Goal: Information Seeking & Learning: Learn about a topic

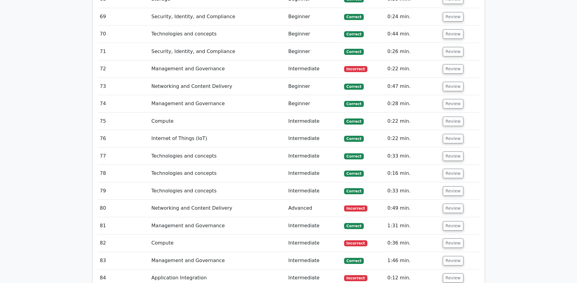
scroll to position [2684, 0]
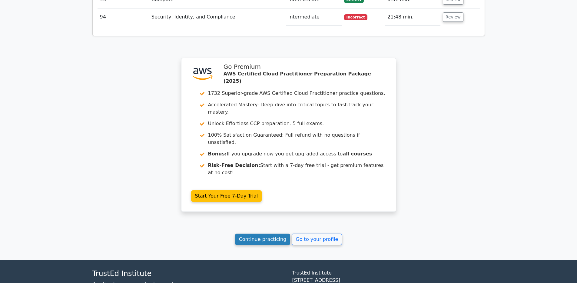
click at [276, 233] on link "Continue practicing" at bounding box center [262, 239] width 55 height 12
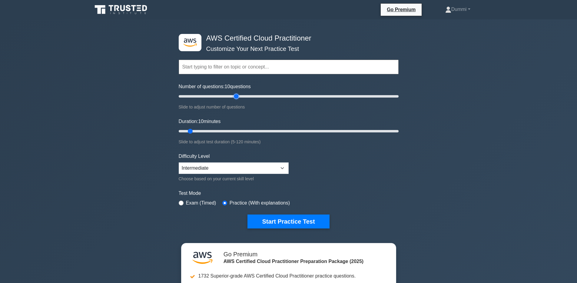
click at [238, 95] on input "Number of questions: 10 questions" at bounding box center [289, 96] width 220 height 7
click at [256, 94] on input "Number of questions: 55 questions" at bounding box center [289, 96] width 220 height 7
drag, startPoint x: 257, startPoint y: 95, endPoint x: 242, endPoint y: 96, distance: 14.2
type input "60"
click at [242, 96] on input "Number of questions: 60 questions" at bounding box center [289, 96] width 220 height 7
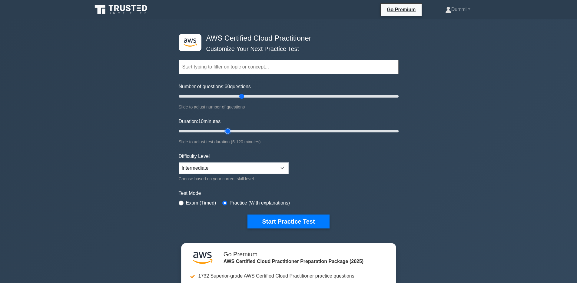
type input "30"
click at [224, 132] on input "Duration: 10 minutes" at bounding box center [289, 130] width 220 height 7
click at [299, 223] on button "Start Practice Test" at bounding box center [288, 221] width 82 height 14
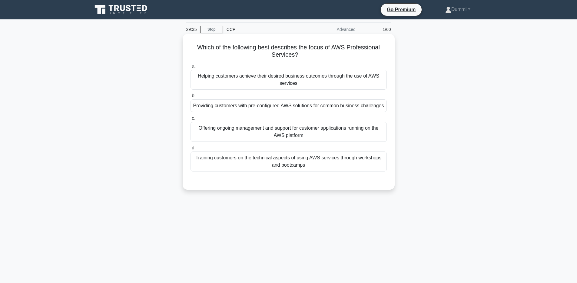
click at [315, 80] on div "Helping customers achieve their desired business outcomes through the use of AW…" at bounding box center [288, 80] width 196 height 20
click at [190, 68] on input "a. Helping customers achieve their desired business outcomes through the use of…" at bounding box center [190, 66] width 0 height 4
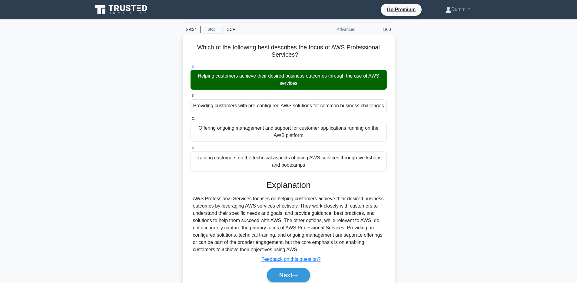
scroll to position [44, 0]
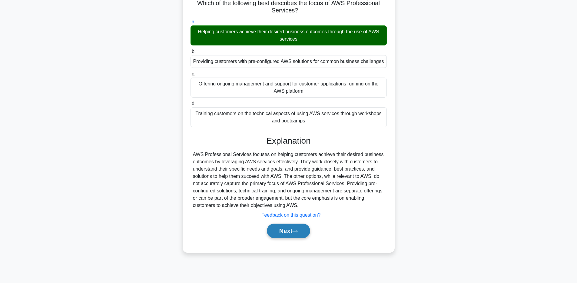
click at [302, 232] on button "Next" at bounding box center [288, 230] width 43 height 15
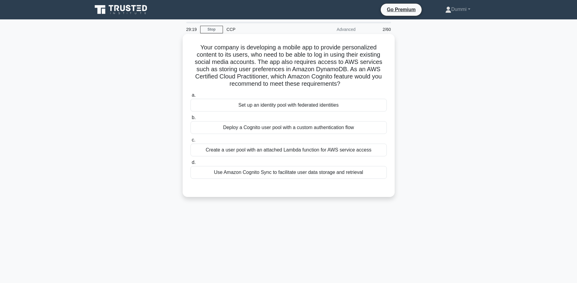
click at [287, 104] on div "Set up an identity pool with federated identities" at bounding box center [288, 105] width 196 height 13
click at [190, 97] on input "a. Set up an identity pool with federated identities" at bounding box center [190, 95] width 0 height 4
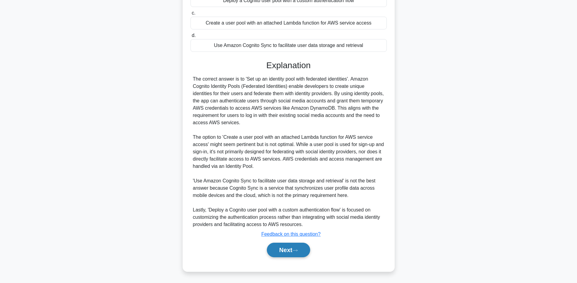
click at [290, 246] on button "Next" at bounding box center [288, 249] width 43 height 15
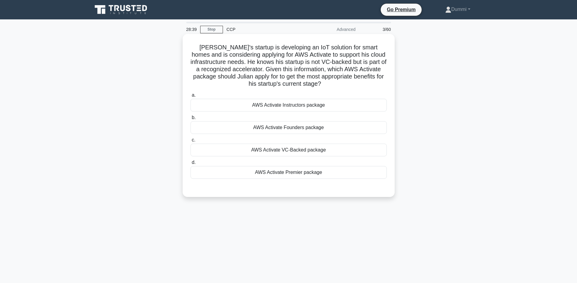
click at [290, 131] on div "AWS Activate Founders package" at bounding box center [288, 127] width 196 height 13
click at [190, 120] on input "b. AWS Activate Founders package" at bounding box center [190, 118] width 0 height 4
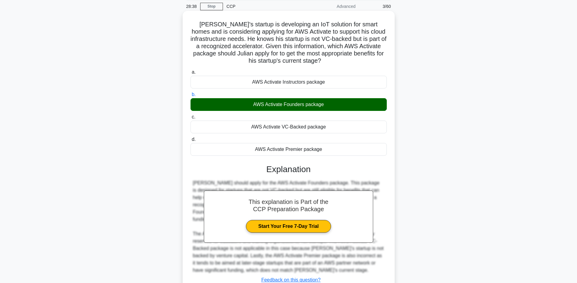
scroll to position [62, 0]
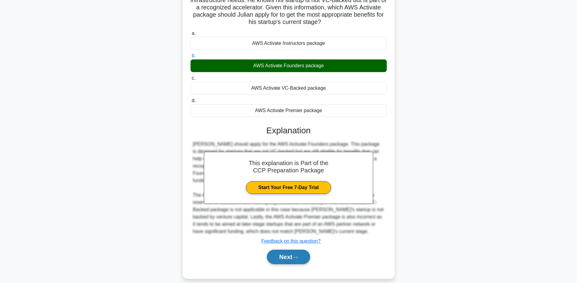
click at [299, 249] on button "Next" at bounding box center [288, 256] width 43 height 15
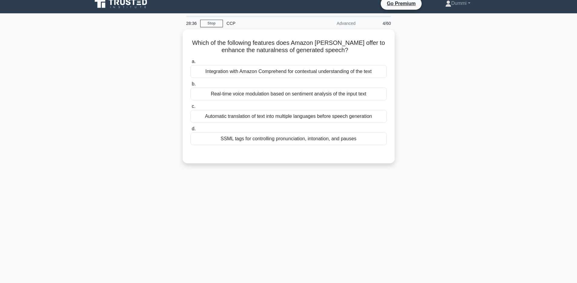
scroll to position [0, 0]
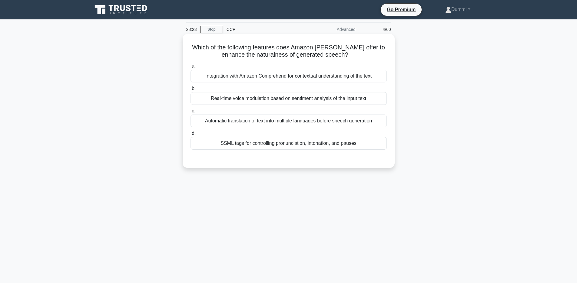
click at [334, 100] on div "Real-time voice modulation based on sentiment analysis of the input text" at bounding box center [288, 98] width 196 height 13
click at [190, 91] on input "b. Real-time voice modulation based on sentiment analysis of the input text" at bounding box center [190, 89] width 0 height 4
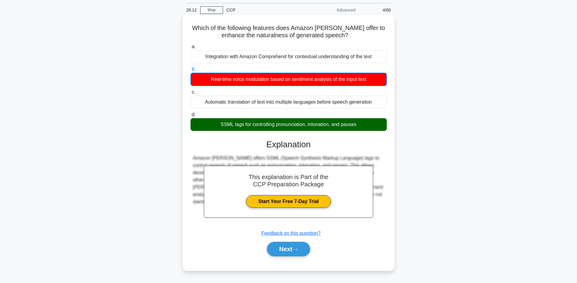
scroll to position [44, 0]
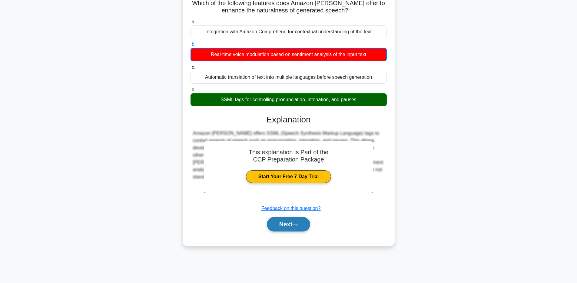
click at [297, 219] on button "Next" at bounding box center [288, 224] width 43 height 15
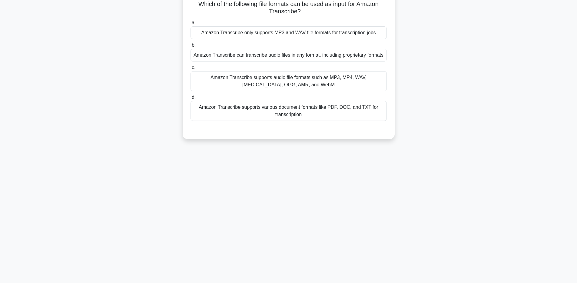
scroll to position [0, 0]
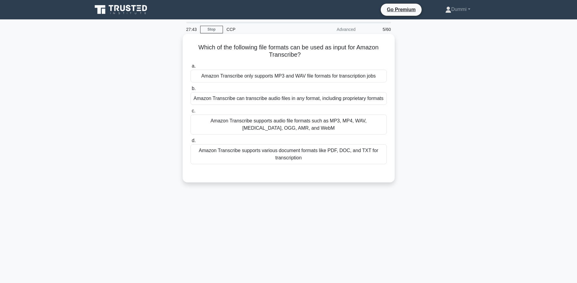
click at [351, 120] on div "Amazon Transcribe supports audio file formats such as MP3, MP4, WAV, FLAC, OGG,…" at bounding box center [288, 124] width 196 height 20
click at [190, 113] on input "c. Amazon Transcribe supports audio file formats such as MP3, MP4, WAV, FLAC, O…" at bounding box center [190, 111] width 0 height 4
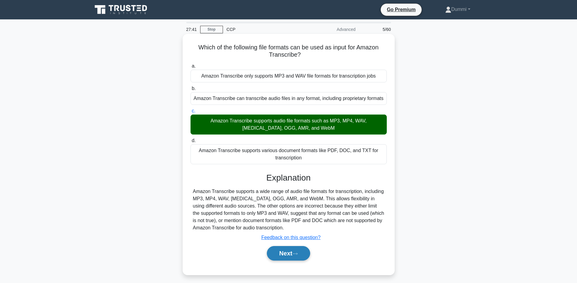
click at [295, 256] on button "Next" at bounding box center [288, 253] width 43 height 15
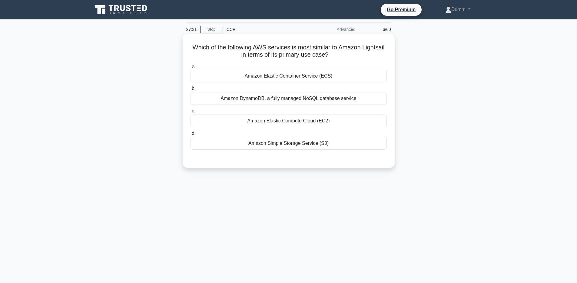
click at [316, 77] on div "Amazon Elastic Container Service (ECS)" at bounding box center [288, 76] width 196 height 13
click at [190, 68] on input "a. Amazon Elastic Container Service (ECS)" at bounding box center [190, 66] width 0 height 4
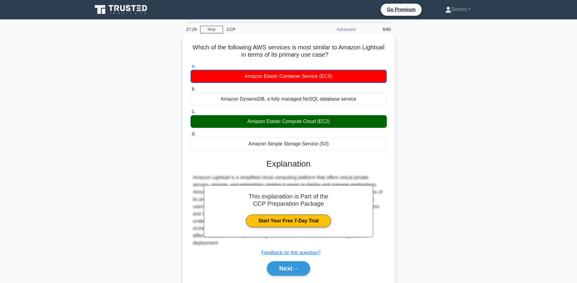
click at [367, 159] on h3 "Explanation" at bounding box center [288, 164] width 189 height 10
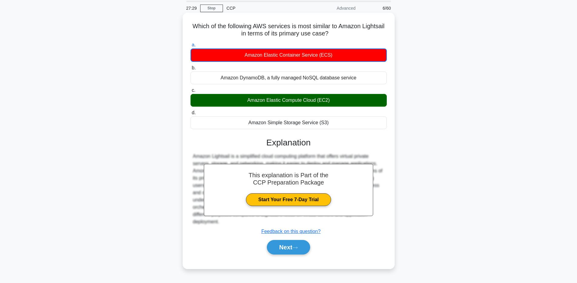
scroll to position [44, 0]
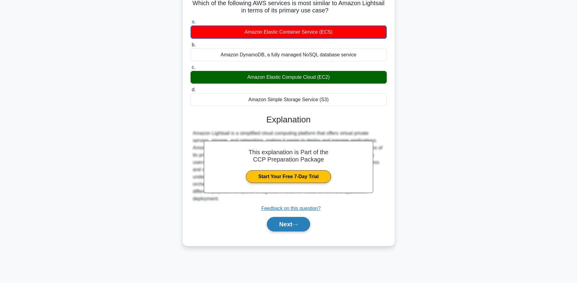
click at [298, 224] on icon at bounding box center [294, 224] width 5 height 3
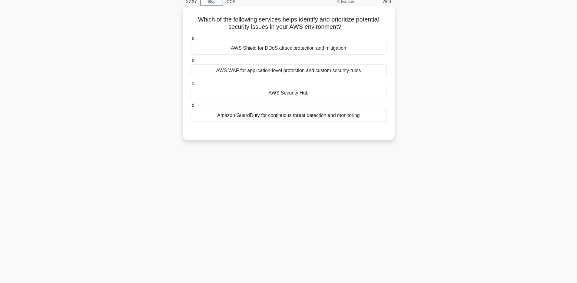
scroll to position [0, 0]
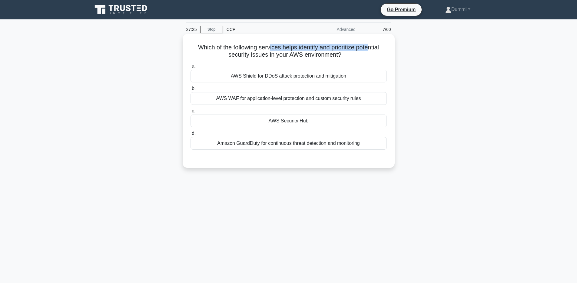
drag, startPoint x: 271, startPoint y: 48, endPoint x: 370, endPoint y: 49, distance: 99.0
click at [370, 49] on h5 "Which of the following services helps identify and prioritize potential securit…" at bounding box center [288, 51] width 197 height 15
drag, startPoint x: 237, startPoint y: 55, endPoint x: 329, endPoint y: 55, distance: 92.3
click at [329, 55] on h5 "Which of the following services helps identify and prioritize potential securit…" at bounding box center [288, 51] width 197 height 15
click at [313, 122] on div "AWS Security Hub" at bounding box center [288, 120] width 196 height 13
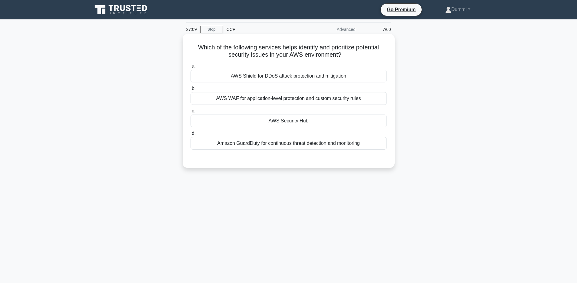
click at [190, 113] on input "c. AWS Security Hub" at bounding box center [190, 111] width 0 height 4
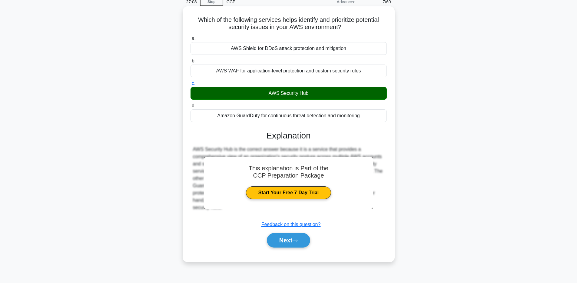
scroll to position [44, 0]
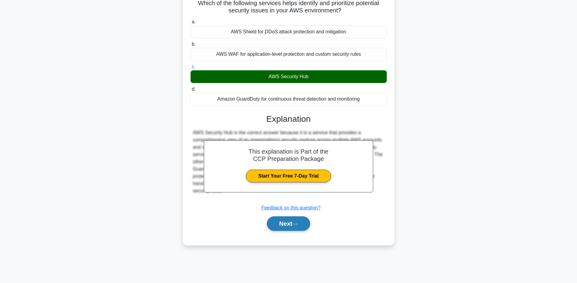
click at [298, 220] on button "Next" at bounding box center [288, 223] width 43 height 15
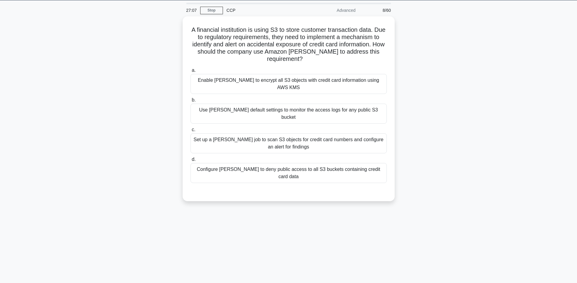
scroll to position [0, 0]
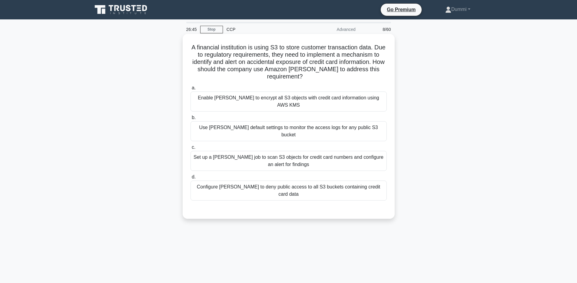
click at [310, 151] on div "Set up a Macie job to scan S3 objects for credit card numbers and configure an …" at bounding box center [288, 161] width 196 height 20
click at [190, 145] on input "c. Set up a Macie job to scan S3 objects for credit card numbers and configure …" at bounding box center [190, 147] width 0 height 4
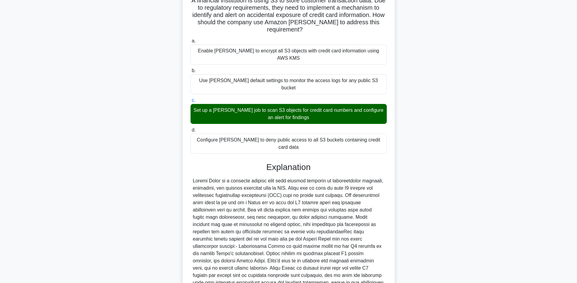
scroll to position [105, 0]
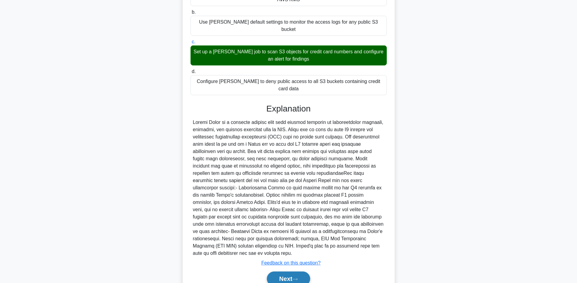
click at [291, 271] on button "Next" at bounding box center [288, 278] width 43 height 15
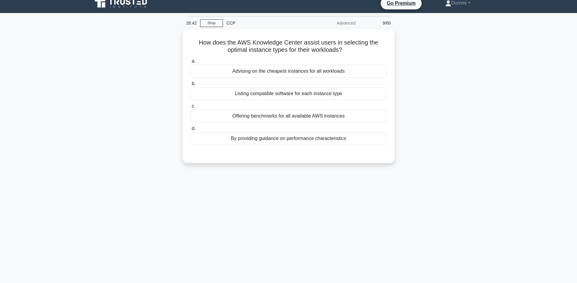
scroll to position [0, 0]
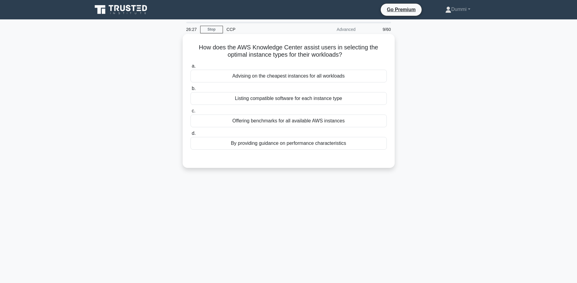
click at [304, 76] on div "Advising on the cheapest instances for all workloads" at bounding box center [288, 76] width 196 height 13
click at [190, 68] on input "a. Advising on the cheapest instances for all workloads" at bounding box center [190, 66] width 0 height 4
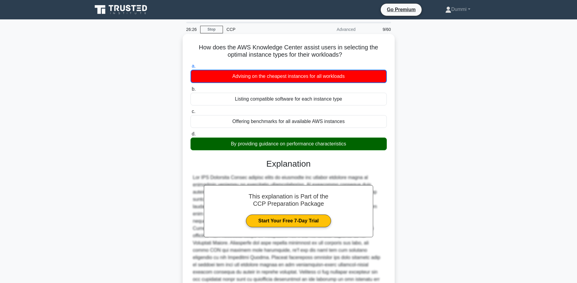
click at [301, 140] on div "By providing guidance on performance characteristics" at bounding box center [288, 143] width 196 height 13
click at [190, 136] on input "d. By providing guidance on performance characteristics" at bounding box center [190, 134] width 0 height 4
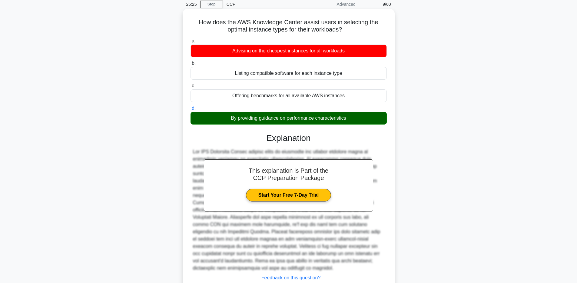
scroll to position [69, 0]
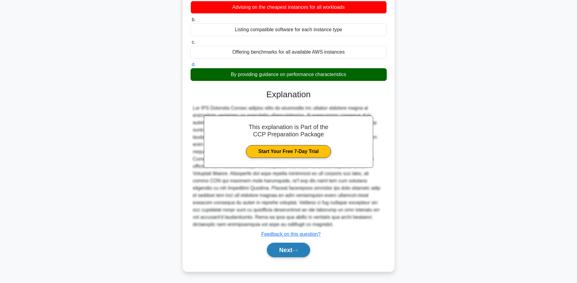
click at [292, 248] on button "Next" at bounding box center [288, 249] width 43 height 15
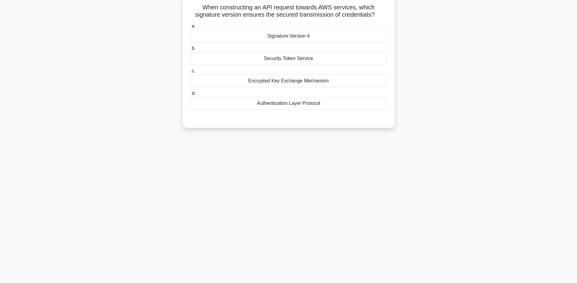
scroll to position [34, 0]
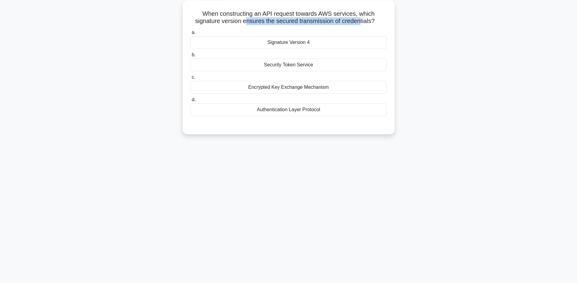
drag, startPoint x: 245, startPoint y: 22, endPoint x: 359, endPoint y: 23, distance: 114.7
click at [359, 23] on h5 "When constructing an API request towards AWS services, which signature version …" at bounding box center [288, 17] width 197 height 15
click at [296, 64] on div "Security Token Service" at bounding box center [288, 64] width 196 height 13
click at [190, 57] on input "b. Security Token Service" at bounding box center [190, 55] width 0 height 4
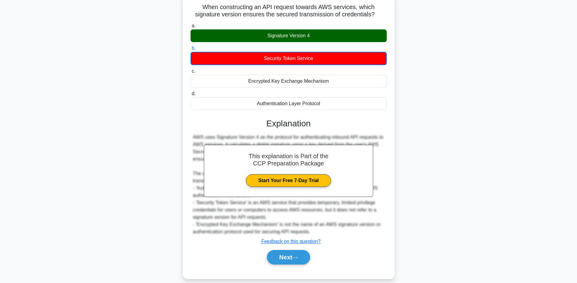
scroll to position [48, 0]
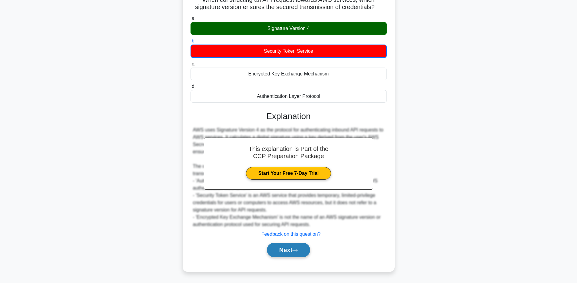
click at [299, 252] on button "Next" at bounding box center [288, 249] width 43 height 15
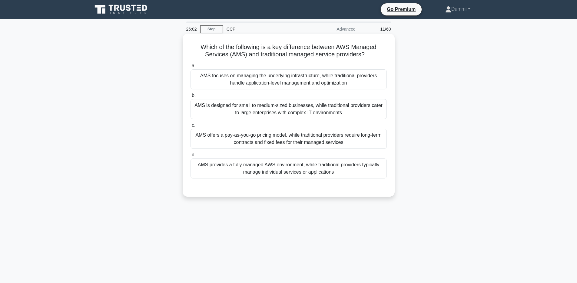
scroll to position [0, 0]
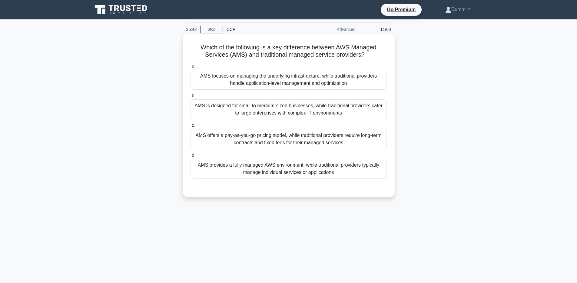
click at [343, 168] on div "AMS provides a fully managed AWS environment, while traditional providers typic…" at bounding box center [288, 169] width 196 height 20
click at [190, 157] on input "d. AMS provides a fully managed AWS environment, while traditional providers ty…" at bounding box center [190, 155] width 0 height 4
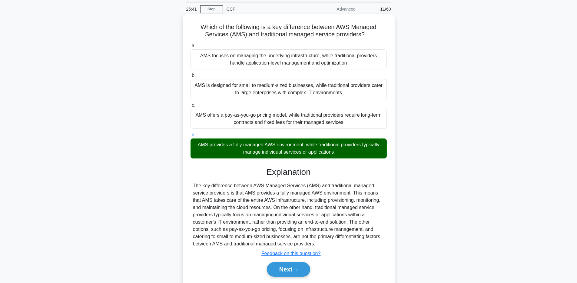
scroll to position [44, 0]
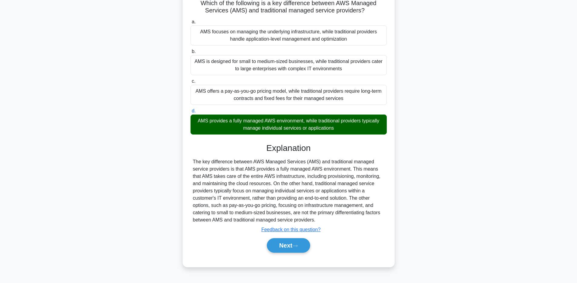
drag, startPoint x: 292, startPoint y: 243, endPoint x: 280, endPoint y: 209, distance: 35.7
click at [292, 243] on button "Next" at bounding box center [288, 245] width 43 height 15
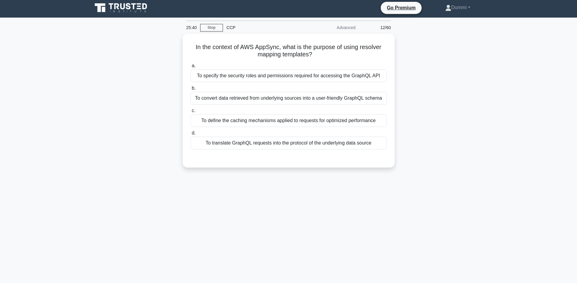
scroll to position [0, 0]
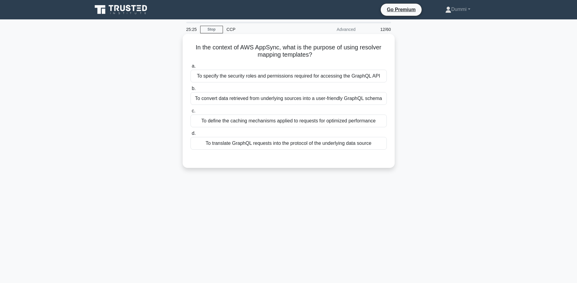
click at [329, 101] on div "To convert data retrieved from underlying sources into a user-friendly GraphQL …" at bounding box center [288, 98] width 196 height 13
click at [190, 91] on input "b. To convert data retrieved from underlying sources into a user-friendly Graph…" at bounding box center [190, 89] width 0 height 4
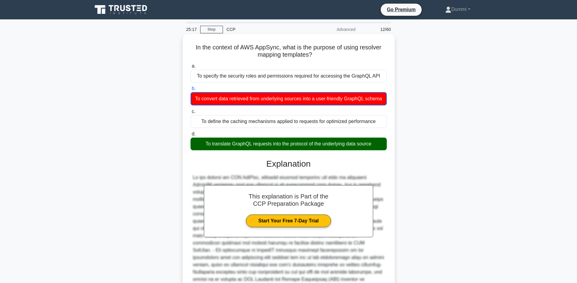
click at [353, 158] on div "This explanation is Part of the CCP Preparation Package Start Your Free 7-Day T…" at bounding box center [288, 247] width 196 height 192
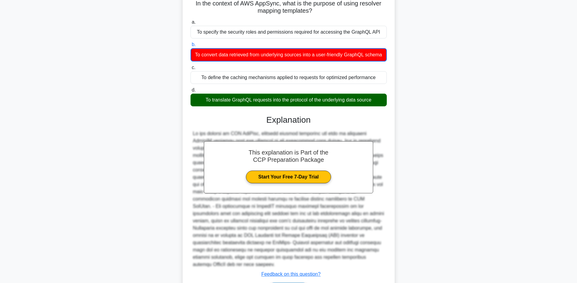
scroll to position [84, 0]
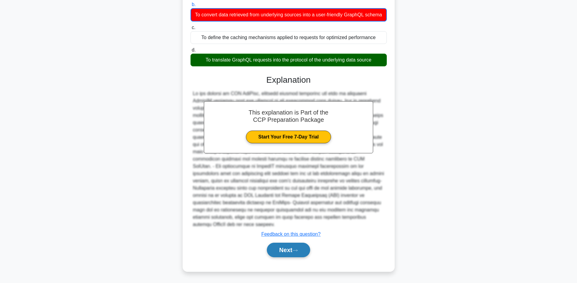
click at [305, 250] on button "Next" at bounding box center [288, 249] width 43 height 15
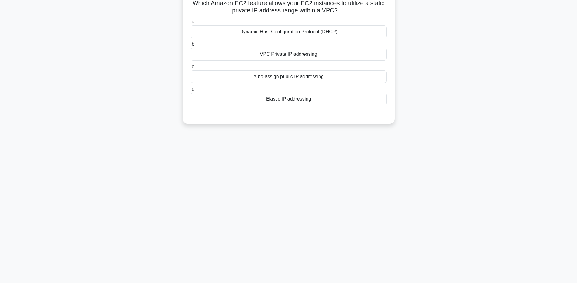
scroll to position [43, 0]
click at [293, 102] on div "Elastic IP addressing" at bounding box center [288, 100] width 196 height 13
click at [190, 92] on input "d. Elastic IP addressing" at bounding box center [190, 90] width 0 height 4
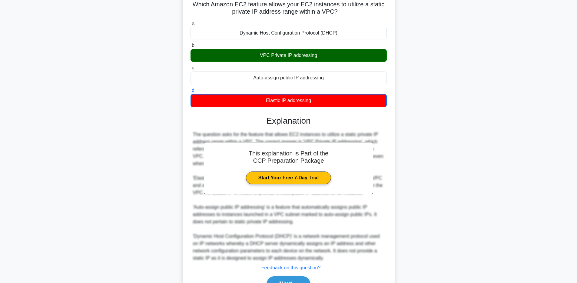
click at [375, 107] on div "Elastic IP addressing" at bounding box center [288, 100] width 196 height 13
click at [190, 92] on input "d. Elastic IP addressing" at bounding box center [190, 90] width 0 height 4
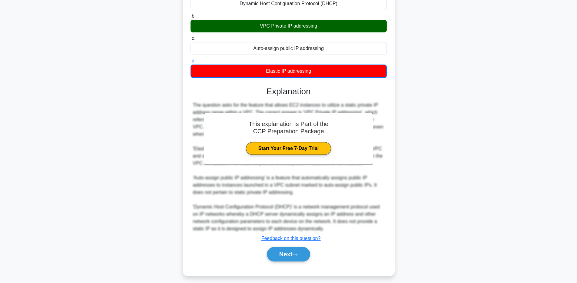
scroll to position [77, 0]
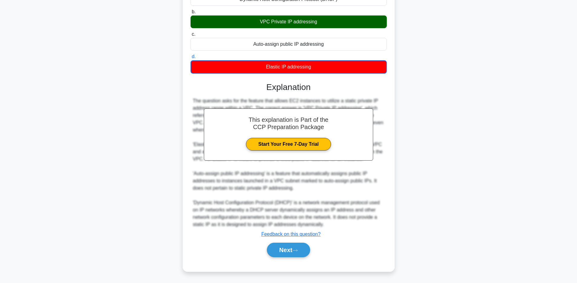
drag, startPoint x: 301, startPoint y: 246, endPoint x: 302, endPoint y: 241, distance: 4.6
click at [300, 246] on button "Next" at bounding box center [288, 249] width 43 height 15
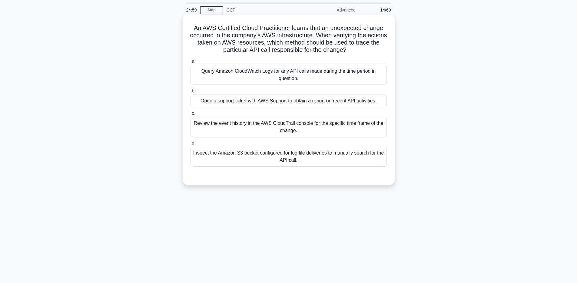
scroll to position [0, 0]
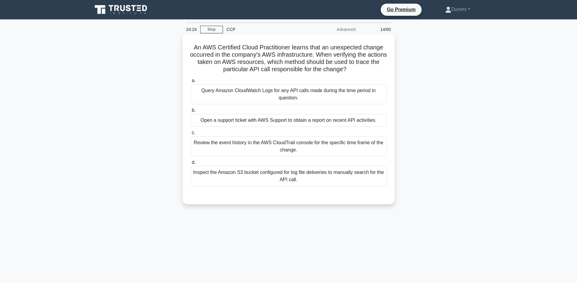
click at [320, 145] on div "Review the event history in the AWS CloudTrail console for the specific time fr…" at bounding box center [288, 146] width 196 height 20
click at [190, 135] on input "c. Review the event history in the AWS CloudTrail console for the specific time…" at bounding box center [190, 133] width 0 height 4
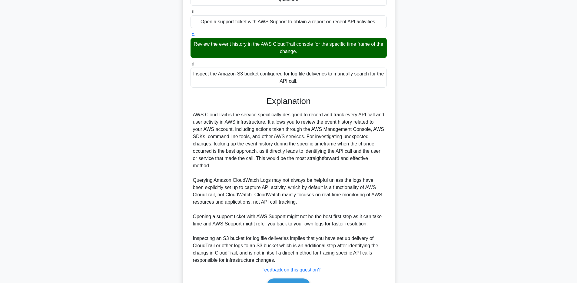
scroll to position [134, 0]
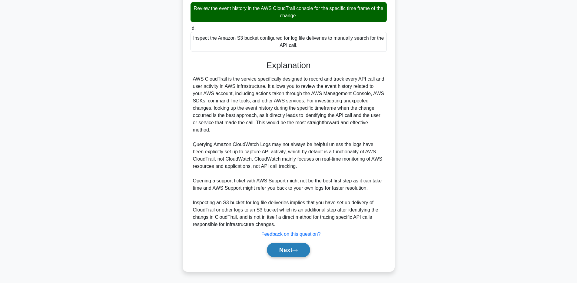
click at [289, 243] on button "Next" at bounding box center [288, 249] width 43 height 15
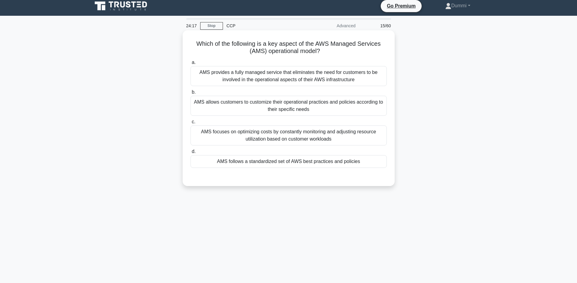
scroll to position [0, 0]
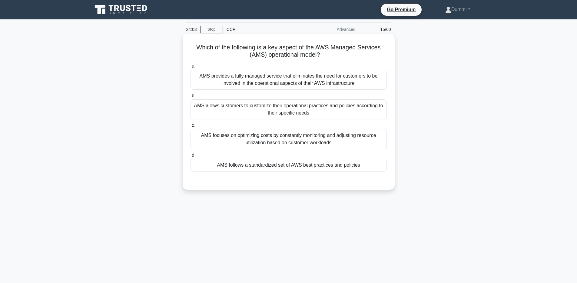
click at [313, 165] on div "AMS follows a standardized set of AWS best practices and policies" at bounding box center [288, 165] width 196 height 13
click at [190, 157] on input "d. AMS follows a standardized set of AWS best practices and policies" at bounding box center [190, 155] width 0 height 4
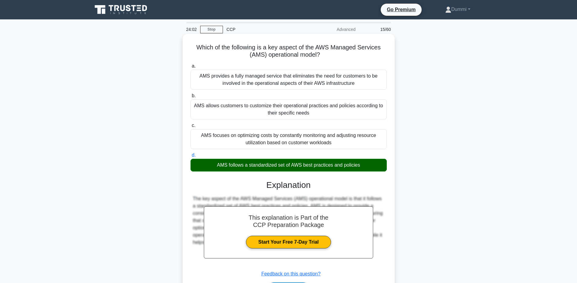
scroll to position [44, 0]
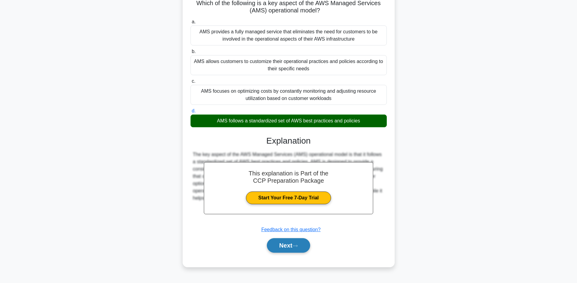
click at [308, 247] on button "Next" at bounding box center [288, 245] width 43 height 15
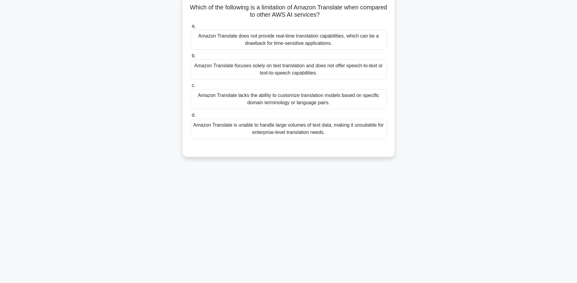
scroll to position [35, 0]
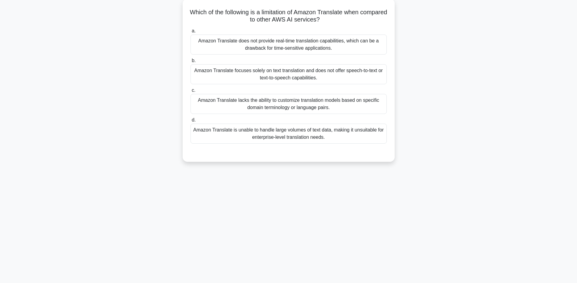
click at [344, 73] on div "Amazon Translate focuses solely on text translation and does not offer speech-t…" at bounding box center [288, 74] width 196 height 20
click at [190, 63] on input "b. Amazon Translate focuses solely on text translation and does not offer speec…" at bounding box center [190, 61] width 0 height 4
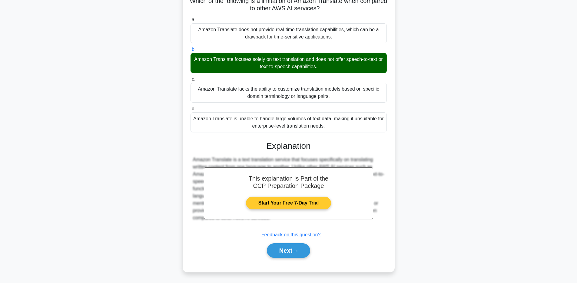
scroll to position [47, 0]
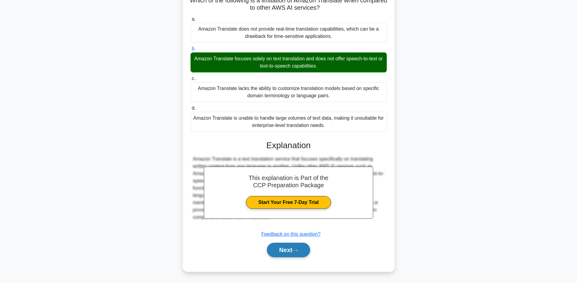
click at [306, 251] on button "Next" at bounding box center [288, 249] width 43 height 15
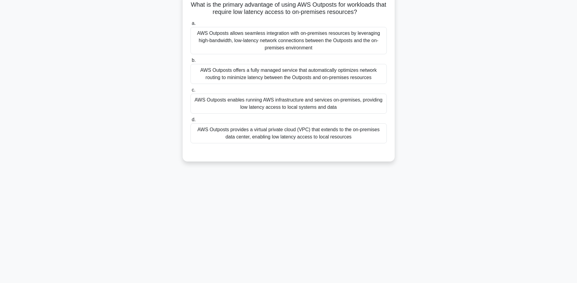
scroll to position [44, 0]
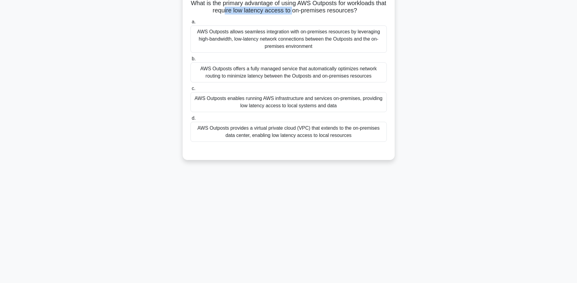
drag, startPoint x: 225, startPoint y: 9, endPoint x: 293, endPoint y: 10, distance: 68.7
click at [293, 10] on h5 "What is the primary advantage of using AWS Outposts for workloads that require …" at bounding box center [288, 6] width 197 height 15
click at [305, 136] on div "AWS Outposts provides a virtual private cloud (VPC) that extends to the on-prem…" at bounding box center [288, 132] width 196 height 20
click at [190, 120] on input "d. AWS Outposts provides a virtual private cloud (VPC) that extends to the on-p…" at bounding box center [190, 118] width 0 height 4
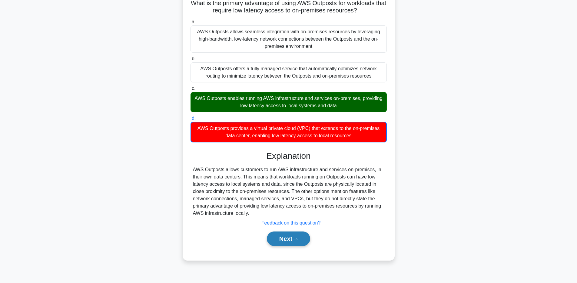
click at [295, 240] on icon at bounding box center [294, 238] width 5 height 3
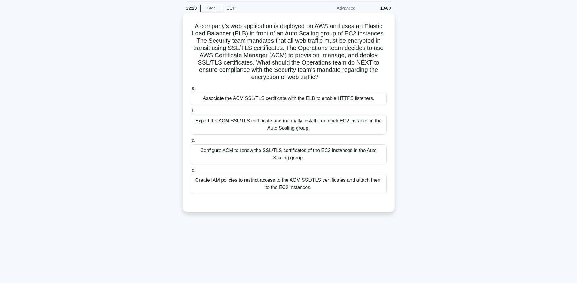
scroll to position [0, 0]
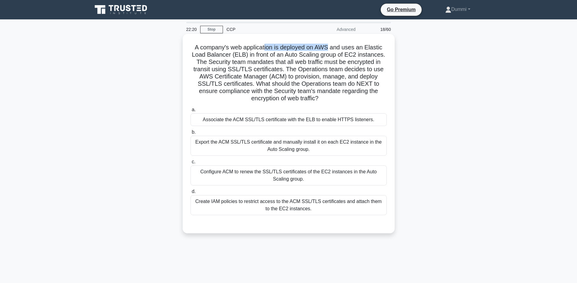
drag, startPoint x: 265, startPoint y: 48, endPoint x: 327, endPoint y: 48, distance: 62.1
click at [327, 48] on h5 "A company's web application is deployed on AWS and uses an Elastic Load Balance…" at bounding box center [288, 73] width 197 height 59
drag, startPoint x: 269, startPoint y: 56, endPoint x: 357, endPoint y: 56, distance: 88.4
click at [357, 56] on h5 "A company's web application is deployed on AWS and uses an Elastic Load Balance…" at bounding box center [288, 73] width 197 height 59
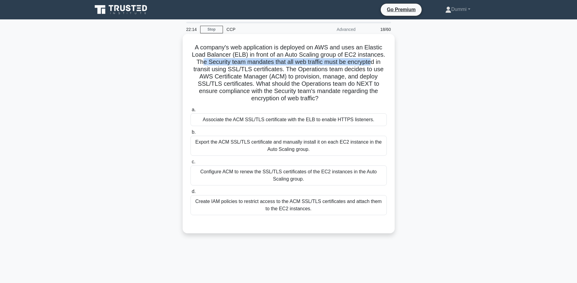
drag, startPoint x: 204, startPoint y: 62, endPoint x: 370, endPoint y: 63, distance: 165.3
click at [370, 63] on h5 "A company's web application is deployed on AWS and uses an Elastic Load Balance…" at bounding box center [288, 73] width 197 height 59
drag, startPoint x: 203, startPoint y: 69, endPoint x: 256, endPoint y: 71, distance: 52.4
click at [256, 71] on h5 "A company's web application is deployed on AWS and uses an Elastic Load Balance…" at bounding box center [288, 73] width 197 height 59
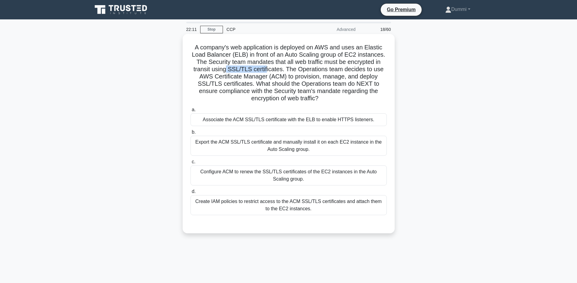
drag, startPoint x: 227, startPoint y: 71, endPoint x: 266, endPoint y: 72, distance: 39.4
click at [266, 72] on h5 "A company's web application is deployed on AWS and uses an Elastic Load Balance…" at bounding box center [288, 73] width 197 height 59
drag, startPoint x: 215, startPoint y: 77, endPoint x: 320, endPoint y: 75, distance: 105.4
click at [320, 75] on h5 "A company's web application is deployed on AWS and uses an Elastic Load Balance…" at bounding box center [288, 73] width 197 height 59
drag, startPoint x: 203, startPoint y: 83, endPoint x: 244, endPoint y: 82, distance: 41.5
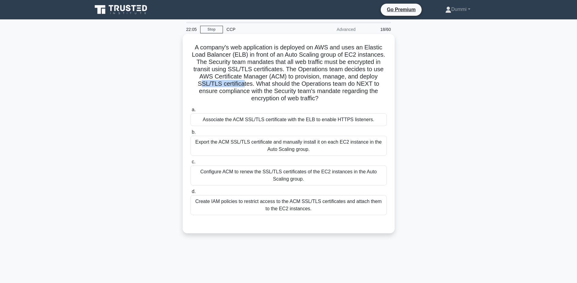
click at [244, 82] on h5 "A company's web application is deployed on AWS and uses an Elastic Load Balance…" at bounding box center [288, 73] width 197 height 59
drag, startPoint x: 288, startPoint y: 81, endPoint x: 375, endPoint y: 82, distance: 87.8
click at [375, 82] on h5 "A company's web application is deployed on AWS and uses an Elastic Load Balance…" at bounding box center [288, 73] width 197 height 59
drag, startPoint x: 217, startPoint y: 91, endPoint x: 372, endPoint y: 88, distance: 155.0
click at [372, 88] on h5 "A company's web application is deployed on AWS and uses an Elastic Load Balance…" at bounding box center [288, 73] width 197 height 59
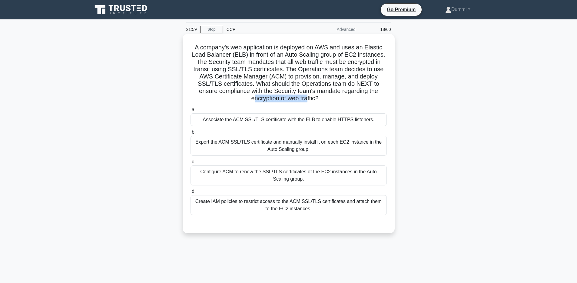
drag, startPoint x: 253, startPoint y: 99, endPoint x: 306, endPoint y: 101, distance: 52.7
click at [306, 101] on h5 "A company's web application is deployed on AWS and uses an Elastic Load Balance…" at bounding box center [288, 73] width 197 height 59
click at [341, 173] on div "Configure ACM to renew the SSL/TLS certificates of the EC2 instances in the Aut…" at bounding box center [288, 175] width 196 height 20
click at [190, 164] on input "c. Configure ACM to renew the SSL/TLS certificates of the EC2 instances in the …" at bounding box center [190, 162] width 0 height 4
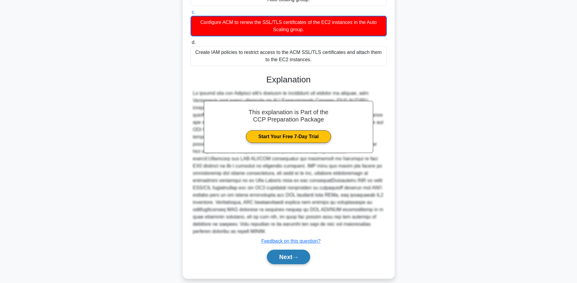
click at [289, 249] on button "Next" at bounding box center [288, 256] width 43 height 15
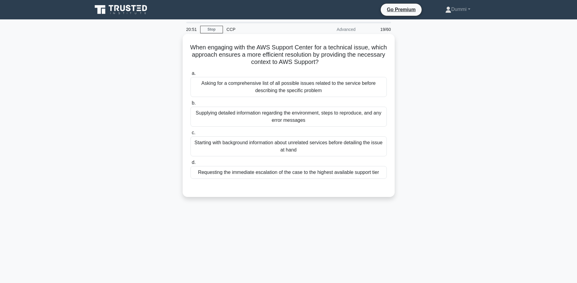
click at [304, 119] on div "Supplying detailed information regarding the environment, steps to reproduce, a…" at bounding box center [288, 117] width 196 height 20
click at [190, 105] on input "b. Supplying detailed information regarding the environment, steps to reproduce…" at bounding box center [190, 103] width 0 height 4
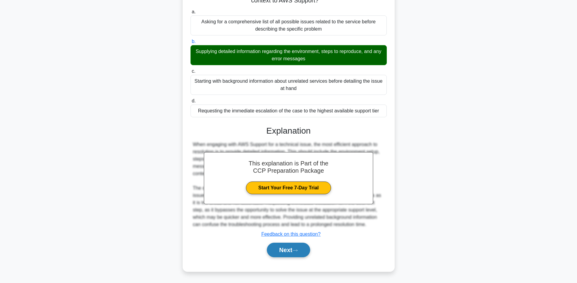
click at [294, 248] on button "Next" at bounding box center [288, 249] width 43 height 15
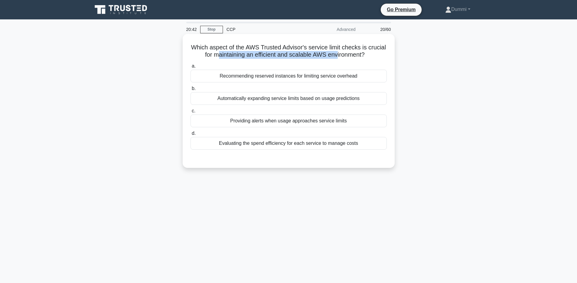
drag, startPoint x: 217, startPoint y: 57, endPoint x: 336, endPoint y: 57, distance: 119.3
click at [336, 57] on h5 "Which aspect of the AWS Trusted Advisor's service limit checks is crucial for m…" at bounding box center [288, 51] width 197 height 15
click at [318, 97] on div "Automatically expanding service limits based on usage predictions" at bounding box center [288, 98] width 196 height 13
click at [190, 91] on input "b. Automatically expanding service limits based on usage predictions" at bounding box center [190, 89] width 0 height 4
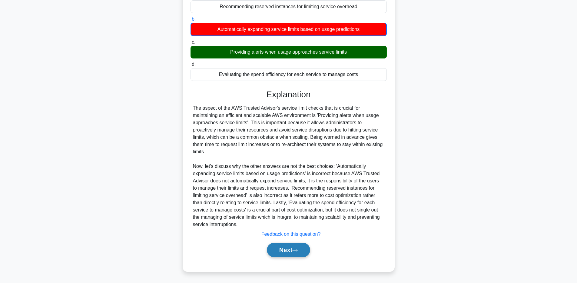
click at [295, 249] on icon at bounding box center [294, 250] width 5 height 3
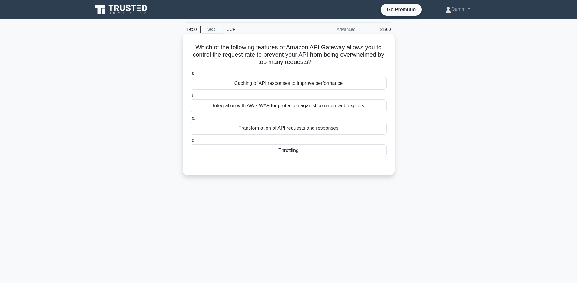
click at [320, 105] on div "Integration with AWS WAF for protection against common web exploits" at bounding box center [288, 105] width 196 height 13
click at [190, 98] on input "b. Integration with AWS WAF for protection against common web exploits" at bounding box center [190, 96] width 0 height 4
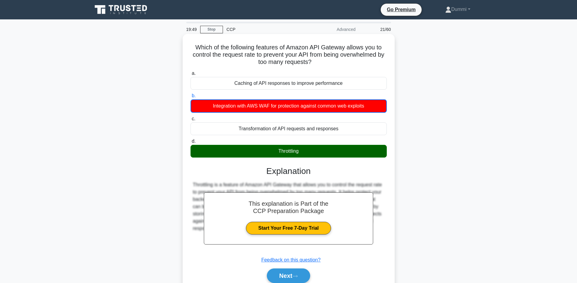
click at [308, 147] on div "Throttling" at bounding box center [288, 151] width 196 height 13
click at [190, 143] on input "d. Throttling" at bounding box center [190, 141] width 0 height 4
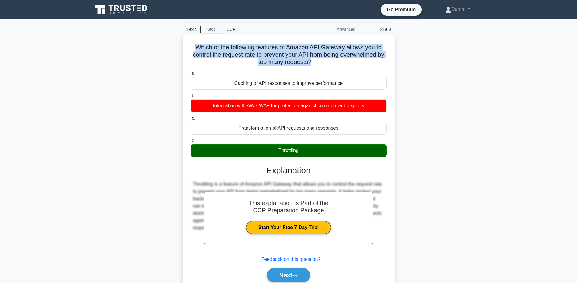
drag, startPoint x: 196, startPoint y: 47, endPoint x: 309, endPoint y: 64, distance: 114.9
click at [309, 64] on h5 "Which of the following features of Amazon API Gateway allows you to control the…" at bounding box center [288, 55] width 197 height 22
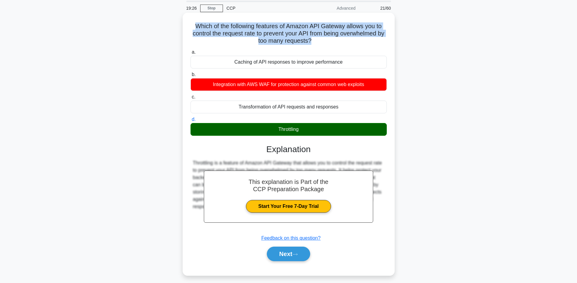
scroll to position [44, 0]
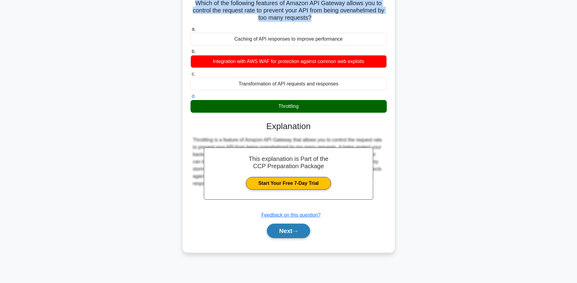
click at [295, 231] on icon at bounding box center [294, 230] width 5 height 3
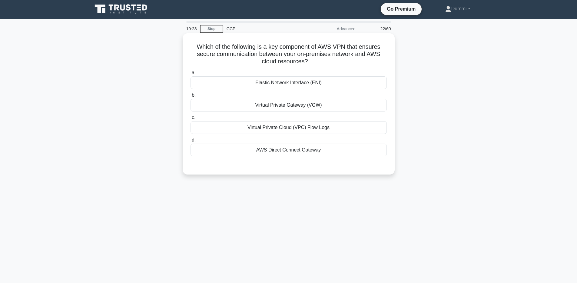
scroll to position [0, 0]
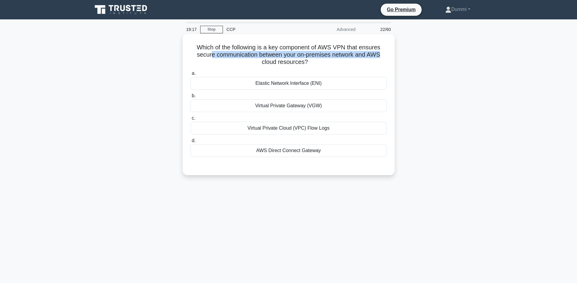
drag, startPoint x: 217, startPoint y: 56, endPoint x: 379, endPoint y: 54, distance: 161.7
click at [379, 54] on h5 "Which of the following is a key component of AWS VPN that ensures secure commun…" at bounding box center [288, 55] width 197 height 22
drag, startPoint x: 275, startPoint y: 63, endPoint x: 301, endPoint y: 61, distance: 25.8
click at [301, 61] on h5 "Which of the following is a key component of AWS VPN that ensures secure commun…" at bounding box center [288, 55] width 197 height 22
click at [311, 151] on div "AWS Direct Connect Gateway" at bounding box center [288, 150] width 196 height 13
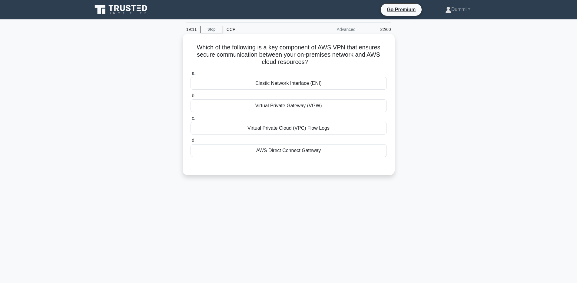
click at [190, 143] on input "d. AWS Direct Connect Gateway" at bounding box center [190, 141] width 0 height 4
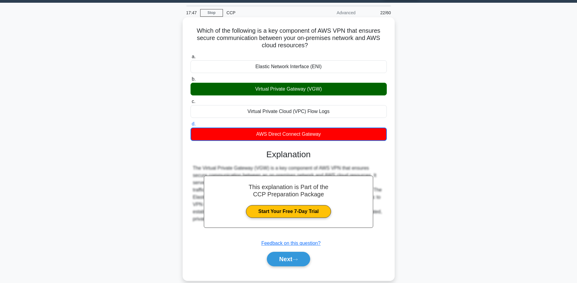
scroll to position [44, 0]
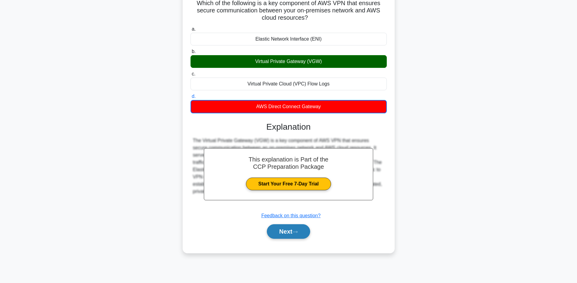
click at [305, 236] on button "Next" at bounding box center [288, 231] width 43 height 15
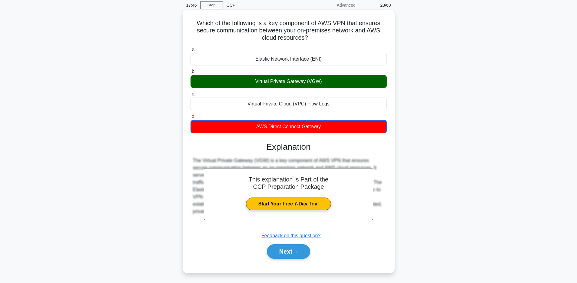
scroll to position [0, 0]
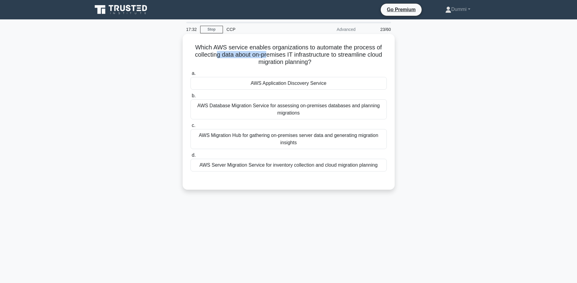
drag, startPoint x: 215, startPoint y: 56, endPoint x: 266, endPoint y: 54, distance: 51.5
click at [266, 54] on h5 "Which AWS service enables organizations to automate the process of collecting d…" at bounding box center [288, 55] width 197 height 22
click at [321, 82] on div "AWS Application Discovery Service" at bounding box center [288, 83] width 196 height 13
click at [190, 75] on input "a. AWS Application Discovery Service" at bounding box center [190, 73] width 0 height 4
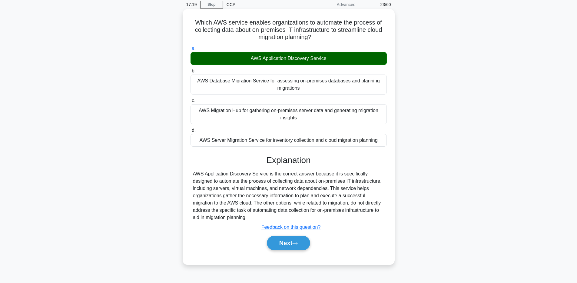
scroll to position [44, 0]
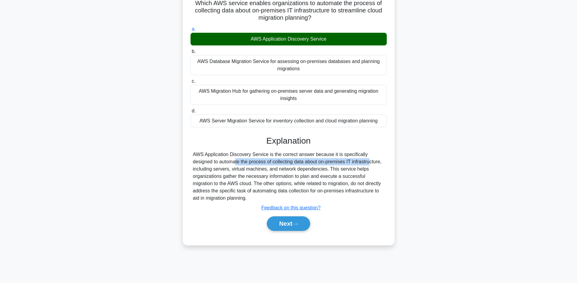
drag, startPoint x: 196, startPoint y: 165, endPoint x: 335, endPoint y: 161, distance: 138.4
click at [335, 161] on div "AWS Application Discovery Service is the correct answer because it is specifica…" at bounding box center [288, 176] width 191 height 51
click at [302, 224] on button "Next" at bounding box center [288, 223] width 43 height 15
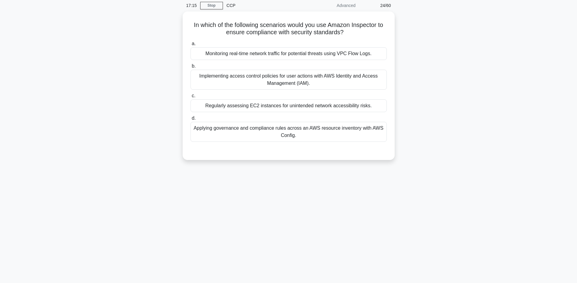
scroll to position [0, 0]
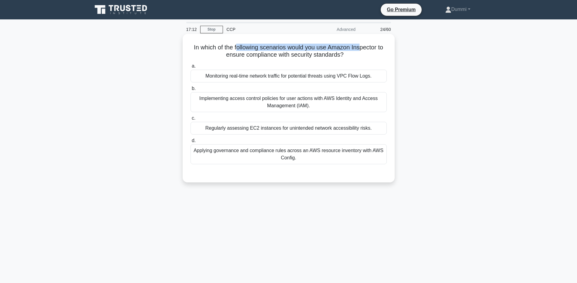
drag, startPoint x: 237, startPoint y: 48, endPoint x: 359, endPoint y: 46, distance: 121.7
click at [359, 46] on h5 "In which of the following scenarios would you use Amazon Inspector to ensure co…" at bounding box center [288, 51] width 197 height 15
drag, startPoint x: 244, startPoint y: 55, endPoint x: 324, endPoint y: 55, distance: 79.9
click at [324, 55] on h5 "In which of the following scenarios would you use Amazon Inspector to ensure co…" at bounding box center [288, 51] width 197 height 15
click at [364, 126] on div "Regularly assessing EC2 instances for unintended network accessibility risks." at bounding box center [288, 128] width 196 height 13
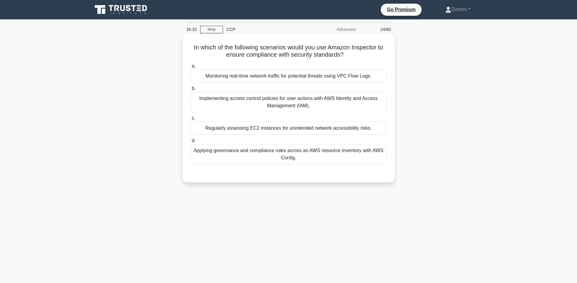
click at [190, 120] on input "c. Regularly assessing EC2 instances for unintended network accessibility risks." at bounding box center [190, 118] width 0 height 4
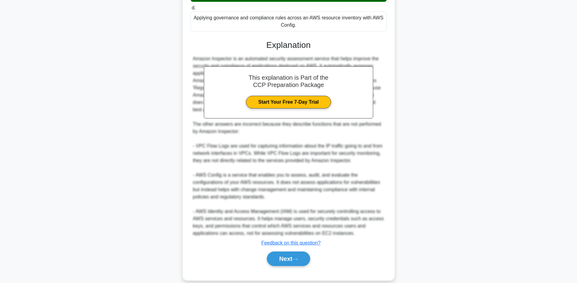
scroll to position [142, 0]
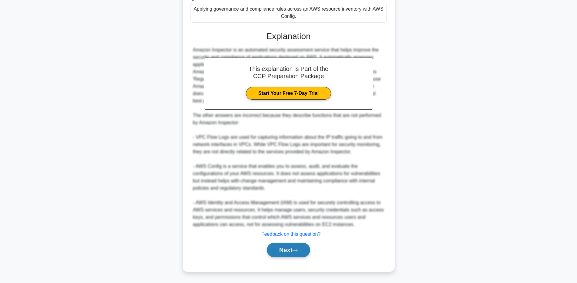
click at [302, 249] on button "Next" at bounding box center [288, 249] width 43 height 15
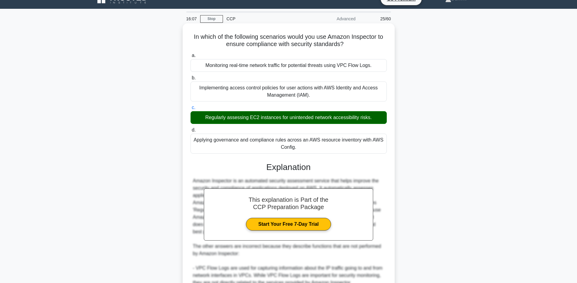
scroll to position [0, 0]
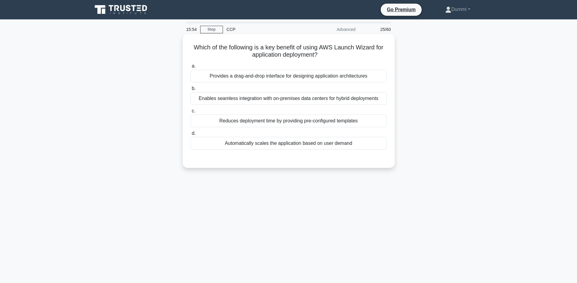
click at [364, 124] on div "Reduces deployment time by providing pre-configured templates" at bounding box center [288, 120] width 196 height 13
click at [190, 113] on input "c. Reduces deployment time by providing pre-configured templates" at bounding box center [190, 111] width 0 height 4
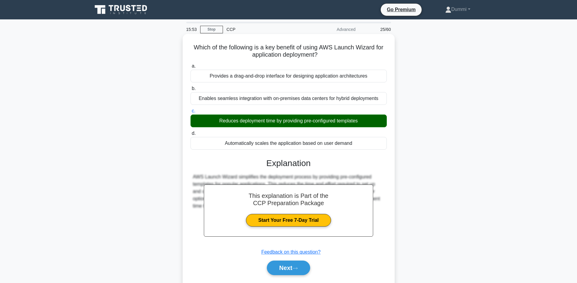
scroll to position [44, 0]
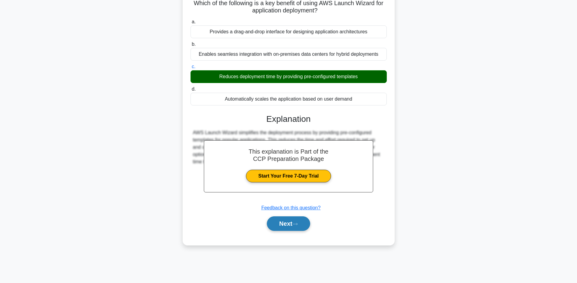
click at [298, 222] on icon at bounding box center [294, 223] width 5 height 3
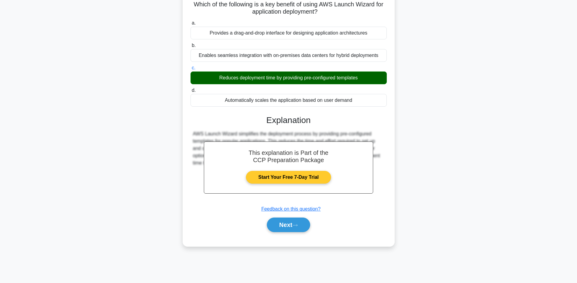
scroll to position [0, 0]
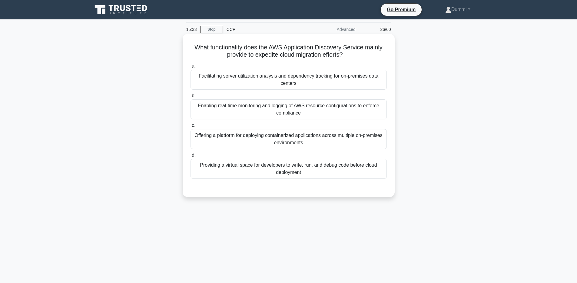
click at [356, 78] on div "Facilitating server utilization analysis and dependency tracking for on-premise…" at bounding box center [288, 80] width 196 height 20
click at [190, 68] on input "a. Facilitating server utilization analysis and dependency tracking for on-prem…" at bounding box center [190, 66] width 0 height 4
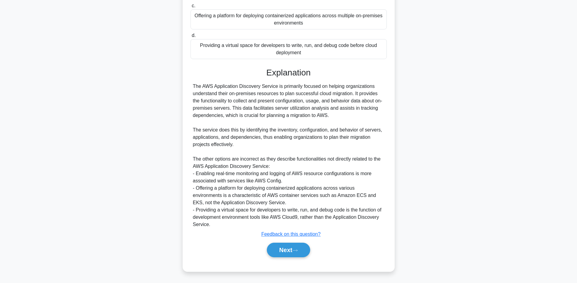
drag, startPoint x: 291, startPoint y: 250, endPoint x: 287, endPoint y: 209, distance: 41.3
click at [291, 250] on button "Next" at bounding box center [288, 249] width 43 height 15
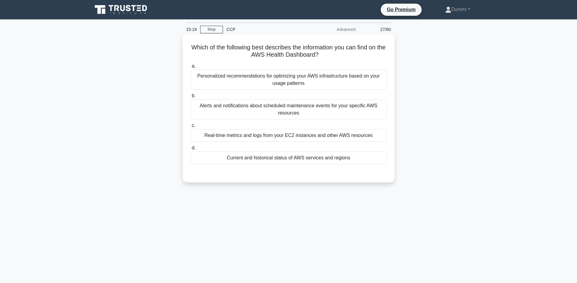
click at [355, 79] on div "Personalized recommendations for optimizing your AWS infrastructure based on yo…" at bounding box center [288, 80] width 196 height 20
click at [190, 68] on input "a. Personalized recommendations for optimizing your AWS infrastructure based on…" at bounding box center [190, 66] width 0 height 4
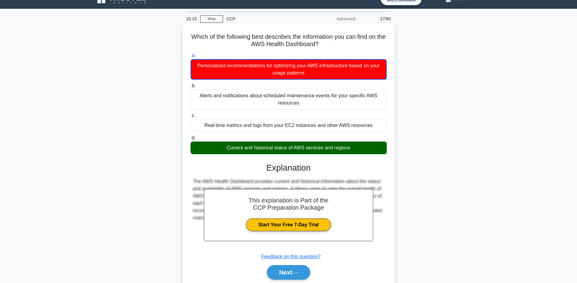
scroll to position [18, 0]
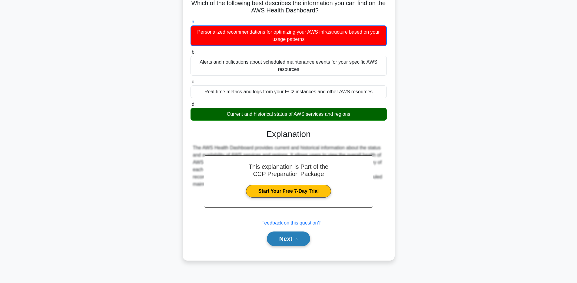
click at [300, 236] on button "Next" at bounding box center [288, 238] width 43 height 15
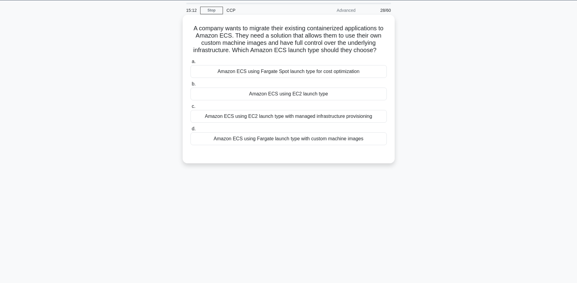
scroll to position [0, 0]
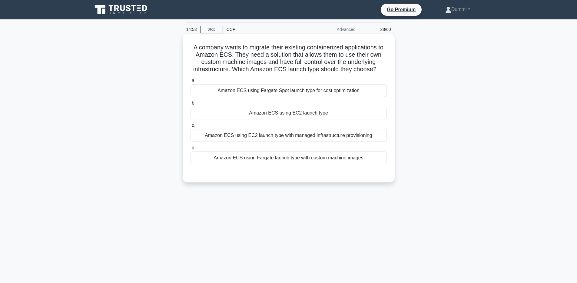
click at [328, 113] on div "Amazon ECS using EC2 launch type" at bounding box center [288, 113] width 196 height 13
click at [190, 105] on input "b. Amazon ECS using EC2 launch type" at bounding box center [190, 103] width 0 height 4
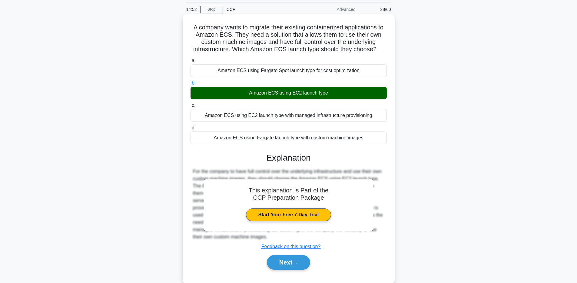
scroll to position [44, 0]
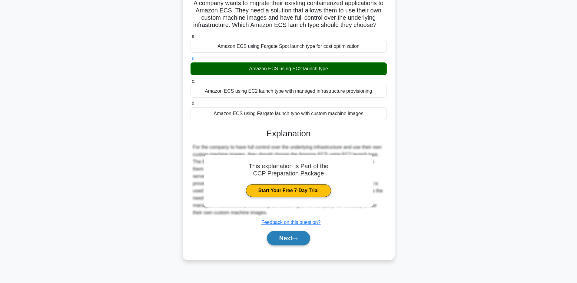
click at [292, 238] on button "Next" at bounding box center [288, 238] width 43 height 15
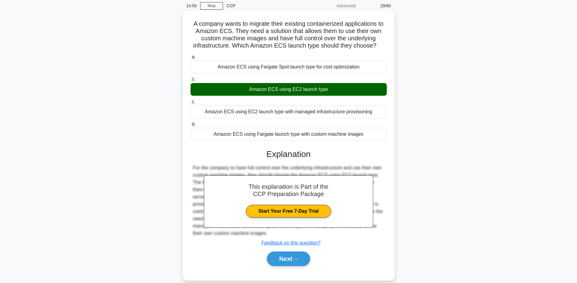
scroll to position [0, 0]
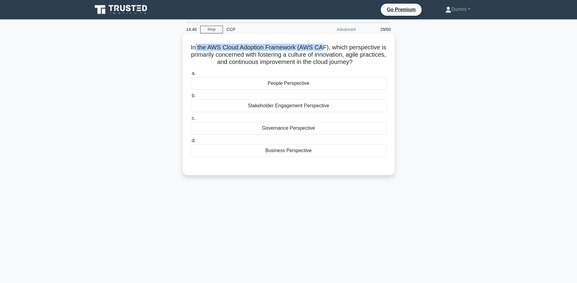
drag, startPoint x: 196, startPoint y: 46, endPoint x: 322, endPoint y: 45, distance: 126.5
click at [322, 45] on h5 "In the AWS Cloud Adoption Framework (AWS CAF), which perspective is primarily c…" at bounding box center [288, 55] width 197 height 22
drag, startPoint x: 261, startPoint y: 55, endPoint x: 385, endPoint y: 57, distance: 124.4
click at [385, 57] on h5 "In the AWS Cloud Adoption Framework (AWS CAF), which perspective is primarily c…" at bounding box center [288, 55] width 197 height 22
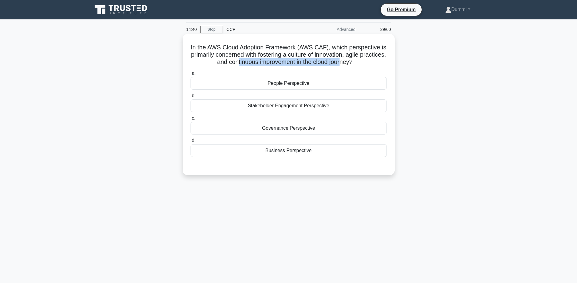
drag, startPoint x: 236, startPoint y: 61, endPoint x: 339, endPoint y: 58, distance: 102.7
click at [339, 58] on h5 "In the AWS Cloud Adoption Framework (AWS CAF), which perspective is primarily c…" at bounding box center [288, 55] width 197 height 22
click at [296, 84] on div "People Perspective" at bounding box center [288, 83] width 196 height 13
click at [190, 75] on input "a. People Perspective" at bounding box center [190, 73] width 0 height 4
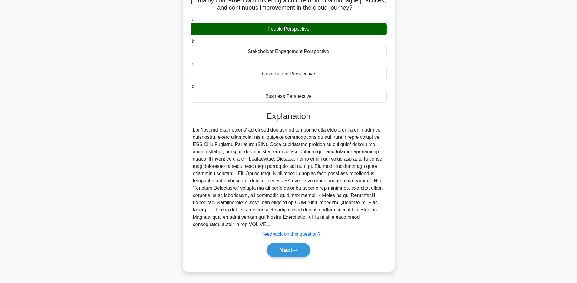
scroll to position [54, 0]
click at [296, 249] on icon at bounding box center [294, 250] width 5 height 3
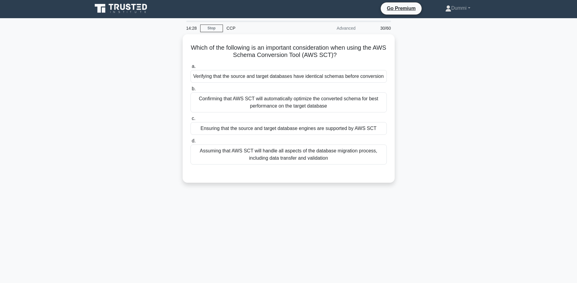
scroll to position [0, 0]
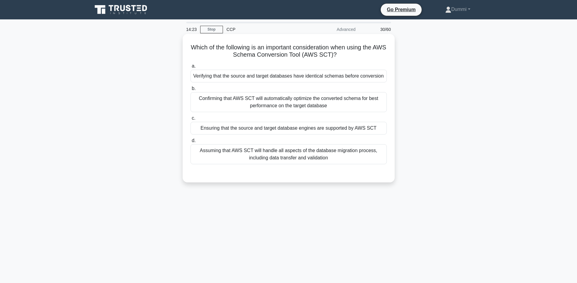
drag, startPoint x: 236, startPoint y: 56, endPoint x: 328, endPoint y: 54, distance: 92.7
click at [328, 54] on h5 "Which of the following is an important consideration when using the AWS Schema …" at bounding box center [288, 51] width 197 height 15
drag, startPoint x: 329, startPoint y: 54, endPoint x: 234, endPoint y: 56, distance: 95.4
click at [234, 56] on h5 "Which of the following is an important consideration when using the AWS Schema …" at bounding box center [288, 51] width 197 height 15
click at [351, 102] on div "Confirming that AWS SCT will automatically optimize the converted schema for be…" at bounding box center [288, 102] width 196 height 20
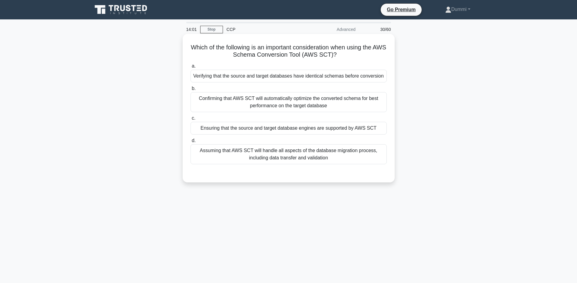
click at [190, 91] on input "b. Confirming that AWS SCT will automatically optimize the converted schema for…" at bounding box center [190, 89] width 0 height 4
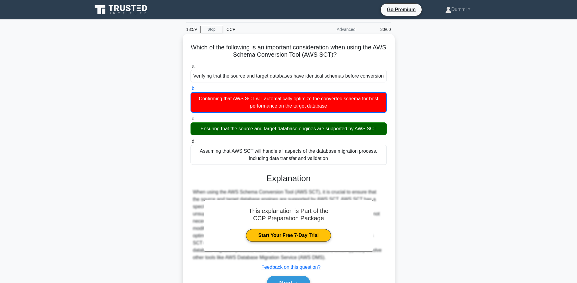
click at [344, 130] on div "Ensuring that the source and target database engines are supported by AWS SCT" at bounding box center [288, 128] width 196 height 13
click at [190, 121] on input "c. Ensuring that the source and target database engines are supported by AWS SCT" at bounding box center [190, 119] width 0 height 4
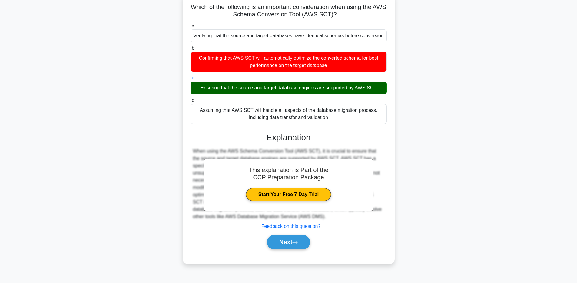
scroll to position [44, 0]
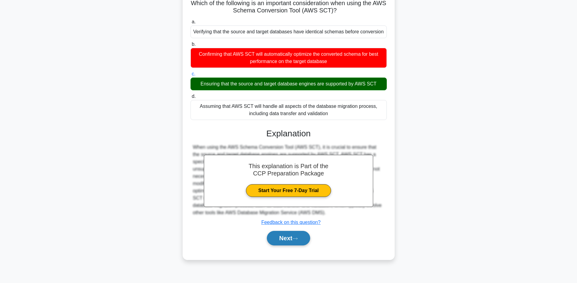
click at [299, 235] on button "Next" at bounding box center [288, 238] width 43 height 15
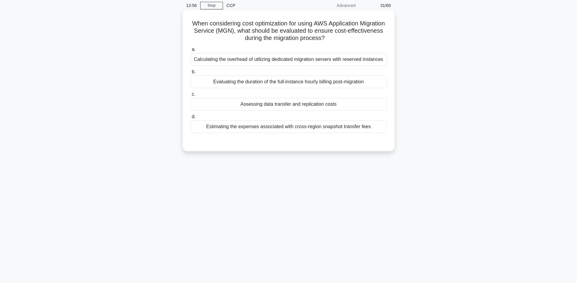
scroll to position [0, 0]
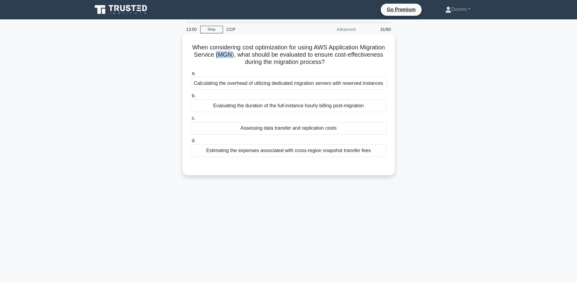
drag, startPoint x: 232, startPoint y: 56, endPoint x: 216, endPoint y: 54, distance: 15.2
click at [216, 54] on h5 "When considering cost optimization for using AWS Application Migration Service …" at bounding box center [288, 55] width 197 height 22
drag, startPoint x: 257, startPoint y: 62, endPoint x: 309, endPoint y: 61, distance: 52.1
click at [309, 61] on h5 "When considering cost optimization for using AWS Application Migration Service …" at bounding box center [288, 55] width 197 height 22
drag, startPoint x: 260, startPoint y: 55, endPoint x: 371, endPoint y: 53, distance: 111.1
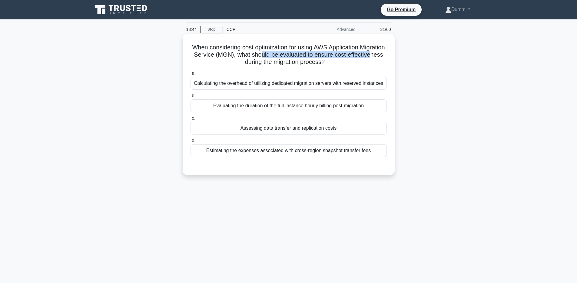
click at [371, 53] on h5 "When considering cost optimization for using AWS Application Migration Service …" at bounding box center [288, 55] width 197 height 22
drag, startPoint x: 257, startPoint y: 63, endPoint x: 308, endPoint y: 62, distance: 50.9
click at [308, 62] on h5 "When considering cost optimization for using AWS Application Migration Service …" at bounding box center [288, 55] width 197 height 22
click at [304, 82] on div "Calculating the overhead of utilizing dedicated migration servers with reserved…" at bounding box center [288, 83] width 196 height 13
click at [190, 75] on input "a. Calculating the overhead of utilizing dedicated migration servers with reser…" at bounding box center [190, 73] width 0 height 4
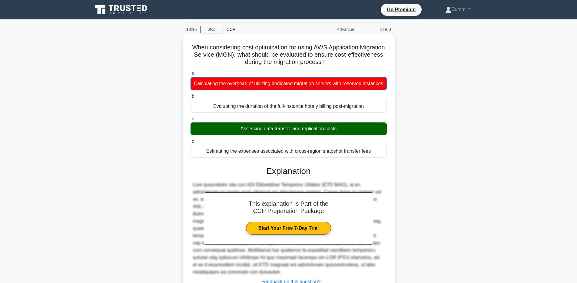
click at [380, 154] on div "Estimating the expenses associated with cross-region snapshot transfer fees" at bounding box center [288, 151] width 196 height 13
click at [190, 143] on input "d. Estimating the expenses associated with cross-region snapshot transfer fees" at bounding box center [190, 141] width 0 height 4
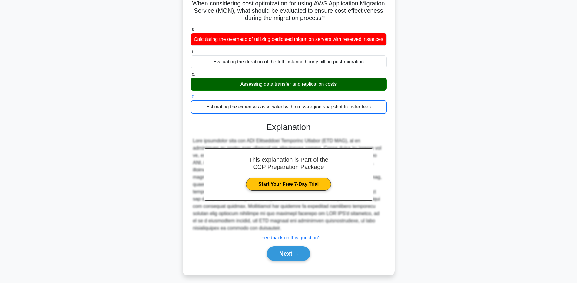
scroll to position [44, 0]
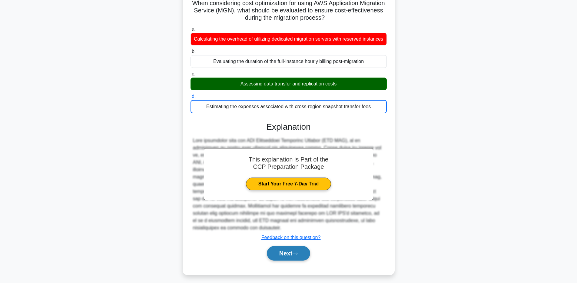
click at [302, 249] on button "Next" at bounding box center [288, 253] width 43 height 15
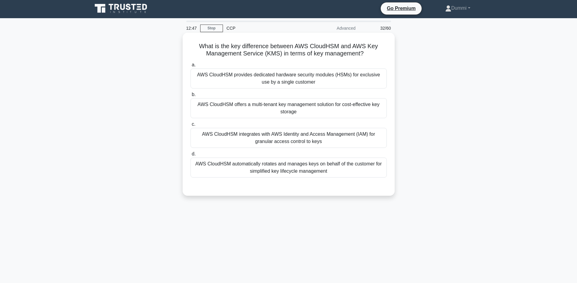
scroll to position [0, 0]
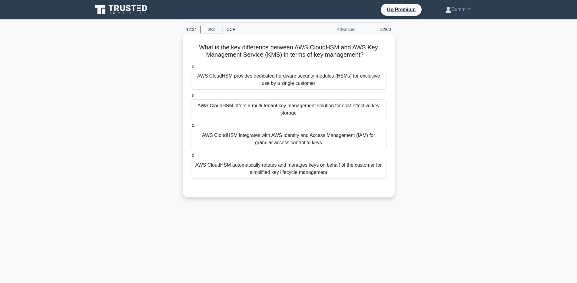
click at [327, 78] on div "AWS CloudHSM provides dedicated hardware security modules (HSMs) for exclusive …" at bounding box center [288, 80] width 196 height 20
click at [190, 68] on input "a. AWS CloudHSM provides dedicated hardware security modules (HSMs) for exclusi…" at bounding box center [190, 66] width 0 height 4
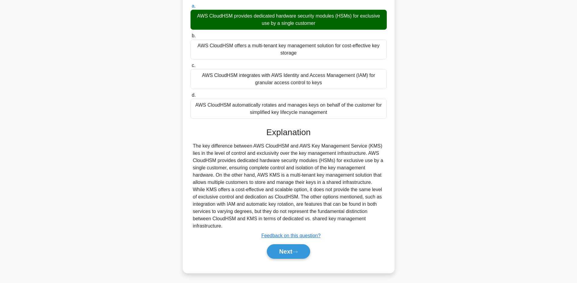
scroll to position [62, 0]
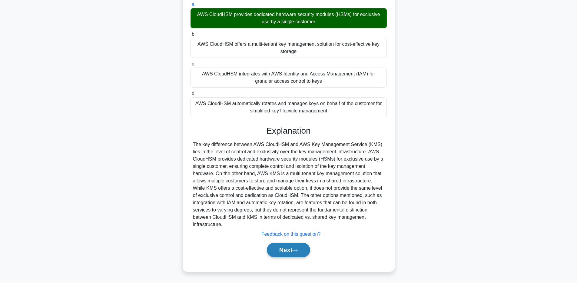
click at [302, 253] on button "Next" at bounding box center [288, 249] width 43 height 15
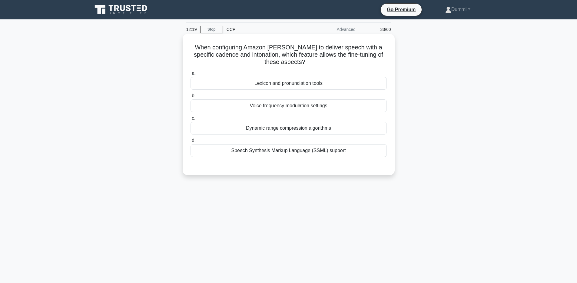
click at [350, 145] on div "Speech Synthesis Markup Language (SSML) support" at bounding box center [288, 150] width 196 height 13
click at [190, 143] on input "d. Speech Synthesis Markup Language (SSML) support" at bounding box center [190, 141] width 0 height 4
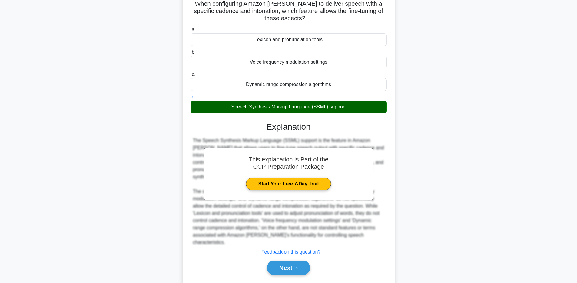
scroll to position [47, 0]
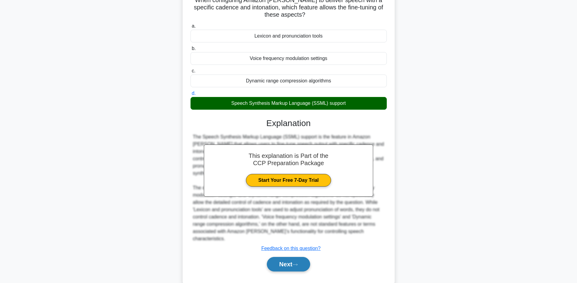
click at [298, 263] on icon at bounding box center [294, 264] width 5 height 3
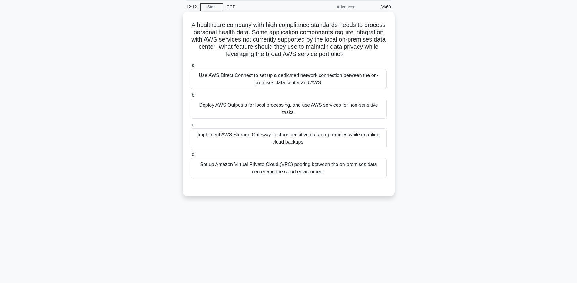
scroll to position [0, 0]
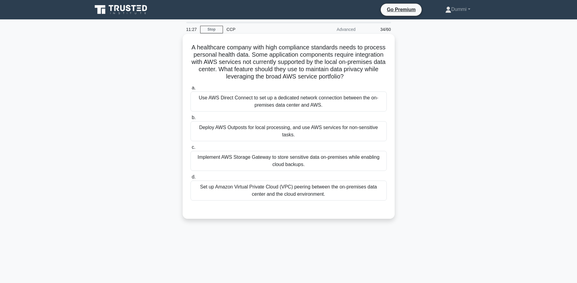
click at [332, 101] on div "Use AWS Direct Connect to set up a dedicated network connection between the on-…" at bounding box center [288, 101] width 196 height 20
click at [190, 90] on input "a. Use AWS Direct Connect to set up a dedicated network connection between the …" at bounding box center [190, 88] width 0 height 4
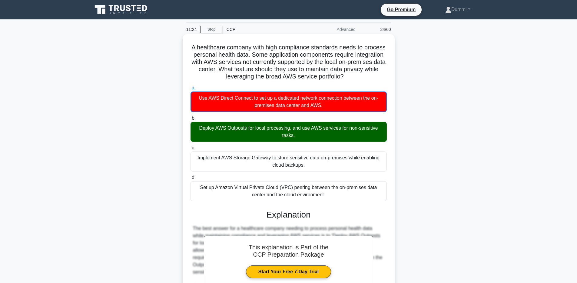
drag, startPoint x: 216, startPoint y: 130, endPoint x: 365, endPoint y: 129, distance: 148.9
click at [365, 129] on div "Deploy AWS Outposts for local processing, and use AWS services for non-sensitiv…" at bounding box center [288, 132] width 196 height 20
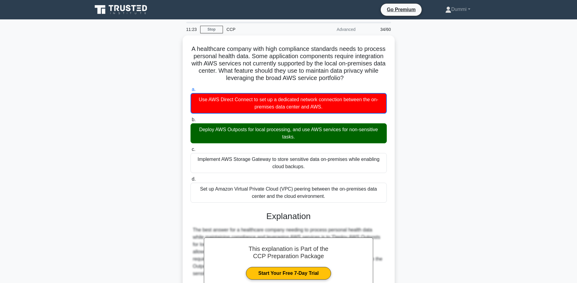
click at [398, 127] on div "A healthcare company with high compliance standards needs to process personal h…" at bounding box center [289, 206] width 400 height 343
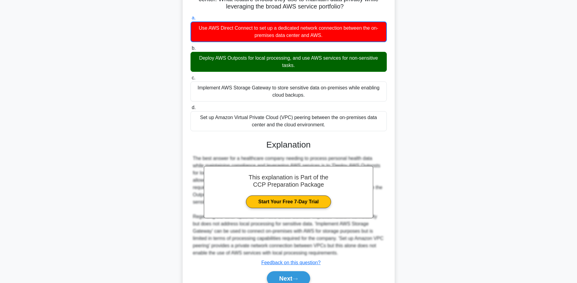
scroll to position [91, 0]
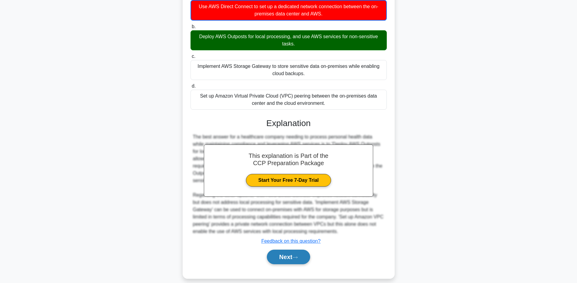
click at [300, 249] on button "Next" at bounding box center [288, 256] width 43 height 15
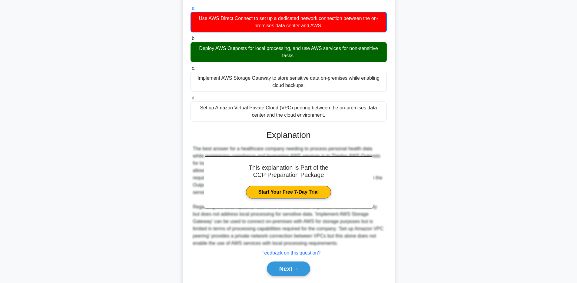
scroll to position [0, 0]
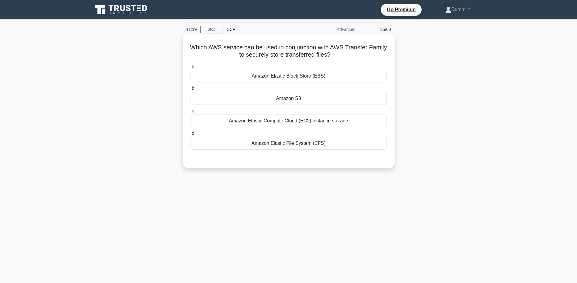
drag, startPoint x: 209, startPoint y: 44, endPoint x: 302, endPoint y: 45, distance: 93.8
click at [302, 45] on h5 "Which AWS service can be used in conjunction with AWS Transfer Family to secure…" at bounding box center [288, 51] width 197 height 15
drag, startPoint x: 283, startPoint y: 50, endPoint x: 384, endPoint y: 51, distance: 101.4
click at [384, 51] on h5 "Which AWS service can be used in conjunction with AWS Transfer Family to secure…" at bounding box center [288, 51] width 197 height 15
drag, startPoint x: 243, startPoint y: 54, endPoint x: 328, endPoint y: 55, distance: 85.1
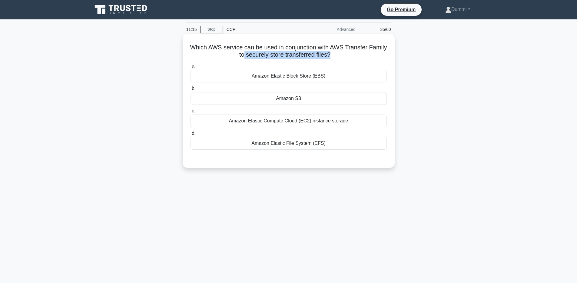
click at [328, 55] on h5 "Which AWS service can be used in conjunction with AWS Transfer Family to secure…" at bounding box center [288, 51] width 197 height 15
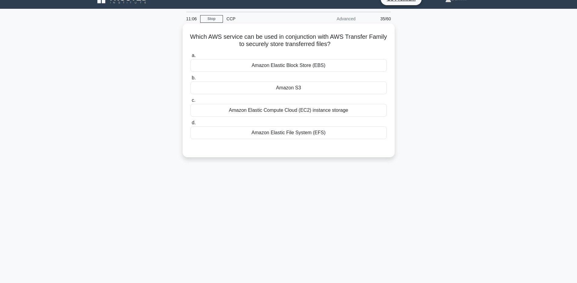
click at [289, 133] on div "Amazon Elastic File System (EFS)" at bounding box center [288, 132] width 196 height 13
click at [190, 125] on input "d. Amazon Elastic File System (EFS)" at bounding box center [190, 123] width 0 height 4
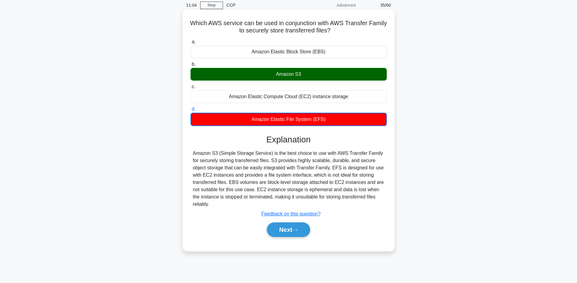
scroll to position [44, 0]
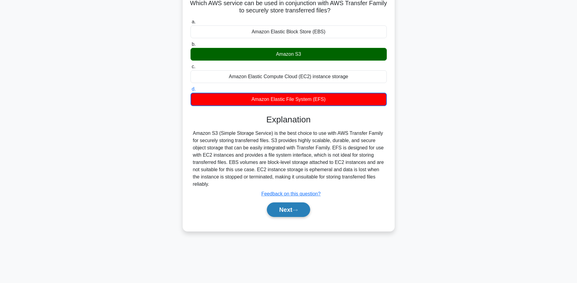
click at [305, 207] on button "Next" at bounding box center [288, 209] width 43 height 15
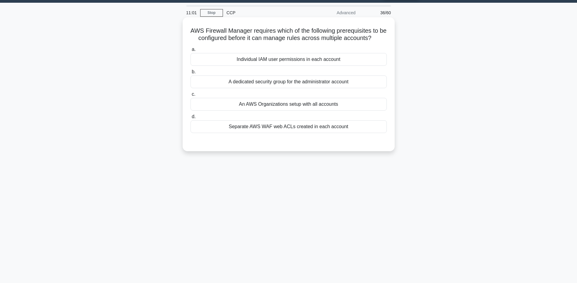
scroll to position [0, 0]
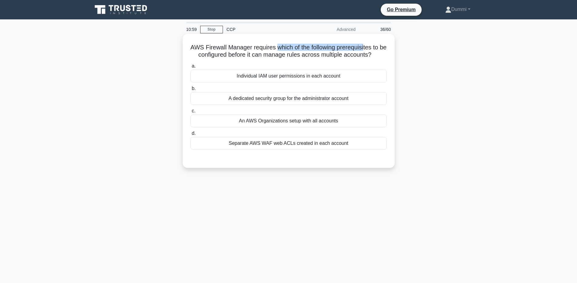
drag, startPoint x: 276, startPoint y: 47, endPoint x: 363, endPoint y: 47, distance: 87.5
click at [363, 47] on h5 "AWS Firewall Manager requires which of the following prerequisites to be config…" at bounding box center [288, 51] width 197 height 15
drag, startPoint x: 216, startPoint y: 55, endPoint x: 271, endPoint y: 55, distance: 55.7
click at [265, 51] on h5 "AWS Firewall Manager requires which of the following prerequisites to be config…" at bounding box center [288, 51] width 197 height 15
drag, startPoint x: 279, startPoint y: 56, endPoint x: 344, endPoint y: 54, distance: 65.7
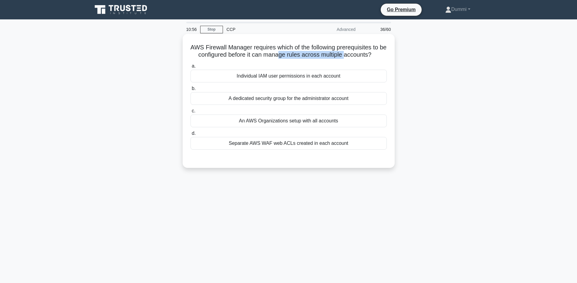
click at [344, 54] on h5 "AWS Firewall Manager requires which of the following prerequisites to be config…" at bounding box center [288, 51] width 197 height 15
click at [317, 122] on div "An AWS Organizations setup with all accounts" at bounding box center [288, 120] width 196 height 13
click at [190, 113] on input "c. An AWS Organizations setup with all accounts" at bounding box center [190, 111] width 0 height 4
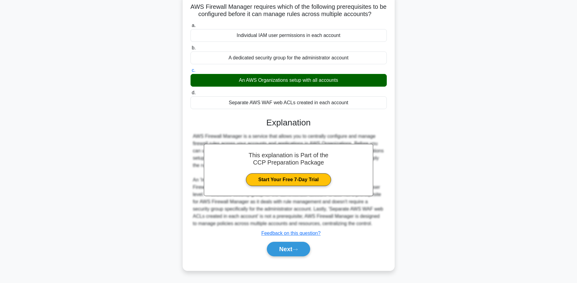
scroll to position [44, 0]
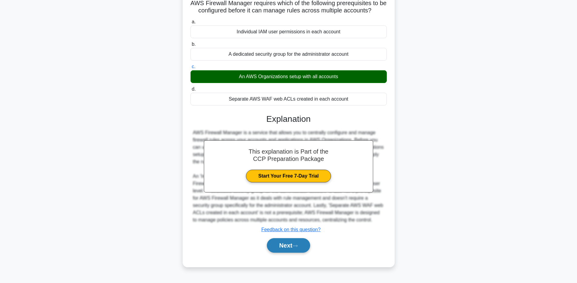
click at [305, 251] on button "Next" at bounding box center [288, 245] width 43 height 15
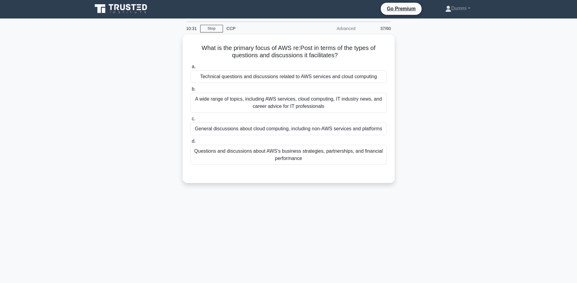
scroll to position [0, 0]
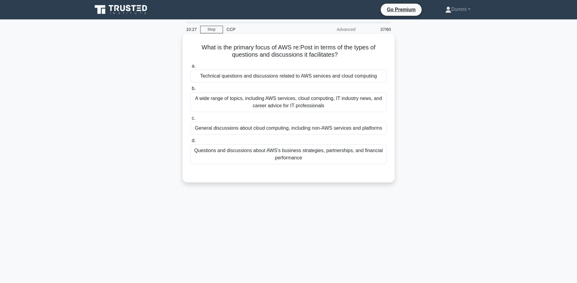
drag, startPoint x: 235, startPoint y: 46, endPoint x: 369, endPoint y: 52, distance: 133.9
click at [369, 52] on h5 "What is the primary focus of AWS re:Post in terms of the types of questions and…" at bounding box center [288, 51] width 197 height 15
click at [319, 102] on div "A wide range of topics, including AWS services, cloud computing, IT industry ne…" at bounding box center [288, 102] width 196 height 20
click at [190, 91] on input "b. A wide range of topics, including AWS services, cloud computing, IT industry…" at bounding box center [190, 89] width 0 height 4
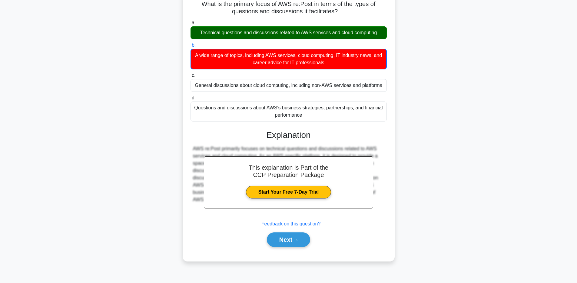
scroll to position [44, 0]
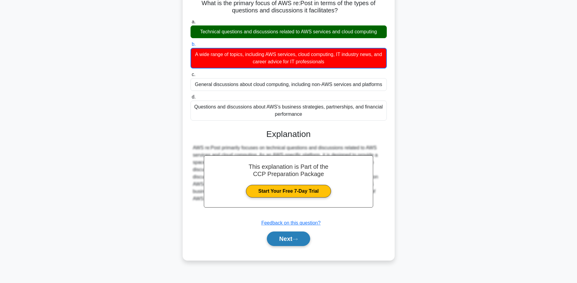
drag, startPoint x: 299, startPoint y: 249, endPoint x: 301, endPoint y: 242, distance: 6.7
click at [300, 249] on div "a. Technical questions and discussions related to AWS services and cloud comput…" at bounding box center [288, 135] width 197 height 236
click at [303, 236] on button "Next" at bounding box center [288, 238] width 43 height 15
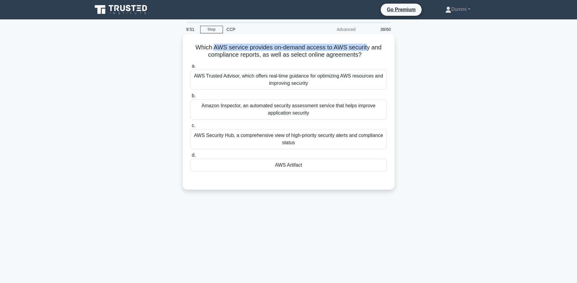
drag, startPoint x: 216, startPoint y: 48, endPoint x: 365, endPoint y: 46, distance: 148.9
click at [365, 46] on h5 "Which AWS service provides on-demand access to AWS security and compliance repo…" at bounding box center [288, 51] width 197 height 15
drag, startPoint x: 216, startPoint y: 55, endPoint x: 269, endPoint y: 54, distance: 52.7
click at [269, 54] on h5 "Which AWS service provides on-demand access to AWS security and compliance repo…" at bounding box center [288, 51] width 197 height 15
drag, startPoint x: 302, startPoint y: 56, endPoint x: 341, endPoint y: 55, distance: 39.1
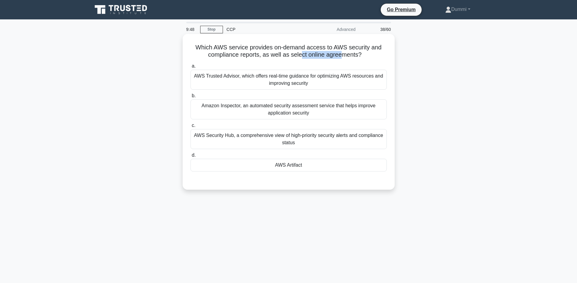
click at [341, 55] on h5 "Which AWS service provides on-demand access to AWS security and compliance repo…" at bounding box center [288, 51] width 197 height 15
click at [287, 167] on div "AWS Artifact" at bounding box center [288, 165] width 196 height 13
click at [190, 157] on input "d. AWS Artifact" at bounding box center [190, 155] width 0 height 4
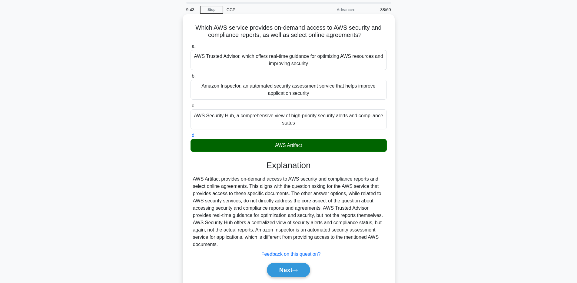
scroll to position [44, 0]
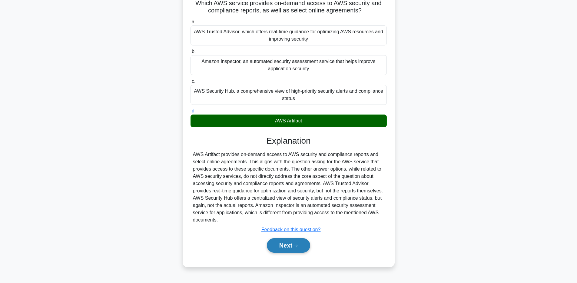
click at [305, 246] on button "Next" at bounding box center [288, 245] width 43 height 15
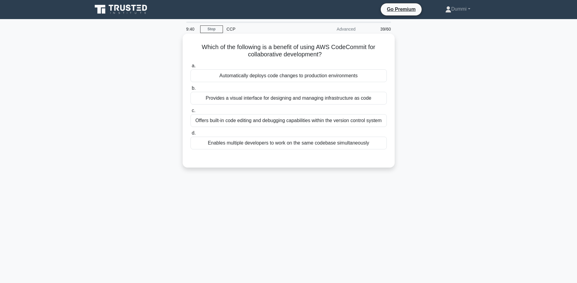
scroll to position [0, 0]
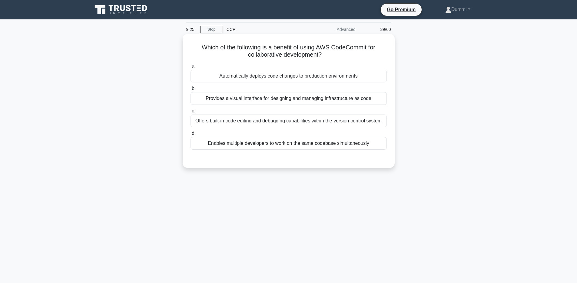
click at [332, 120] on div "Offers built-in code editing and debugging capabilities within the version cont…" at bounding box center [288, 120] width 196 height 13
click at [190, 113] on input "c. Offers built-in code editing and debugging capabilities within the version c…" at bounding box center [190, 111] width 0 height 4
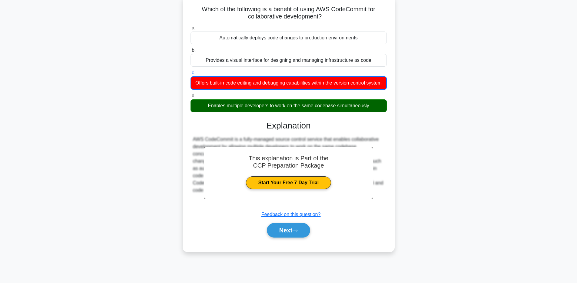
scroll to position [44, 0]
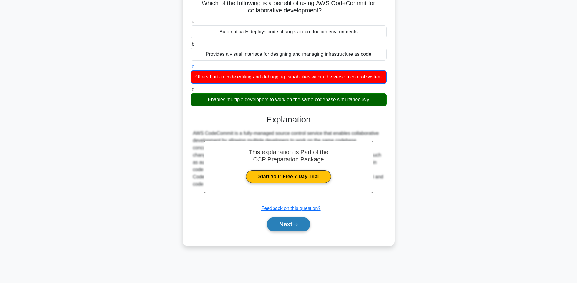
click at [295, 224] on icon at bounding box center [294, 224] width 5 height 3
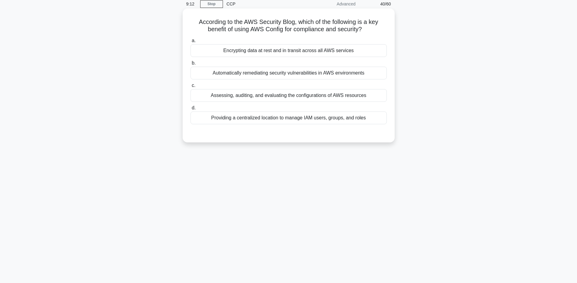
scroll to position [0, 0]
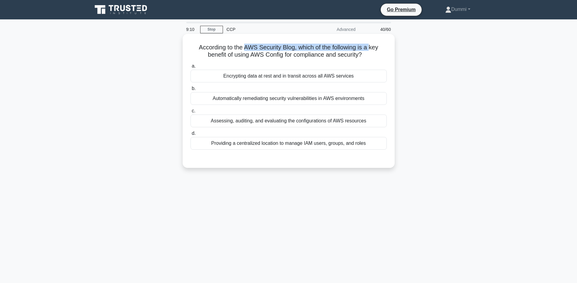
drag, startPoint x: 245, startPoint y: 47, endPoint x: 370, endPoint y: 50, distance: 125.1
click at [370, 50] on h5 "According to the AWS Security Blog, which of the following is a key benefit of …" at bounding box center [288, 51] width 197 height 15
drag, startPoint x: 226, startPoint y: 54, endPoint x: 361, endPoint y: 53, distance: 134.4
click at [361, 53] on h5 "According to the AWS Security Blog, which of the following is a key benefit of …" at bounding box center [288, 51] width 197 height 15
click at [361, 121] on div "Assessing, auditing, and evaluating the configurations of AWS resources" at bounding box center [288, 120] width 196 height 13
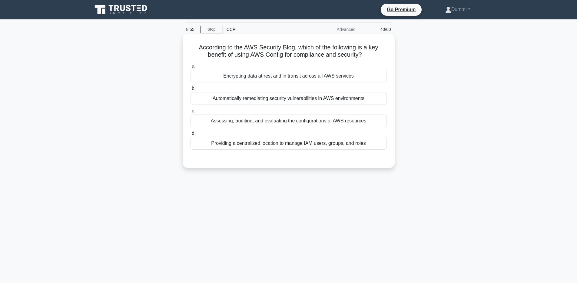
click at [190, 113] on input "c. Assessing, auditing, and evaluating the configurations of AWS resources" at bounding box center [190, 111] width 0 height 4
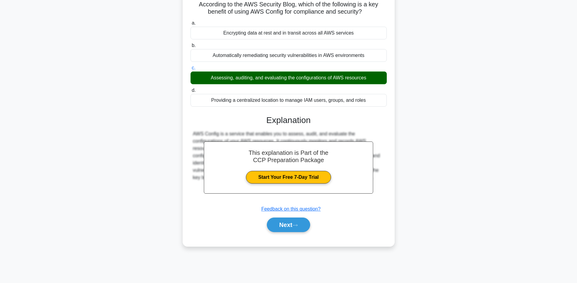
scroll to position [44, 0]
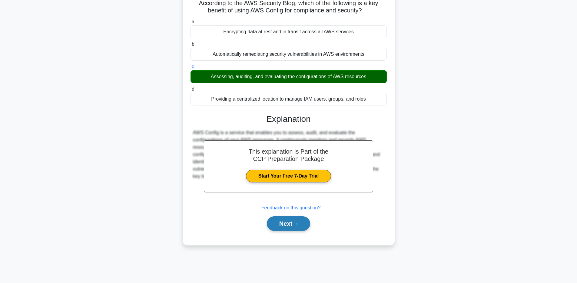
click at [300, 227] on button "Next" at bounding box center [288, 223] width 43 height 15
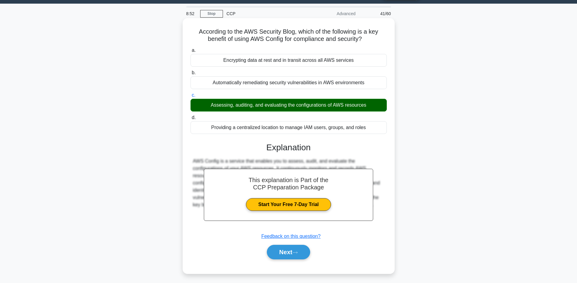
scroll to position [0, 0]
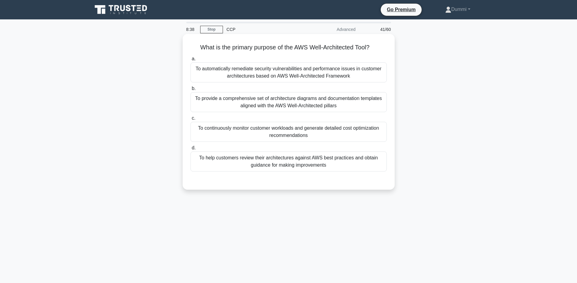
click at [338, 104] on div "To provide a comprehensive set of architecture diagrams and documentation templ…" at bounding box center [288, 102] width 196 height 20
click at [190, 91] on input "b. To provide a comprehensive set of architecture diagrams and documentation te…" at bounding box center [190, 89] width 0 height 4
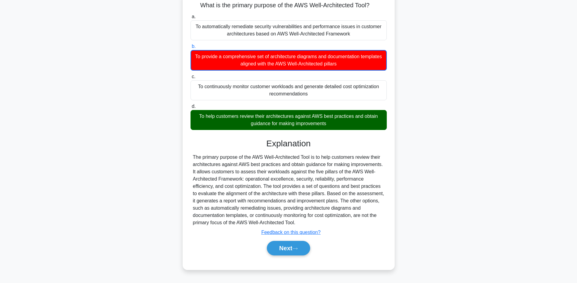
scroll to position [44, 0]
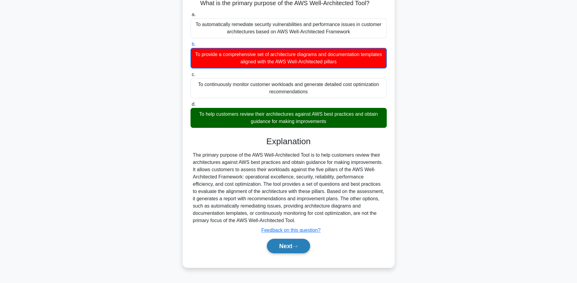
click at [301, 246] on button "Next" at bounding box center [288, 246] width 43 height 15
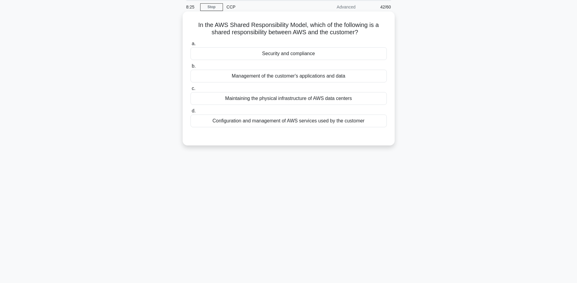
scroll to position [0, 0]
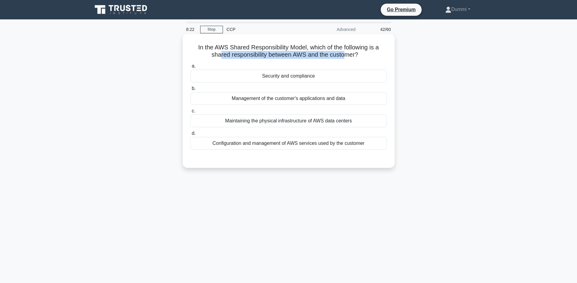
drag, startPoint x: 219, startPoint y: 55, endPoint x: 344, endPoint y: 54, distance: 124.7
click at [344, 54] on h5 "In the AWS Shared Responsibility Model, which of the following is a shared resp…" at bounding box center [288, 51] width 197 height 15
click at [327, 73] on div "Security and compliance" at bounding box center [288, 76] width 196 height 13
click at [190, 68] on input "a. Security and compliance" at bounding box center [190, 66] width 0 height 4
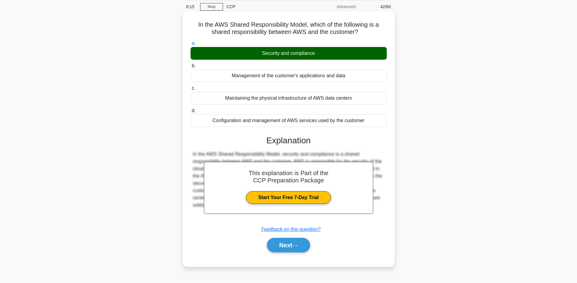
scroll to position [44, 0]
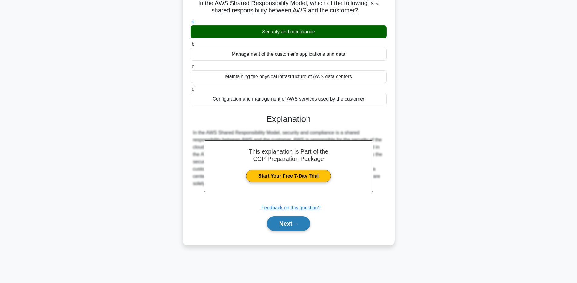
click at [309, 228] on button "Next" at bounding box center [288, 223] width 43 height 15
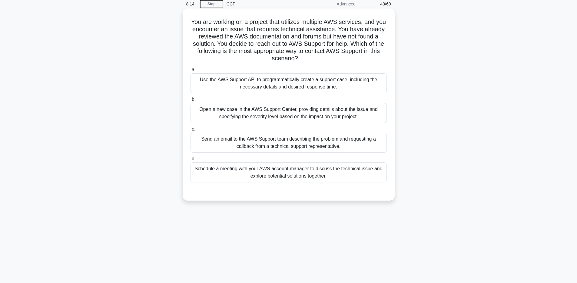
scroll to position [0, 0]
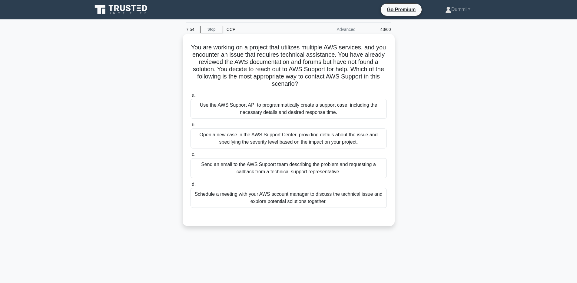
drag, startPoint x: 322, startPoint y: 50, endPoint x: 338, endPoint y: 47, distance: 15.9
click at [356, 46] on h5 "You are working on a project that utilizes multiple AWS services, and you encou…" at bounding box center [288, 66] width 197 height 44
drag, startPoint x: 228, startPoint y: 54, endPoint x: 334, endPoint y: 51, distance: 106.3
click at [334, 51] on h5 "You are working on a project that utilizes multiple AWS services, and you encou…" at bounding box center [288, 66] width 197 height 44
drag, startPoint x: 214, startPoint y: 62, endPoint x: 363, endPoint y: 61, distance: 149.2
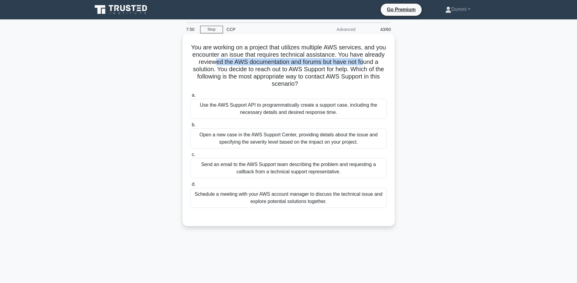
click at [363, 61] on h5 "You are working on a project that utilizes multiple AWS services, and you encou…" at bounding box center [288, 66] width 197 height 44
click at [361, 138] on div "Open a new case in the AWS Support Center, providing details about the issue an…" at bounding box center [288, 138] width 196 height 20
click at [190, 127] on input "b. Open a new case in the AWS Support Center, providing details about the issue…" at bounding box center [190, 125] width 0 height 4
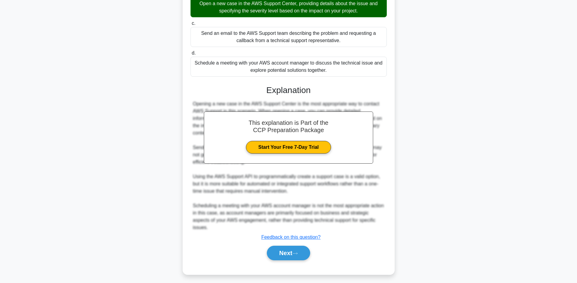
scroll to position [134, 0]
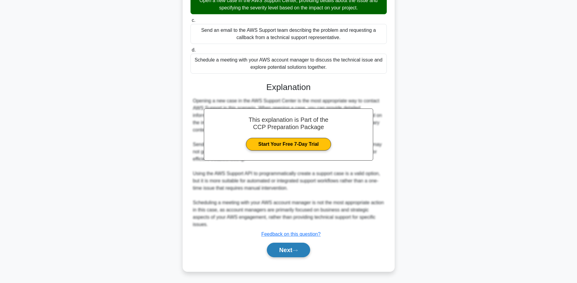
click at [302, 245] on button "Next" at bounding box center [288, 249] width 43 height 15
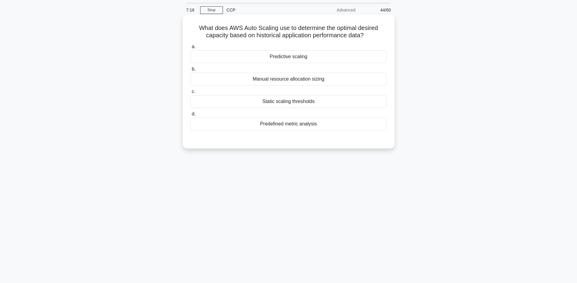
scroll to position [0, 0]
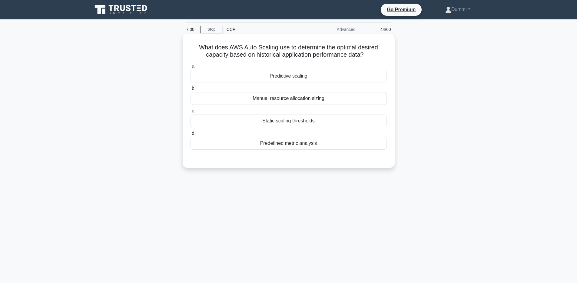
click at [312, 78] on div "Predictive scaling" at bounding box center [288, 76] width 196 height 13
click at [190, 68] on input "a. Predictive scaling" at bounding box center [190, 66] width 0 height 4
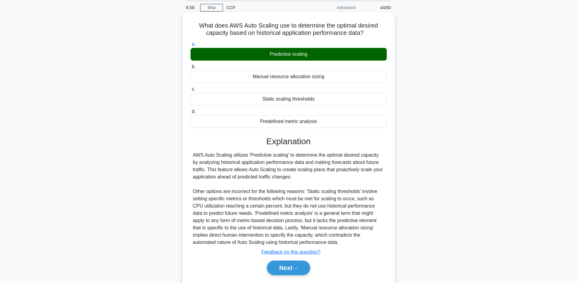
scroll to position [44, 0]
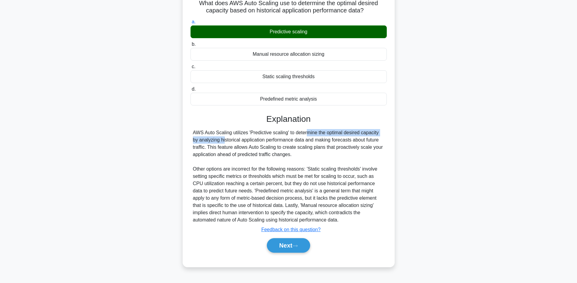
drag, startPoint x: 271, startPoint y: 135, endPoint x: 374, endPoint y: 132, distance: 103.3
click at [374, 132] on div "AWS Auto Scaling utilizes 'Predictive scaling' to determine the optimal desired…" at bounding box center [288, 176] width 191 height 94
drag, startPoint x: 205, startPoint y: 139, endPoint x: 336, endPoint y: 136, distance: 130.5
click at [336, 136] on div "AWS Auto Scaling utilizes 'Predictive scaling' to determine the optimal desired…" at bounding box center [288, 176] width 191 height 94
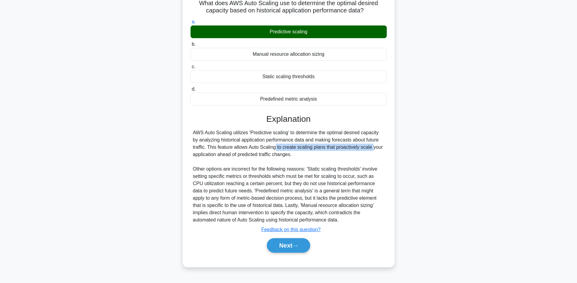
drag, startPoint x: 239, startPoint y: 147, endPoint x: 340, endPoint y: 145, distance: 101.1
click at [340, 145] on div "AWS Auto Scaling utilizes 'Predictive scaling' to determine the optimal desired…" at bounding box center [288, 176] width 191 height 94
click at [299, 243] on button "Next" at bounding box center [288, 245] width 43 height 15
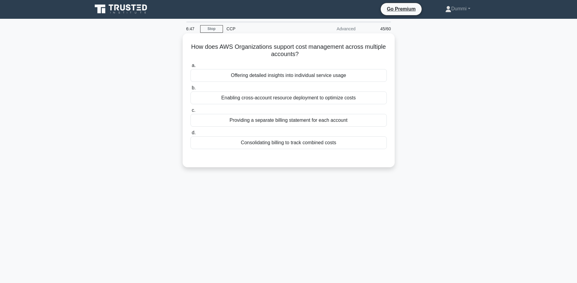
scroll to position [0, 0]
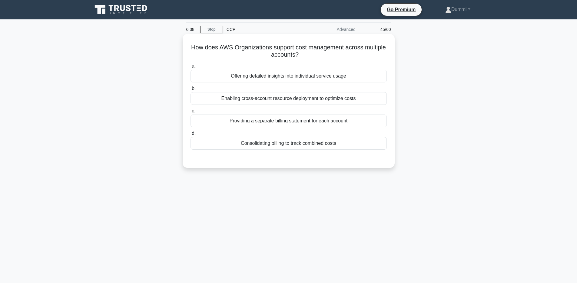
click at [344, 99] on div "Enabling cross-account resource deployment to optimize costs" at bounding box center [288, 98] width 196 height 13
click at [190, 91] on input "b. Enabling cross-account resource deployment to optimize costs" at bounding box center [190, 89] width 0 height 4
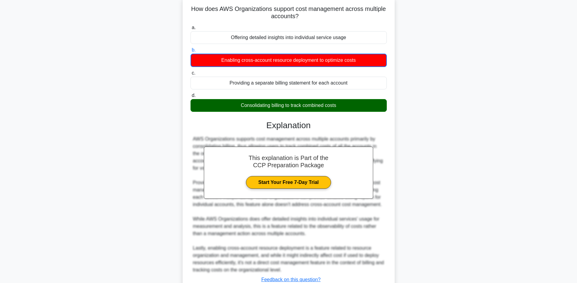
scroll to position [84, 0]
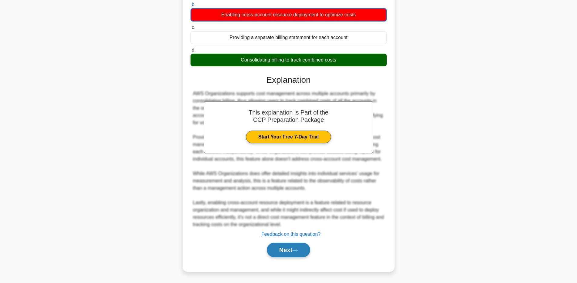
click at [306, 250] on button "Next" at bounding box center [288, 249] width 43 height 15
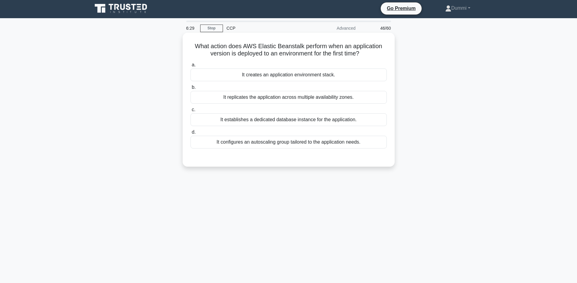
scroll to position [0, 0]
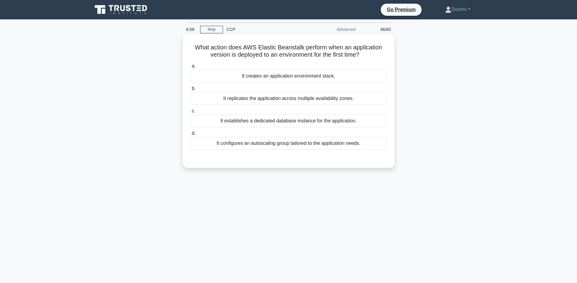
click at [324, 143] on div "It configures an autoscaling group tailored to the application needs." at bounding box center [288, 143] width 196 height 13
click at [190, 135] on input "d. It configures an autoscaling group tailored to the application needs." at bounding box center [190, 133] width 0 height 4
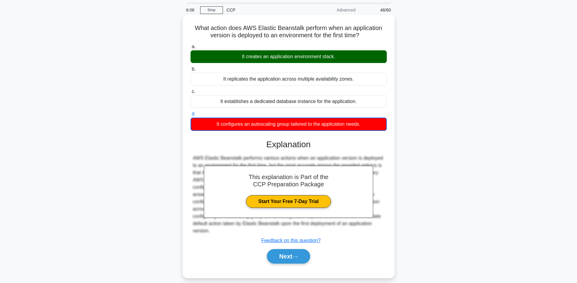
scroll to position [44, 0]
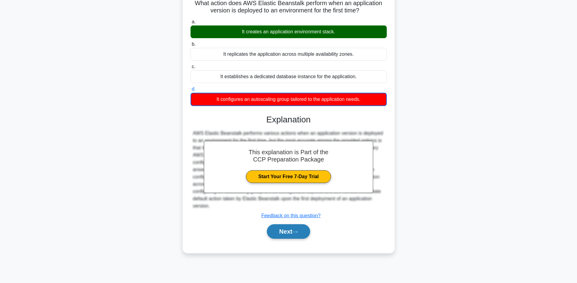
click at [299, 224] on button "Next" at bounding box center [288, 231] width 43 height 15
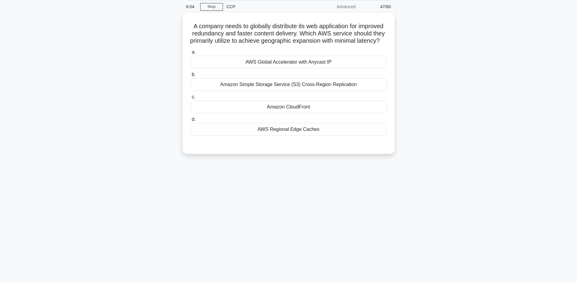
scroll to position [0, 0]
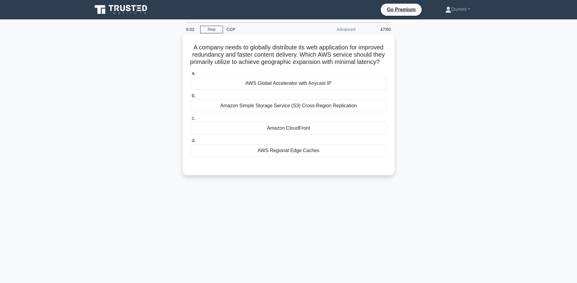
drag, startPoint x: 196, startPoint y: 47, endPoint x: 272, endPoint y: 46, distance: 76.0
click at [272, 46] on h5 "A company needs to globally distribute its web application for improved redunda…" at bounding box center [288, 55] width 197 height 22
drag, startPoint x: 244, startPoint y: 46, endPoint x: 341, endPoint y: 48, distance: 97.2
click at [341, 48] on h5 "A company needs to globally distribute its web application for improved redunda…" at bounding box center [288, 55] width 197 height 22
drag, startPoint x: 204, startPoint y: 55, endPoint x: 289, endPoint y: 55, distance: 85.4
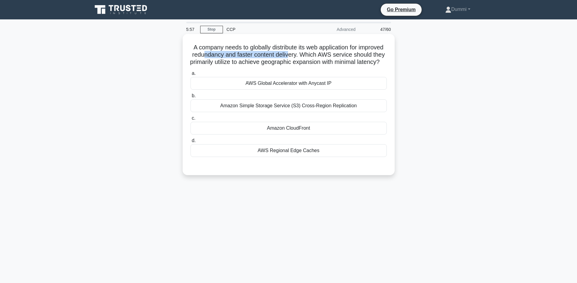
click at [289, 55] on h5 "A company needs to globally distribute its web application for improved redunda…" at bounding box center [288, 55] width 197 height 22
drag, startPoint x: 311, startPoint y: 55, endPoint x: 372, endPoint y: 53, distance: 60.9
click at [372, 53] on h5 "A company needs to globally distribute its web application for improved redunda…" at bounding box center [288, 55] width 197 height 22
drag, startPoint x: 228, startPoint y: 64, endPoint x: 369, endPoint y: 66, distance: 141.4
click at [369, 66] on h5 "A company needs to globally distribute its web application for improved redunda…" at bounding box center [288, 55] width 197 height 22
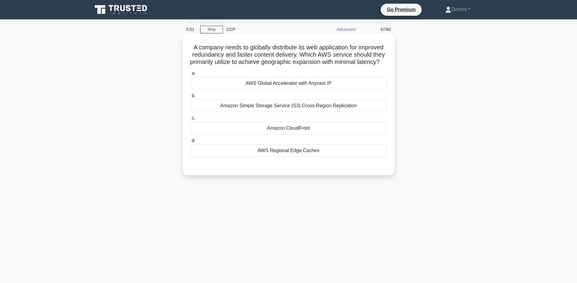
click at [313, 134] on div "Amazon CloudFront" at bounding box center [288, 128] width 196 height 13
click at [190, 120] on input "c. Amazon CloudFront" at bounding box center [190, 118] width 0 height 4
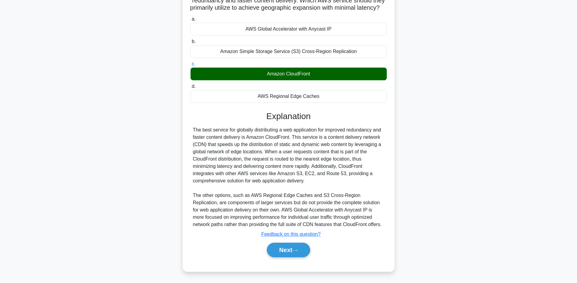
scroll to position [62, 0]
drag, startPoint x: 305, startPoint y: 249, endPoint x: 305, endPoint y: 236, distance: 13.0
click at [305, 249] on button "Next" at bounding box center [288, 249] width 43 height 15
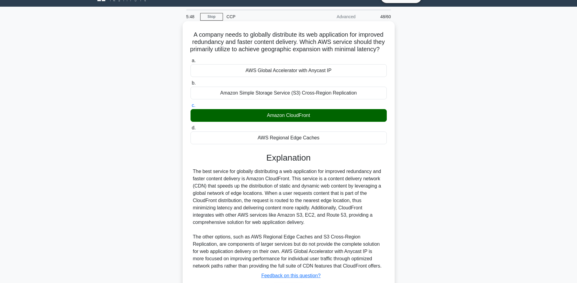
scroll to position [0, 0]
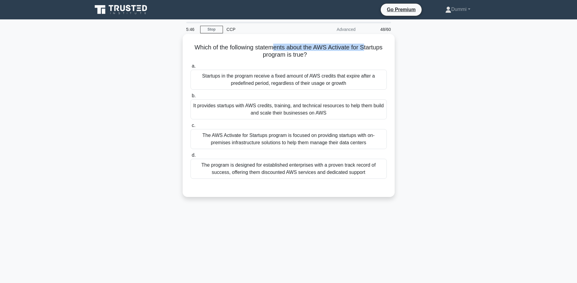
drag, startPoint x: 275, startPoint y: 46, endPoint x: 363, endPoint y: 46, distance: 88.4
click at [363, 46] on h5 "Which of the following statements about the AWS Activate for Startups program i…" at bounding box center [288, 51] width 197 height 15
drag, startPoint x: 268, startPoint y: 57, endPoint x: 294, endPoint y: 56, distance: 26.0
click at [294, 56] on h5 "Which of the following statements about the AWS Activate for Startups program i…" at bounding box center [288, 51] width 197 height 15
click at [358, 109] on div "It provides startups with AWS credits, training, and technical resources to hel…" at bounding box center [288, 109] width 196 height 20
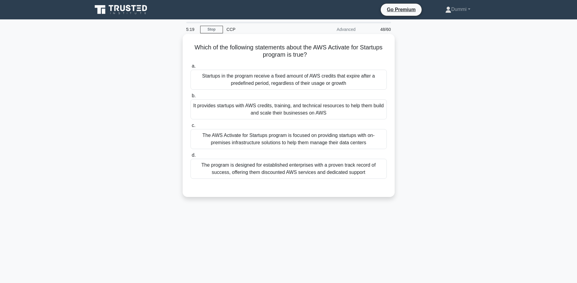
click at [190, 98] on input "b. It provides startups with AWS credits, training, and technical resources to …" at bounding box center [190, 96] width 0 height 4
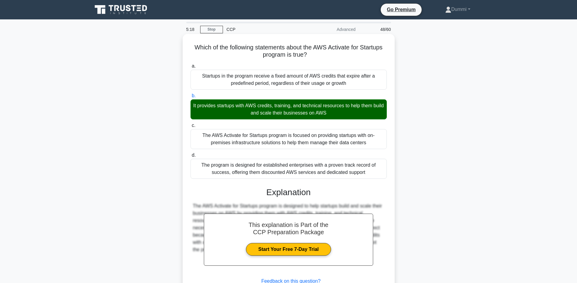
scroll to position [47, 0]
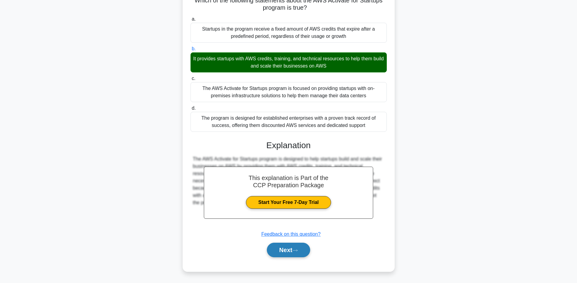
click at [301, 250] on button "Next" at bounding box center [288, 249] width 43 height 15
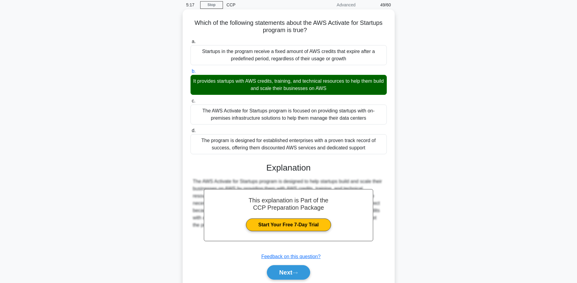
scroll to position [0, 0]
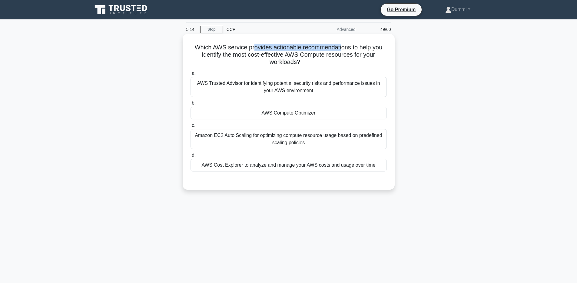
drag, startPoint x: 255, startPoint y: 48, endPoint x: 341, endPoint y: 49, distance: 85.7
click at [341, 49] on h5 "Which AWS service provides actionable recommendations to help you identify the …" at bounding box center [288, 55] width 197 height 22
drag, startPoint x: 213, startPoint y: 56, endPoint x: 352, endPoint y: 52, distance: 139.6
click at [352, 52] on h5 "Which AWS service provides actionable recommendations to help you identify the …" at bounding box center [288, 55] width 197 height 22
click at [306, 113] on div "AWS Compute Optimizer" at bounding box center [288, 113] width 196 height 13
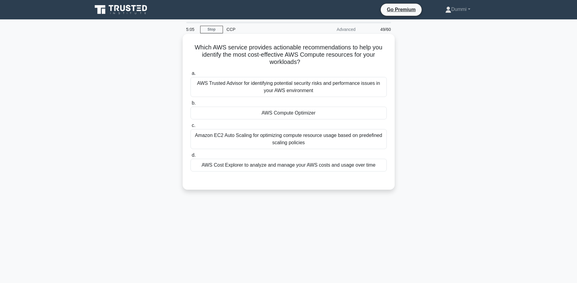
click at [190, 105] on input "b. AWS Compute Optimizer" at bounding box center [190, 103] width 0 height 4
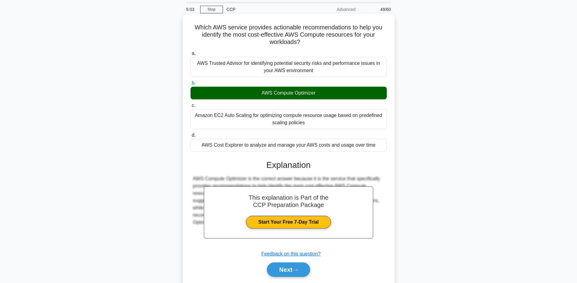
scroll to position [44, 0]
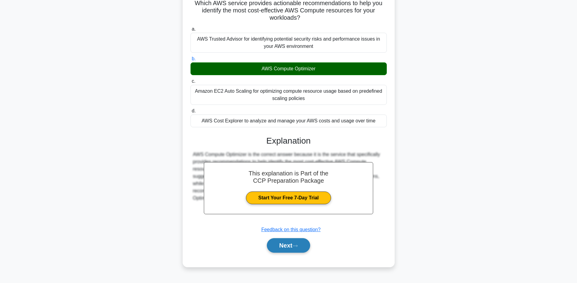
click at [299, 249] on button "Next" at bounding box center [288, 245] width 43 height 15
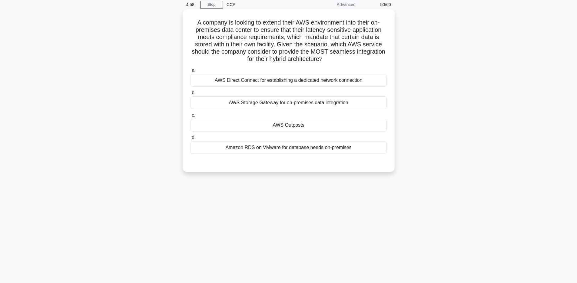
scroll to position [0, 0]
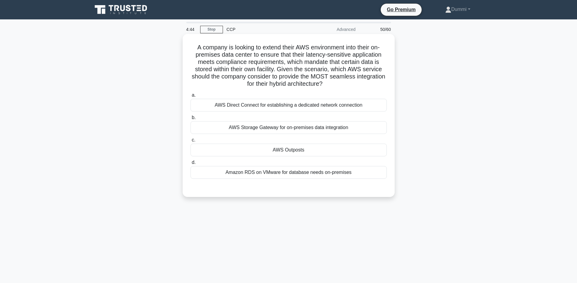
click at [285, 146] on div "AWS Outposts" at bounding box center [288, 149] width 196 height 13
click at [190, 142] on input "c. AWS Outposts" at bounding box center [190, 140] width 0 height 4
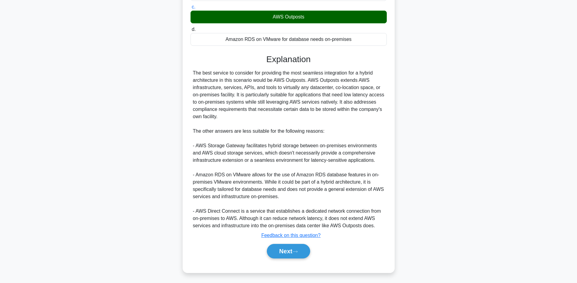
scroll to position [134, 0]
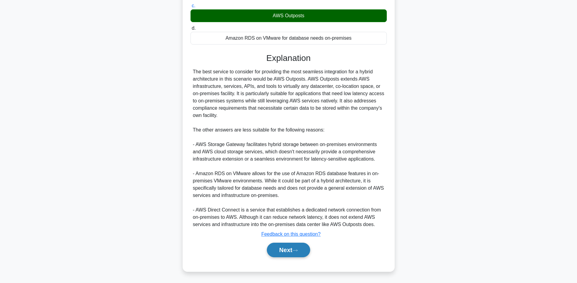
click at [293, 250] on button "Next" at bounding box center [288, 249] width 43 height 15
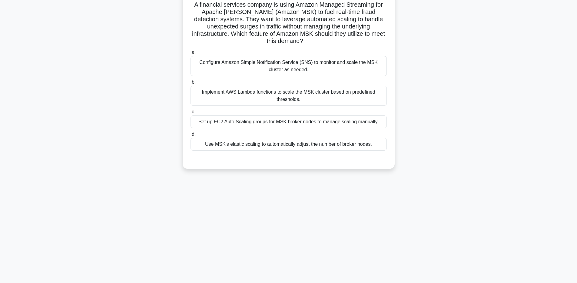
scroll to position [0, 0]
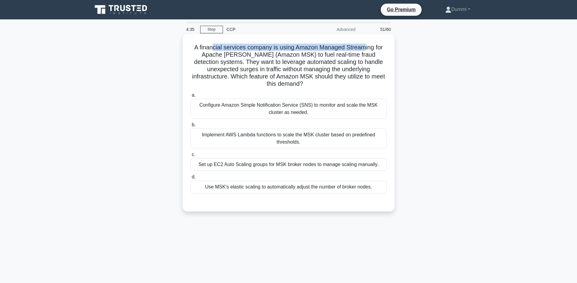
drag, startPoint x: 215, startPoint y: 49, endPoint x: 363, endPoint y: 46, distance: 148.4
click at [363, 46] on h5 "A financial services company is using Amazon Managed Streaming for Apache Kafka…" at bounding box center [288, 66] width 197 height 44
drag, startPoint x: 215, startPoint y: 57, endPoint x: 271, endPoint y: 57, distance: 55.4
click at [271, 57] on h5 "A financial services company is using Amazon Managed Streaming for Apache Kafka…" at bounding box center [288, 66] width 197 height 44
drag, startPoint x: 298, startPoint y: 54, endPoint x: 357, endPoint y: 57, distance: 59.4
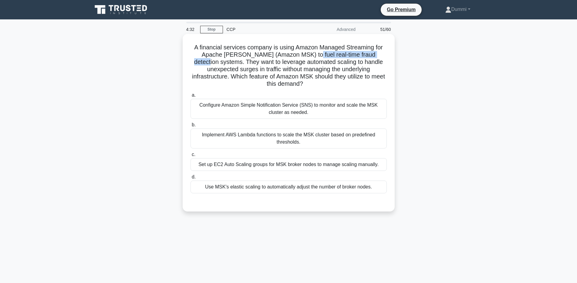
click at [370, 56] on h5 "A financial services company is using Amazon Managed Streaming for Apache Kafka…" at bounding box center [288, 66] width 197 height 44
drag, startPoint x: 221, startPoint y: 61, endPoint x: 365, endPoint y: 60, distance: 144.1
click at [365, 60] on h5 "A financial services company is using Amazon Managed Streaming for Apache Kafka…" at bounding box center [288, 66] width 197 height 44
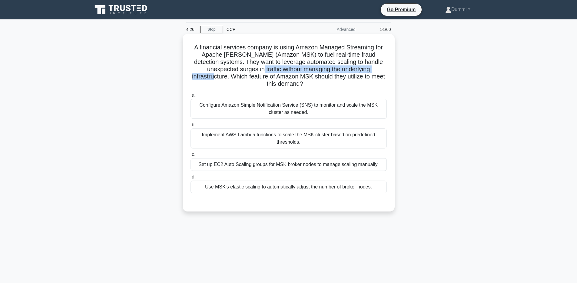
drag, startPoint x: 225, startPoint y: 71, endPoint x: 344, endPoint y: 70, distance: 119.6
click at [344, 70] on h5 "A financial services company is using Amazon Managed Streaming for Apache Kafka…" at bounding box center [288, 66] width 197 height 44
click at [350, 180] on div "Use MSK's elastic scaling to automatically adjust the number of broker nodes." at bounding box center [288, 186] width 196 height 13
click at [190, 179] on input "d. Use MSK's elastic scaling to automatically adjust the number of broker nodes." at bounding box center [190, 177] width 0 height 4
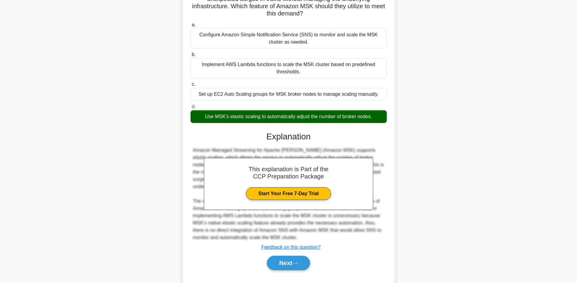
scroll to position [76, 0]
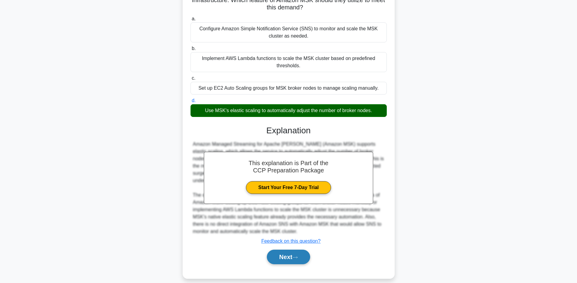
click at [294, 249] on button "Next" at bounding box center [288, 256] width 43 height 15
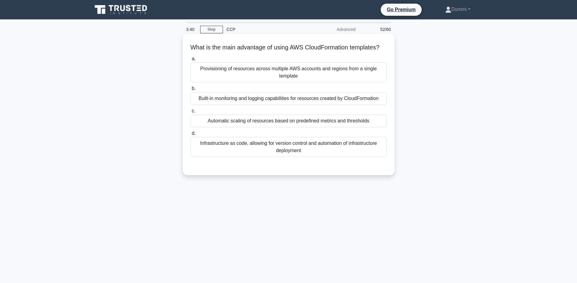
click at [338, 73] on div "Provisioning of resources across multiple AWS accounts and regions from a singl…" at bounding box center [288, 72] width 196 height 20
click at [190, 61] on input "a. Provisioning of resources across multiple AWS accounts and regions from a si…" at bounding box center [190, 59] width 0 height 4
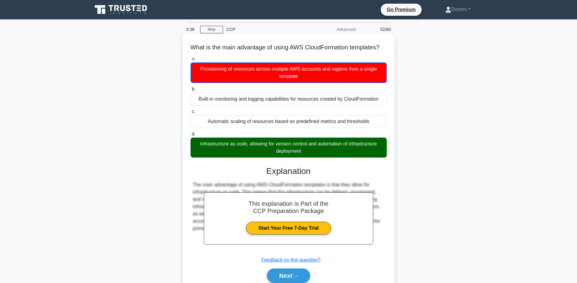
scroll to position [44, 0]
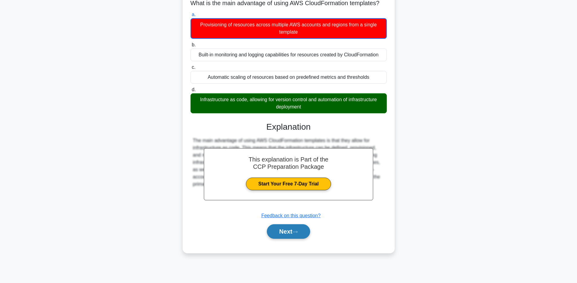
click at [300, 231] on button "Next" at bounding box center [288, 231] width 43 height 15
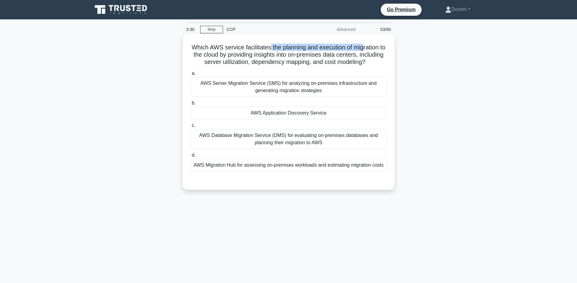
drag, startPoint x: 269, startPoint y: 48, endPoint x: 363, endPoint y: 44, distance: 93.9
click at [363, 44] on h5 "Which AWS service facilitates the planning and execution of migration to the cl…" at bounding box center [288, 55] width 197 height 22
drag, startPoint x: 202, startPoint y: 56, endPoint x: 342, endPoint y: 57, distance: 140.2
click at [342, 57] on h5 "Which AWS service facilitates the planning and execution of migration to the cl…" at bounding box center [288, 55] width 197 height 22
drag, startPoint x: 209, startPoint y: 62, endPoint x: 240, endPoint y: 64, distance: 31.3
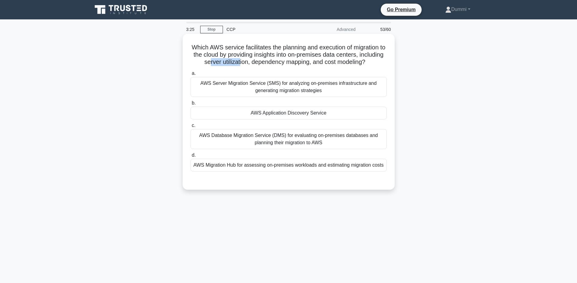
click at [240, 64] on h5 "Which AWS service facilitates the planning and execution of migration to the cl…" at bounding box center [288, 55] width 197 height 22
drag, startPoint x: 264, startPoint y: 65, endPoint x: 276, endPoint y: 64, distance: 11.8
click at [276, 64] on h5 "Which AWS service facilitates the planning and execution of migration to the cl…" at bounding box center [288, 55] width 197 height 22
drag, startPoint x: 339, startPoint y: 63, endPoint x: 353, endPoint y: 60, distance: 14.6
click at [353, 60] on h5 "Which AWS service facilitates the planning and execution of migration to the cl…" at bounding box center [288, 55] width 197 height 22
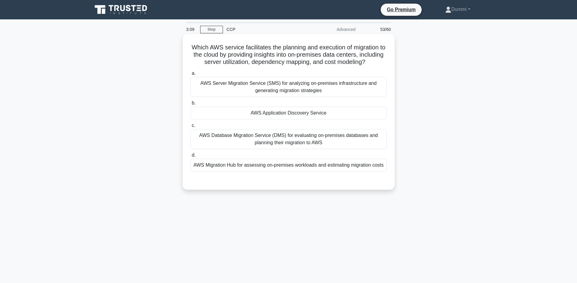
click at [297, 113] on div "AWS Application Discovery Service" at bounding box center [288, 113] width 196 height 13
click at [190, 105] on input "b. AWS Application Discovery Service" at bounding box center [190, 103] width 0 height 4
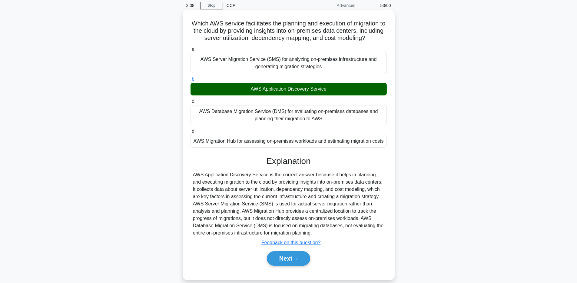
scroll to position [44, 0]
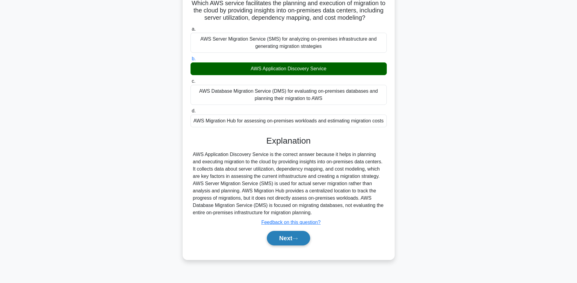
click at [306, 237] on button "Next" at bounding box center [288, 238] width 43 height 15
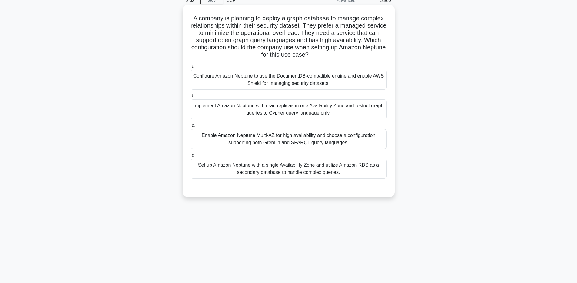
scroll to position [0, 0]
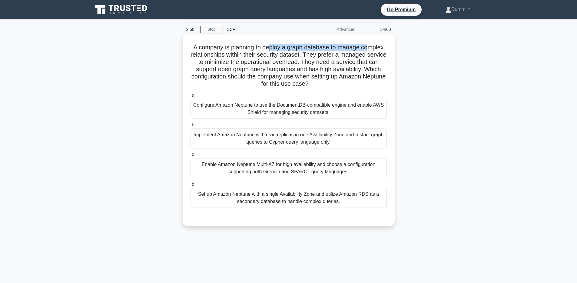
drag, startPoint x: 270, startPoint y: 46, endPoint x: 369, endPoint y: 48, distance: 98.4
click at [369, 48] on h5 "A company is planning to deploy a graph database to manage complex relationship…" at bounding box center [288, 66] width 197 height 44
drag, startPoint x: 206, startPoint y: 54, endPoint x: 288, endPoint y: 54, distance: 82.0
click at [288, 54] on h5 "A company is planning to deploy a graph database to manage complex relationship…" at bounding box center [288, 66] width 197 height 44
drag, startPoint x: 314, startPoint y: 54, endPoint x: 386, endPoint y: 55, distance: 72.4
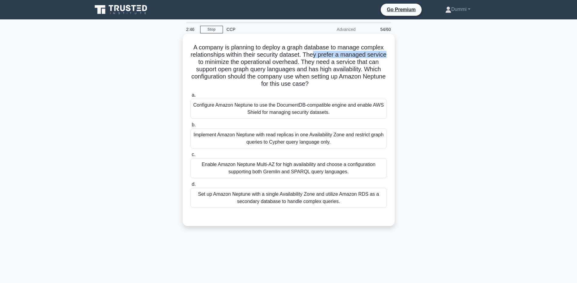
click at [386, 55] on h5 "A company is planning to deploy a graph database to manage complex relationship…" at bounding box center [288, 66] width 197 height 44
drag, startPoint x: 207, startPoint y: 63, endPoint x: 287, endPoint y: 63, distance: 80.2
click at [287, 63] on h5 "A company is planning to deploy a graph database to manage complex relationship…" at bounding box center [288, 66] width 197 height 44
drag, startPoint x: 332, startPoint y: 61, endPoint x: 374, endPoint y: 61, distance: 41.8
click at [374, 61] on h5 "A company is planning to deploy a graph database to manage complex relationship…" at bounding box center [288, 66] width 197 height 44
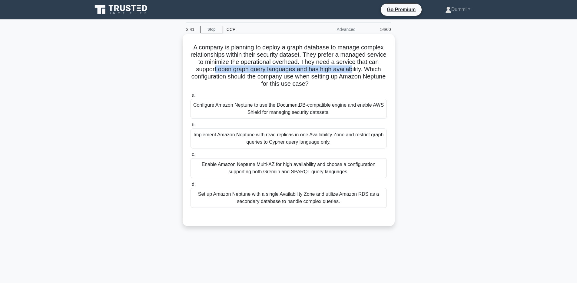
drag, startPoint x: 214, startPoint y: 70, endPoint x: 351, endPoint y: 70, distance: 137.7
click at [352, 70] on h5 "A company is planning to deploy a graph database to manage complex relationship…" at bounding box center [288, 66] width 197 height 44
drag, startPoint x: 208, startPoint y: 76, endPoint x: 369, endPoint y: 81, distance: 160.8
click at [369, 81] on h5 "A company is planning to deploy a graph database to manage complex relationship…" at bounding box center [288, 66] width 197 height 44
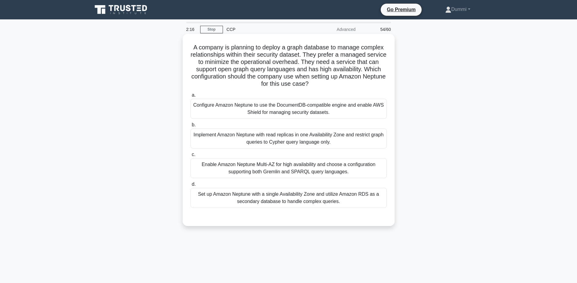
click at [347, 171] on div "Enable Amazon Neptune Multi-AZ for high availability and choose a configuration…" at bounding box center [288, 168] width 196 height 20
click at [190, 156] on input "c. Enable Amazon Neptune Multi-AZ for high availability and choose a configurat…" at bounding box center [190, 155] width 0 height 4
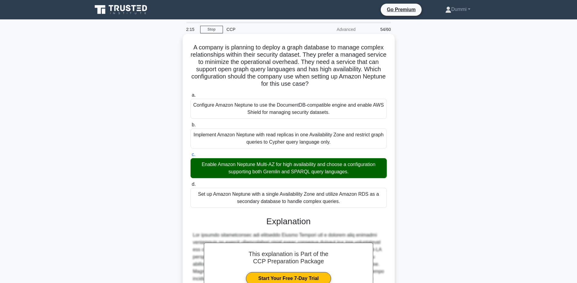
scroll to position [127, 0]
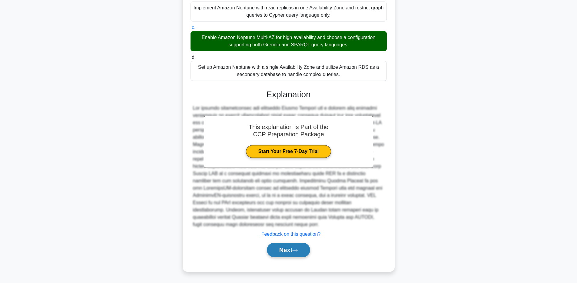
click at [290, 249] on button "Next" at bounding box center [288, 249] width 43 height 15
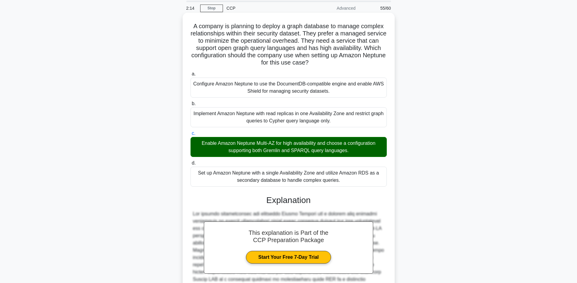
scroll to position [0, 0]
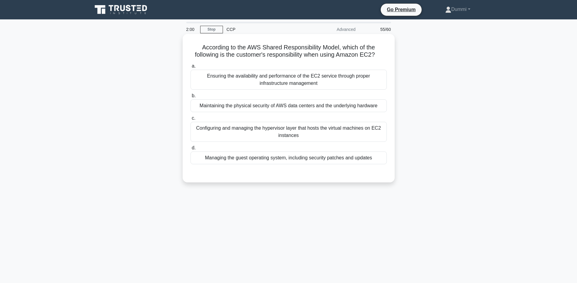
click at [339, 84] on div "Ensuring the availability and performance of the EC2 service through proper inf…" at bounding box center [288, 80] width 196 height 20
click at [190, 68] on input "a. Ensuring the availability and performance of the EC2 service through proper …" at bounding box center [190, 66] width 0 height 4
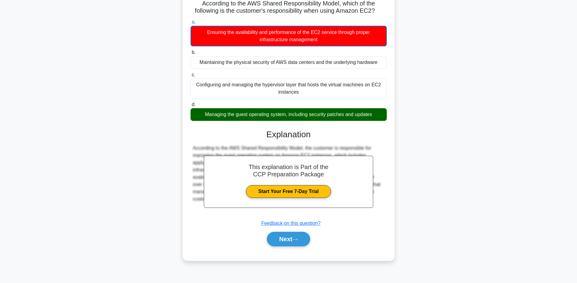
scroll to position [44, 0]
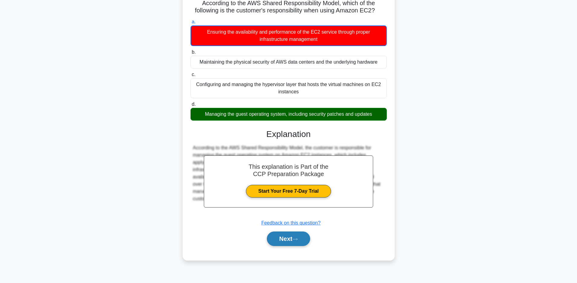
click at [298, 239] on icon at bounding box center [294, 238] width 5 height 3
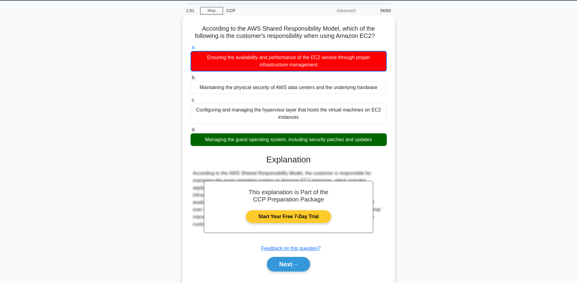
scroll to position [0, 0]
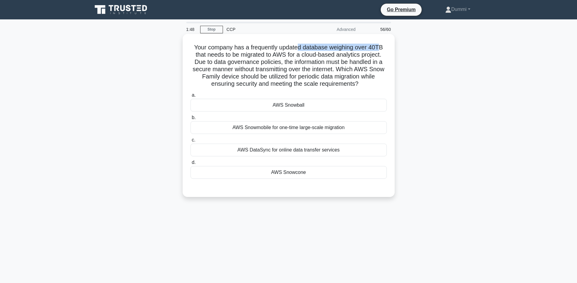
drag, startPoint x: 298, startPoint y: 48, endPoint x: 371, endPoint y: 50, distance: 73.3
click at [379, 49] on h5 "Your company has a frequently updated database weighing over 40TB that needs to…" at bounding box center [288, 66] width 197 height 44
drag, startPoint x: 229, startPoint y: 54, endPoint x: 375, endPoint y: 56, distance: 146.2
click at [375, 56] on h5 "Your company has a frequently updated database weighing over 40TB that needs to…" at bounding box center [288, 66] width 197 height 44
drag, startPoint x: 211, startPoint y: 63, endPoint x: 282, endPoint y: 62, distance: 71.7
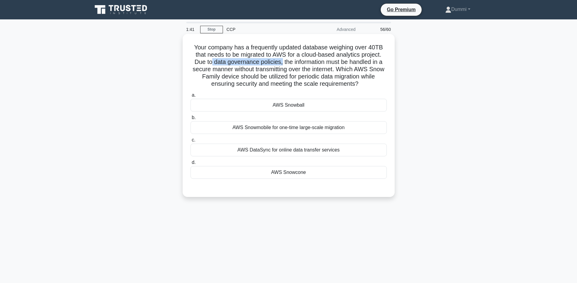
click at [282, 62] on h5 "Your company has a frequently updated database weighing over 40TB that needs to…" at bounding box center [288, 66] width 197 height 44
drag, startPoint x: 308, startPoint y: 63, endPoint x: 326, endPoint y: 63, distance: 17.9
click at [326, 63] on h5 "Your company has a frequently updated database weighing over 40TB that needs to…" at bounding box center [288, 66] width 197 height 44
drag, startPoint x: 327, startPoint y: 62, endPoint x: 367, endPoint y: 62, distance: 40.3
click at [367, 62] on h5 "Your company has a frequently updated database weighing over 40TB that needs to…" at bounding box center [288, 66] width 197 height 44
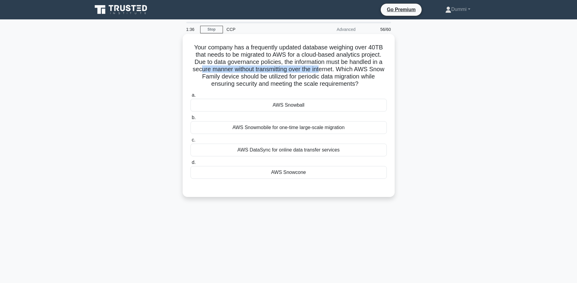
drag, startPoint x: 202, startPoint y: 68, endPoint x: 320, endPoint y: 69, distance: 118.7
click at [320, 69] on h5 "Your company has a frequently updated database weighing over 40TB that needs to…" at bounding box center [288, 66] width 197 height 44
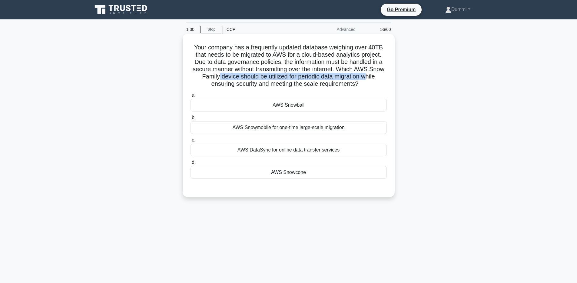
drag, startPoint x: 219, startPoint y: 77, endPoint x: 365, endPoint y: 76, distance: 145.9
click at [365, 76] on h5 "Your company has a frequently updated database weighing over 40TB that needs to…" at bounding box center [288, 66] width 197 height 44
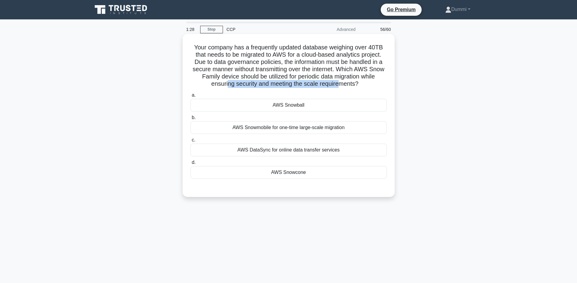
drag, startPoint x: 228, startPoint y: 85, endPoint x: 340, endPoint y: 83, distance: 112.3
click at [340, 83] on h5 "Your company has a frequently updated database weighing over 40TB that needs to…" at bounding box center [288, 66] width 197 height 44
click at [301, 106] on div "AWS Snowball" at bounding box center [288, 105] width 196 height 13
click at [190, 97] on input "a. AWS Snowball" at bounding box center [190, 95] width 0 height 4
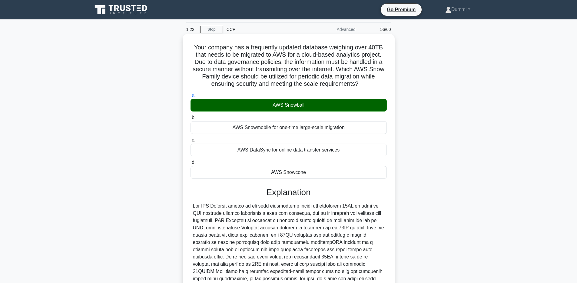
scroll to position [91, 0]
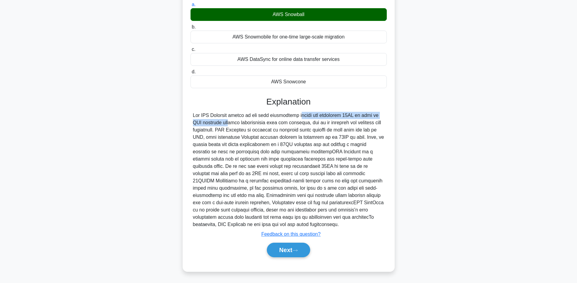
drag, startPoint x: 267, startPoint y: 115, endPoint x: 378, endPoint y: 116, distance: 110.8
click at [378, 116] on div at bounding box center [288, 170] width 191 height 116
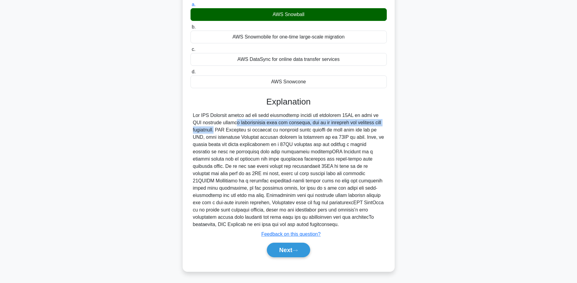
drag, startPoint x: 201, startPoint y: 124, endPoint x: 366, endPoint y: 126, distance: 165.3
click at [366, 126] on div at bounding box center [288, 170] width 191 height 116
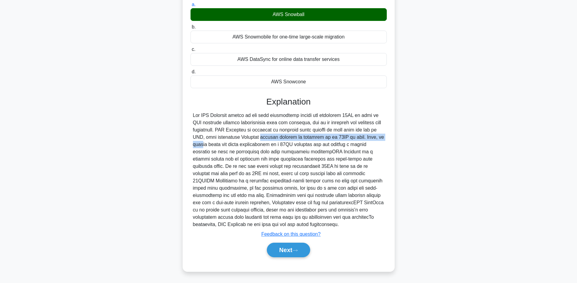
drag, startPoint x: 222, startPoint y: 137, endPoint x: 355, endPoint y: 138, distance: 133.5
click at [355, 138] on div at bounding box center [288, 170] width 191 height 116
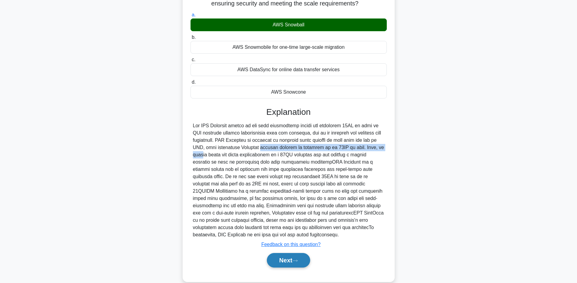
click at [299, 264] on button "Next" at bounding box center [288, 260] width 43 height 15
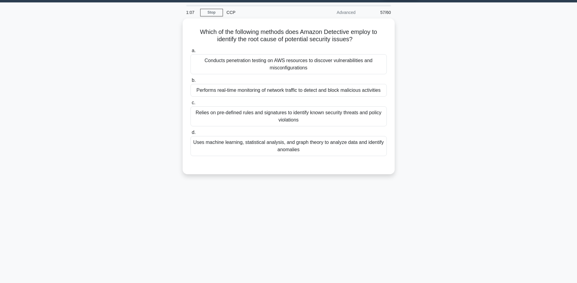
scroll to position [0, 0]
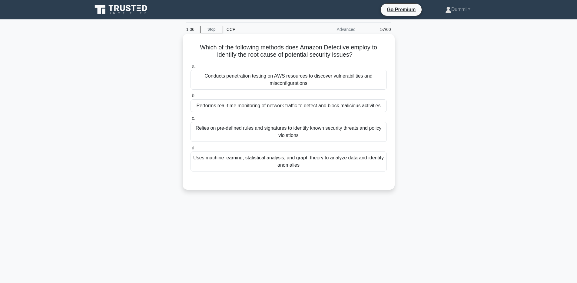
drag, startPoint x: 219, startPoint y: 46, endPoint x: 291, endPoint y: 44, distance: 71.8
click at [291, 44] on h5 "Which of the following methods does Amazon Detective employ to identify the roo…" at bounding box center [288, 51] width 197 height 15
drag, startPoint x: 279, startPoint y: 48, endPoint x: 361, endPoint y: 48, distance: 82.0
click at [361, 48] on h5 "Which of the following methods does Amazon Detective employ to identify the roo…" at bounding box center [288, 51] width 197 height 15
drag, startPoint x: 229, startPoint y: 58, endPoint x: 334, endPoint y: 57, distance: 105.3
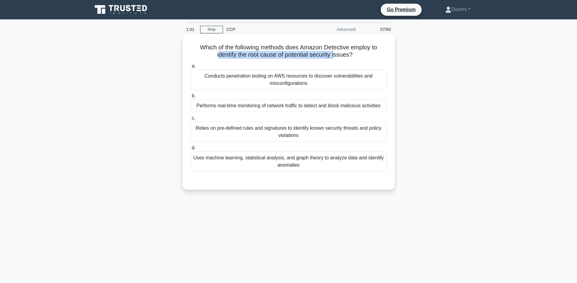
click at [334, 57] on h5 "Which of the following methods does Amazon Detective employ to identify the roo…" at bounding box center [288, 51] width 197 height 15
click at [321, 160] on div "Uses machine learning, statistical analysis, and graph theory to analyze data a…" at bounding box center [288, 161] width 196 height 20
click at [190, 150] on input "d. Uses machine learning, statistical analysis, and graph theory to analyze dat…" at bounding box center [190, 148] width 0 height 4
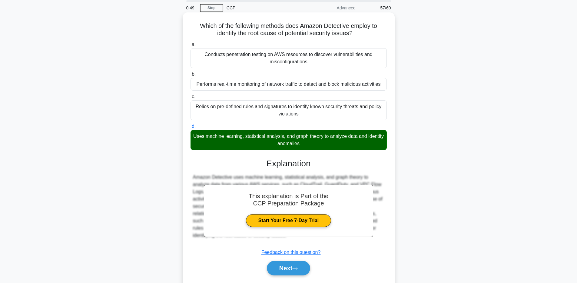
scroll to position [44, 0]
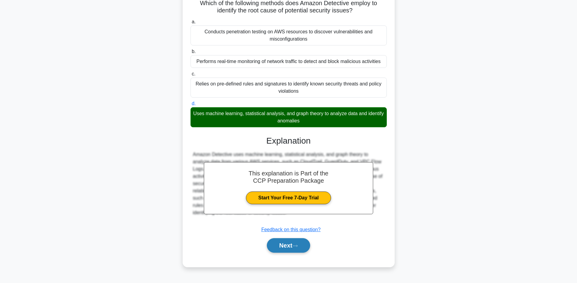
click at [297, 244] on icon at bounding box center [294, 245] width 5 height 3
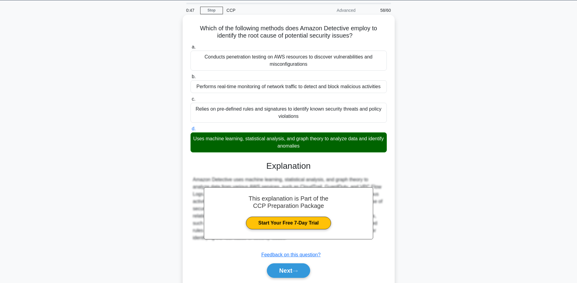
scroll to position [0, 0]
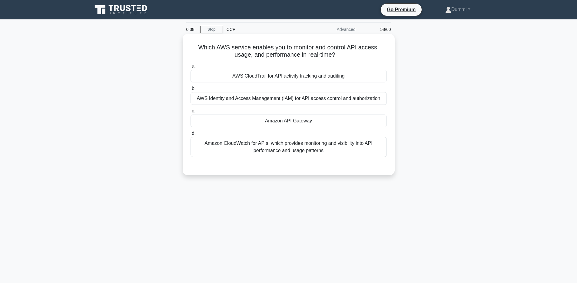
click at [299, 123] on div "Amazon API Gateway" at bounding box center [288, 120] width 196 height 13
click at [190, 113] on input "c. Amazon API Gateway" at bounding box center [190, 111] width 0 height 4
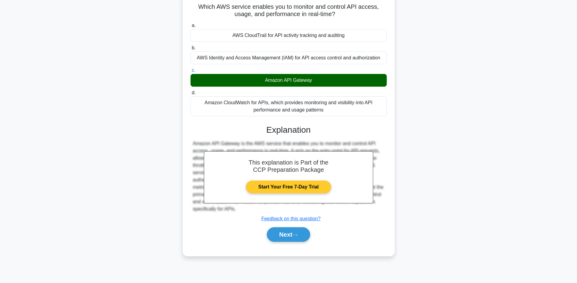
scroll to position [44, 0]
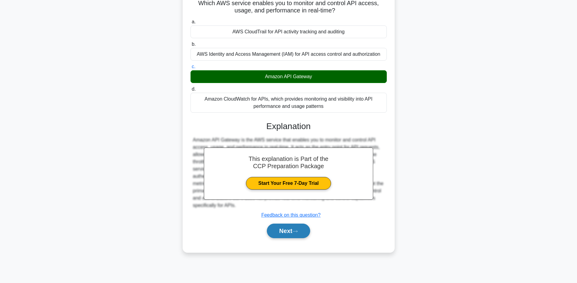
click at [306, 230] on button "Next" at bounding box center [288, 230] width 43 height 15
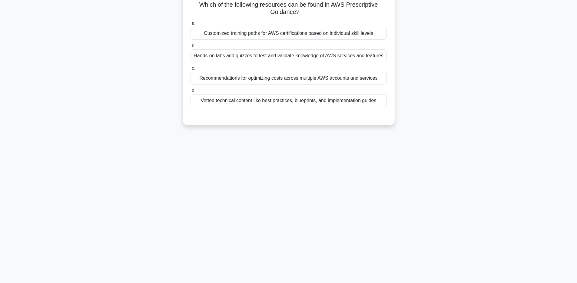
scroll to position [0, 0]
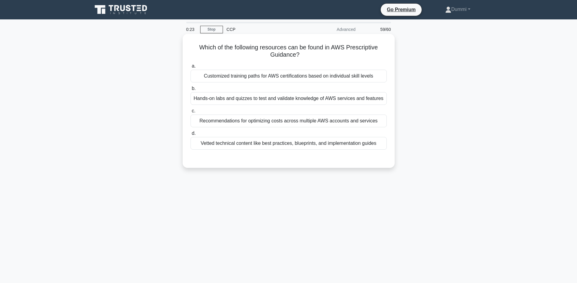
click at [307, 144] on div "Vetted technical content like best practices, blueprints, and implementation gu…" at bounding box center [288, 143] width 196 height 13
click at [190, 135] on input "d. Vetted technical content like best practices, blueprints, and implementation…" at bounding box center [190, 133] width 0 height 4
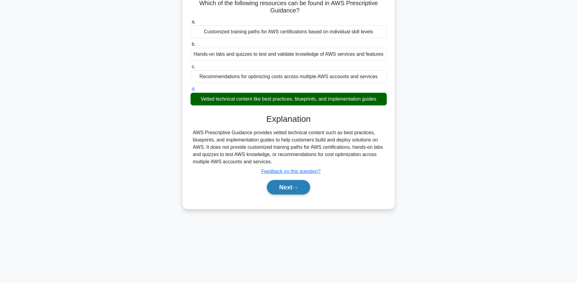
click at [291, 187] on button "Next" at bounding box center [288, 187] width 43 height 15
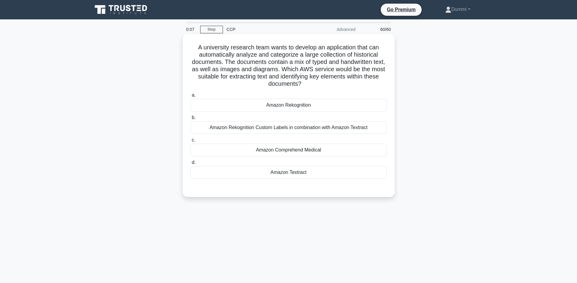
click at [303, 173] on div "Amazon Textract" at bounding box center [288, 172] width 196 height 13
click at [190, 164] on input "d. Amazon Textract" at bounding box center [190, 162] width 0 height 4
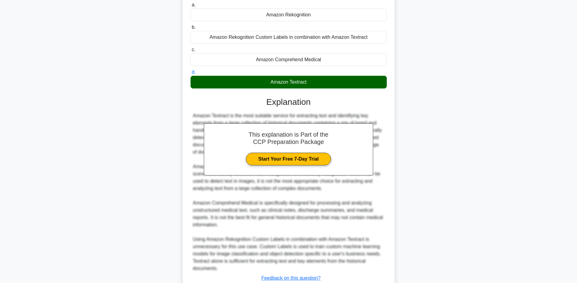
scroll to position [134, 0]
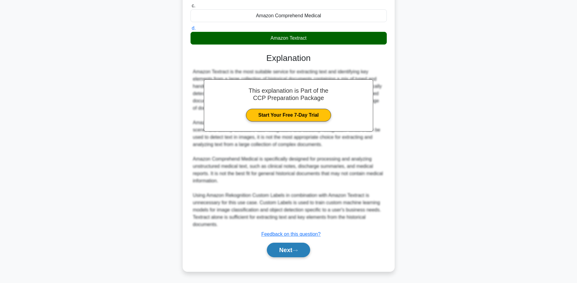
click at [291, 247] on button "Next" at bounding box center [288, 249] width 43 height 15
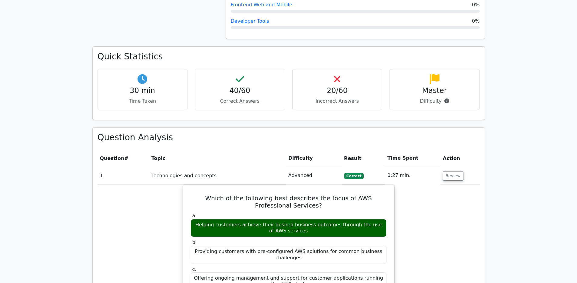
scroll to position [450, 0]
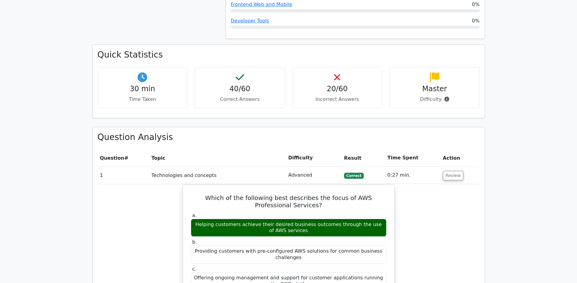
click at [434, 96] on p "Difficulty" at bounding box center [434, 99] width 80 height 7
click at [439, 96] on p "Difficulty" at bounding box center [434, 99] width 80 height 7
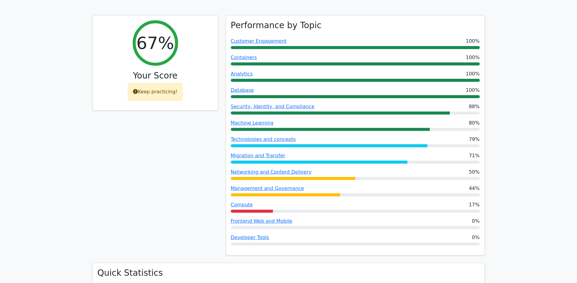
scroll to position [235, 0]
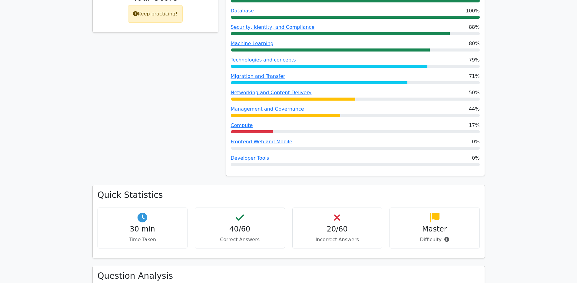
scroll to position [258, 0]
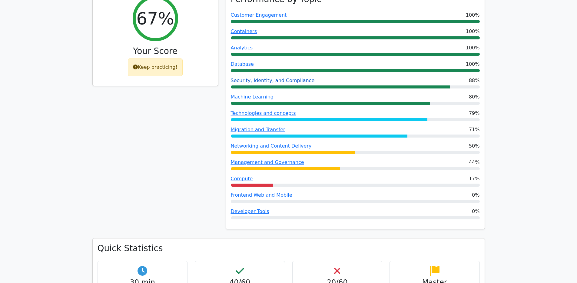
click at [279, 77] on link "Security, Identity, and Compliance" at bounding box center [273, 80] width 84 height 6
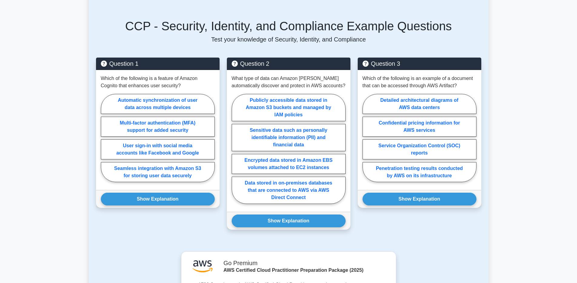
scroll to position [326, 0]
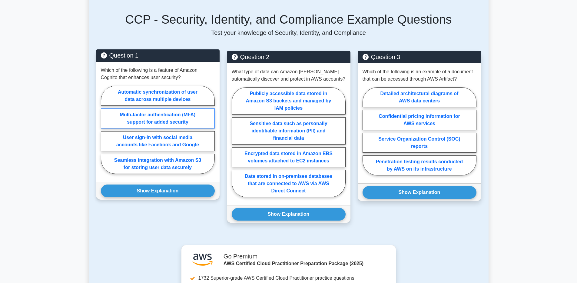
click at [200, 108] on label "Multi-factor authentication (MFA) support for added security" at bounding box center [158, 118] width 114 height 20
click at [105, 130] on input "Multi-factor authentication (MFA) support for added security" at bounding box center [103, 132] width 4 height 4
radio input "true"
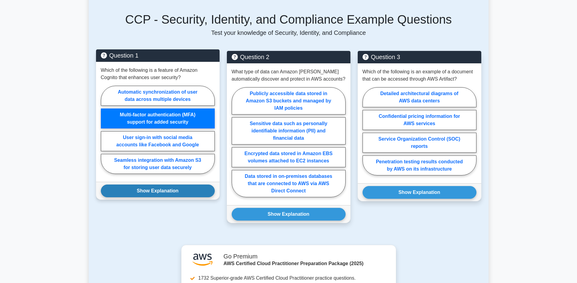
click at [163, 187] on button "Show Explanation" at bounding box center [158, 190] width 114 height 13
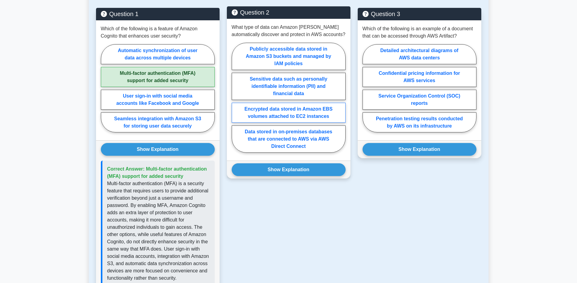
scroll to position [356, 0]
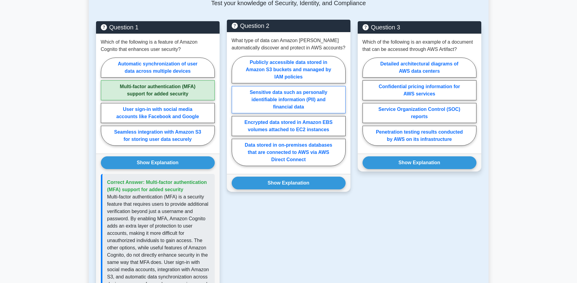
click at [331, 90] on label "Sensitive data such as personally identifiable information (PII) and financial …" at bounding box center [289, 99] width 114 height 27
click at [236, 111] on input "Sensitive data such as personally identifiable information (PII) and financial …" at bounding box center [234, 113] width 4 height 4
radio input "true"
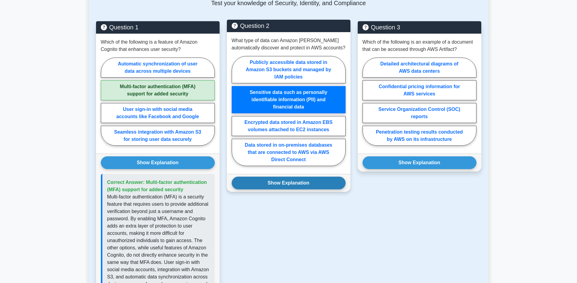
click at [294, 176] on button "Show Explanation" at bounding box center [289, 182] width 114 height 13
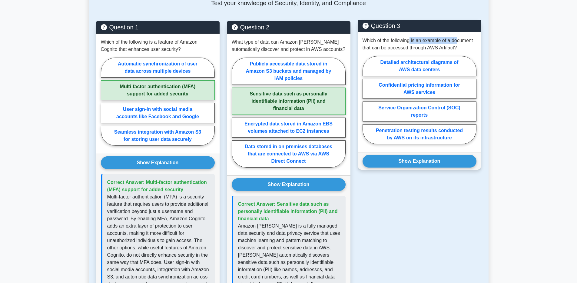
drag, startPoint x: 410, startPoint y: 33, endPoint x: 400, endPoint y: 44, distance: 14.6
click at [457, 37] on p "Which of the following is an example of a document that can be accessed through…" at bounding box center [419, 44] width 114 height 15
drag, startPoint x: 373, startPoint y: 42, endPoint x: 448, endPoint y: 38, distance: 74.9
click at [448, 38] on p "Which of the following is an example of a document that can be accessed through…" at bounding box center [419, 44] width 114 height 15
click at [457, 58] on label "Detailed architectural diagrams of AWS data centers" at bounding box center [419, 66] width 114 height 20
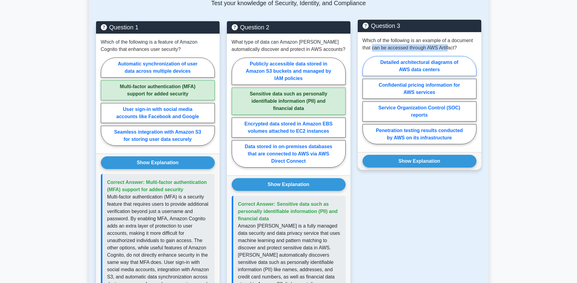
click at [366, 100] on input "Detailed architectural diagrams of AWS data centers" at bounding box center [364, 102] width 4 height 4
radio input "true"
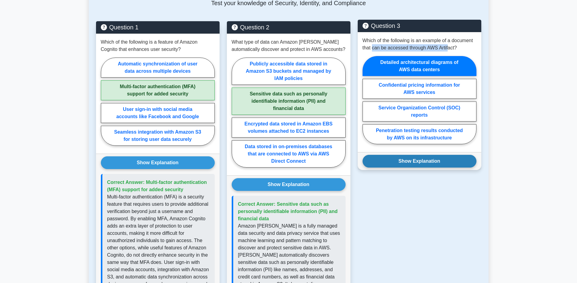
click at [443, 155] on button "Show Explanation" at bounding box center [419, 161] width 114 height 13
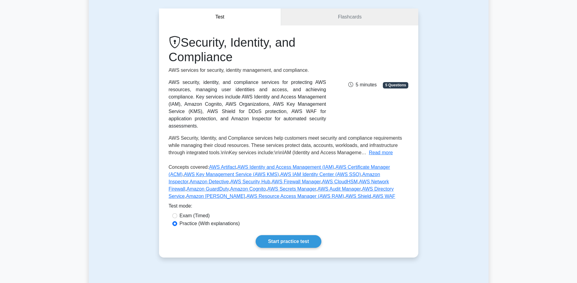
scroll to position [0, 0]
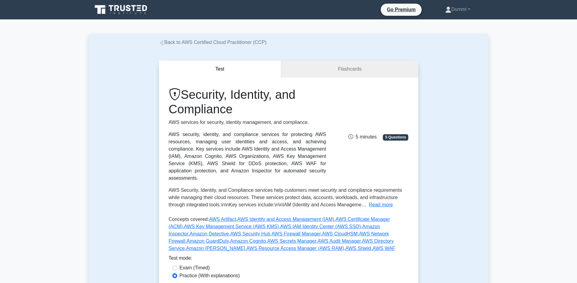
click at [190, 40] on link "Back to AWS Certified Cloud Practitioner (CCP)" at bounding box center [212, 42] width 107 height 5
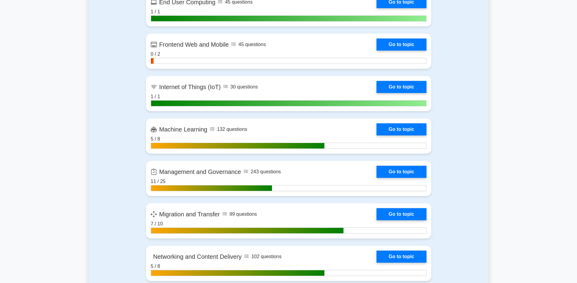
scroll to position [872, 0]
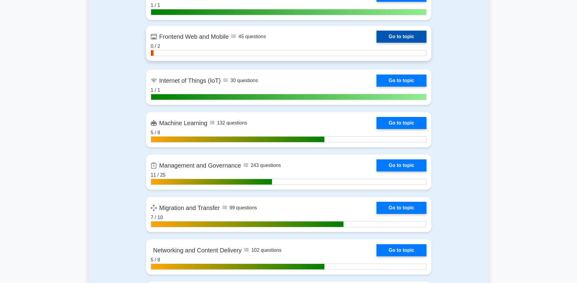
click at [404, 36] on link "Go to topic" at bounding box center [401, 37] width 50 height 12
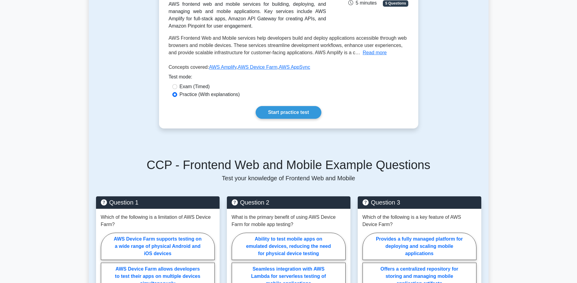
scroll to position [117, 0]
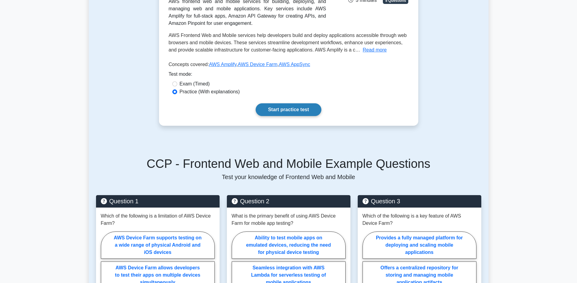
click at [294, 108] on link "Start practice test" at bounding box center [288, 109] width 66 height 13
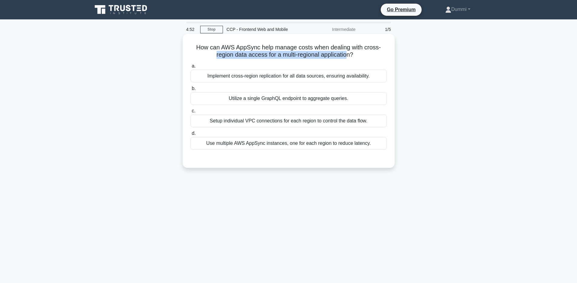
drag, startPoint x: 247, startPoint y: 58, endPoint x: 345, endPoint y: 54, distance: 97.9
click at [345, 54] on h5 "How can AWS AppSync help manage costs when dealing with cross-region data acces…" at bounding box center [288, 51] width 197 height 15
click at [305, 76] on div "Implement cross-region replication for all data sources, ensuring availability." at bounding box center [288, 76] width 196 height 13
click at [190, 68] on input "a. Implement cross-region replication for all data sources, ensuring availabili…" at bounding box center [190, 66] width 0 height 4
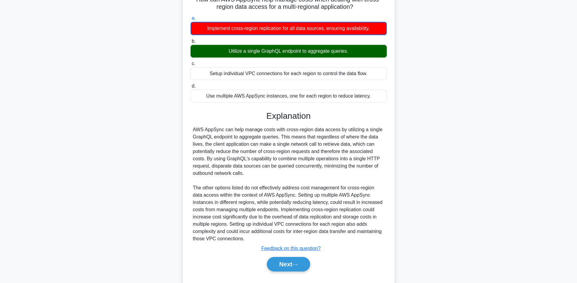
scroll to position [62, 0]
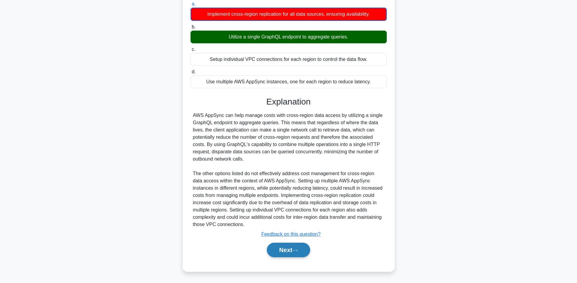
click at [305, 252] on button "Next" at bounding box center [288, 249] width 43 height 15
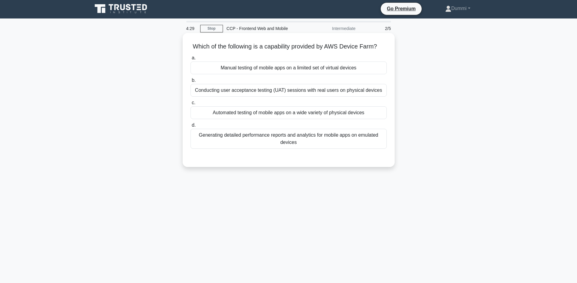
scroll to position [0, 0]
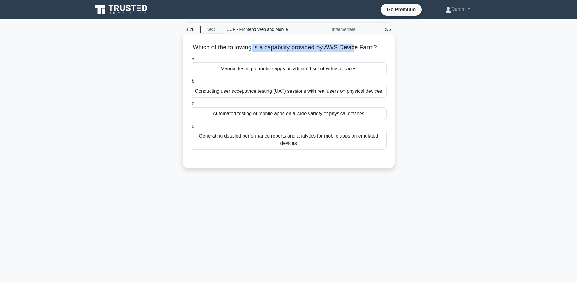
drag, startPoint x: 253, startPoint y: 49, endPoint x: 354, endPoint y: 48, distance: 100.8
click at [354, 48] on h5 "Which of the following is a capability provided by AWS Device Farm? .spinner_0X…" at bounding box center [288, 48] width 197 height 8
click at [349, 116] on div "Automated testing of mobile apps on a wide variety of physical devices" at bounding box center [288, 113] width 196 height 13
click at [190, 106] on input "c. Automated testing of mobile apps on a wide variety of physical devices" at bounding box center [190, 104] width 0 height 4
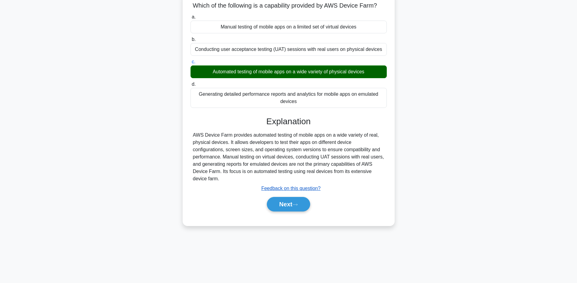
scroll to position [44, 0]
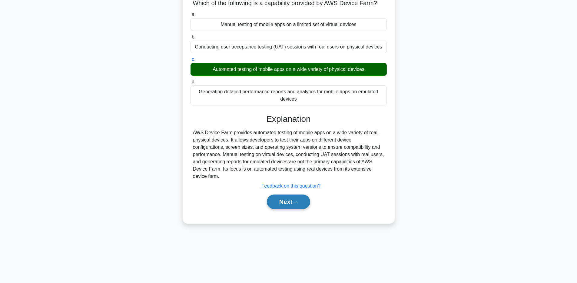
click at [305, 198] on button "Next" at bounding box center [288, 201] width 43 height 15
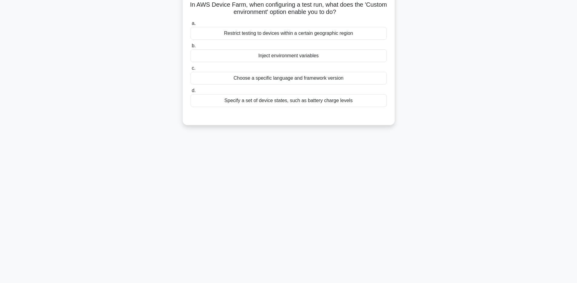
scroll to position [0, 0]
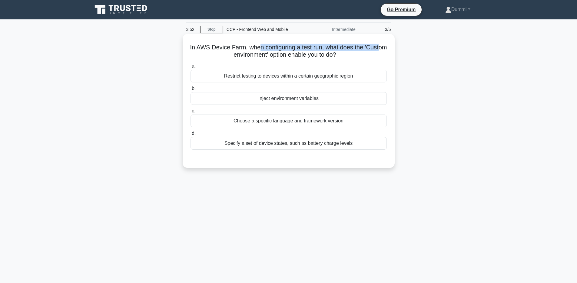
drag, startPoint x: 259, startPoint y: 48, endPoint x: 380, endPoint y: 46, distance: 120.8
click at [380, 46] on h5 "In AWS Device Farm, when configuring a test run, what does the 'Custom environm…" at bounding box center [288, 51] width 197 height 15
click at [307, 98] on div "Inject environment variables" at bounding box center [288, 98] width 196 height 13
click at [190, 91] on input "b. Inject environment variables" at bounding box center [190, 89] width 0 height 4
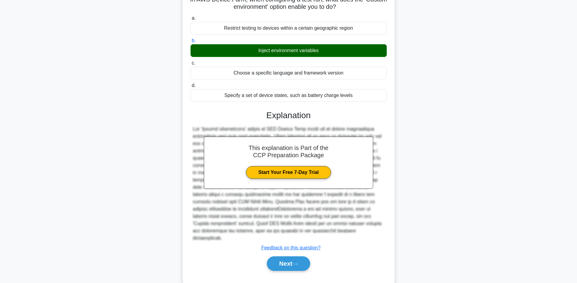
scroll to position [54, 0]
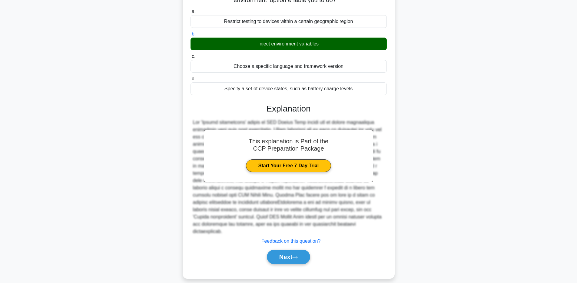
click at [302, 258] on div "Next" at bounding box center [288, 256] width 196 height 19
drag, startPoint x: 300, startPoint y: 253, endPoint x: 316, endPoint y: 197, distance: 58.5
click at [300, 253] on button "Next" at bounding box center [288, 256] width 43 height 15
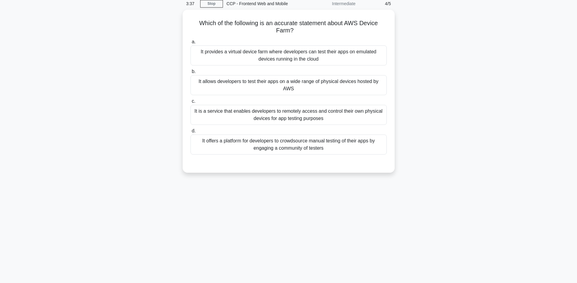
scroll to position [0, 0]
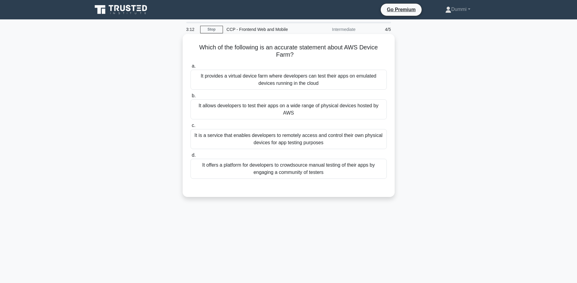
click at [366, 106] on div "It allows developers to test their apps on a wide range of physical devices hos…" at bounding box center [288, 109] width 196 height 20
click at [190, 98] on input "b. It allows developers to test their apps on a wide range of physical devices …" at bounding box center [190, 96] width 0 height 4
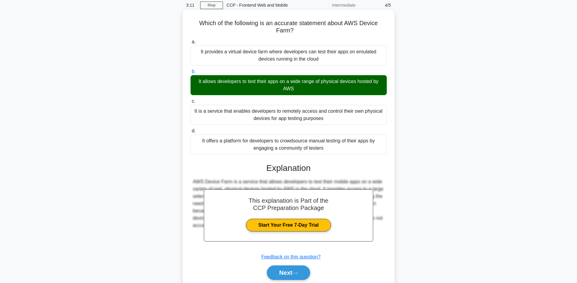
scroll to position [47, 0]
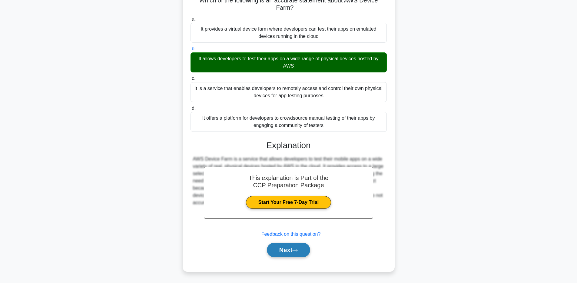
click at [289, 248] on button "Next" at bounding box center [288, 249] width 43 height 15
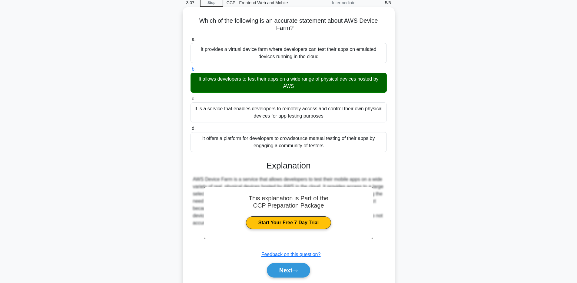
scroll to position [0, 0]
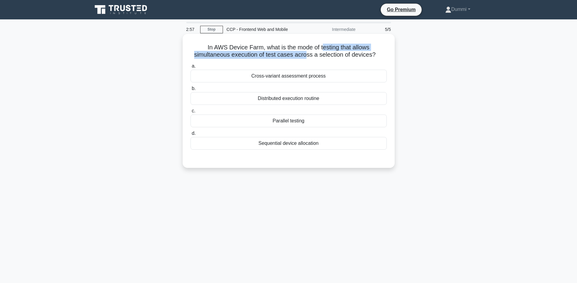
drag, startPoint x: 323, startPoint y: 47, endPoint x: 305, endPoint y: 57, distance: 20.8
click at [305, 57] on h5 "In AWS Device Farm, what is the mode of testing that allows simultaneous execut…" at bounding box center [288, 51] width 197 height 15
click at [295, 122] on div "Parallel testing" at bounding box center [288, 120] width 196 height 13
click at [190, 113] on input "c. Parallel testing" at bounding box center [190, 111] width 0 height 4
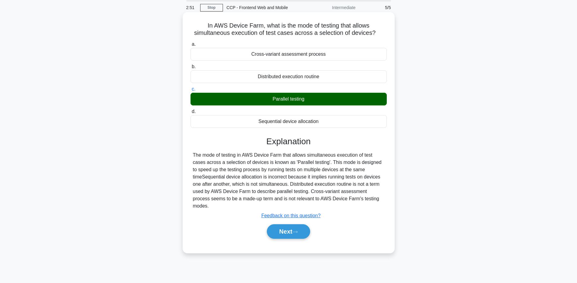
scroll to position [44, 0]
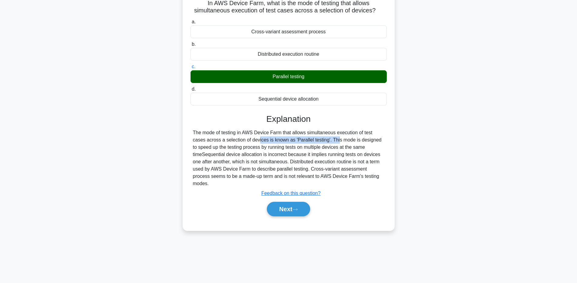
drag, startPoint x: 226, startPoint y: 140, endPoint x: 306, endPoint y: 139, distance: 79.9
click at [306, 139] on div "The mode of testing in AWS Device Farm that allows simultaneous execution of te…" at bounding box center [288, 158] width 191 height 58
drag, startPoint x: 350, startPoint y: 139, endPoint x: 375, endPoint y: 137, distance: 25.5
click at [375, 137] on div "The mode of testing in AWS Device Farm that allows simultaneous execution of te…" at bounding box center [288, 158] width 191 height 58
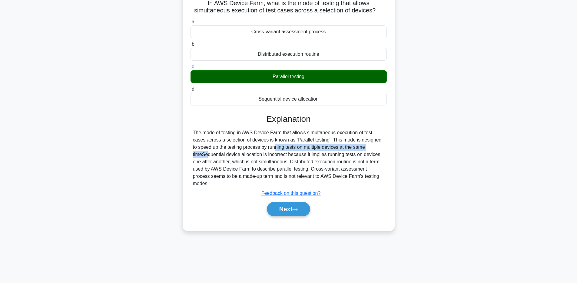
drag, startPoint x: 238, startPoint y: 151, endPoint x: 343, endPoint y: 150, distance: 104.7
click at [343, 150] on div "The mode of testing in AWS Device Farm that allows simultaneous execution of te…" at bounding box center [288, 158] width 191 height 58
click at [302, 205] on button "Next" at bounding box center [288, 209] width 43 height 15
click at [293, 202] on button "Next" at bounding box center [288, 209] width 43 height 15
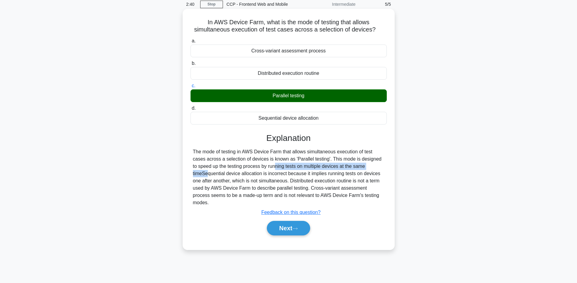
scroll to position [0, 0]
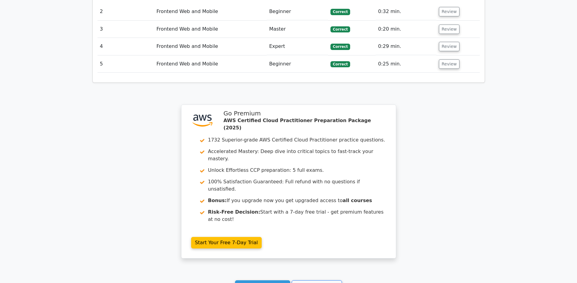
scroll to position [830, 0]
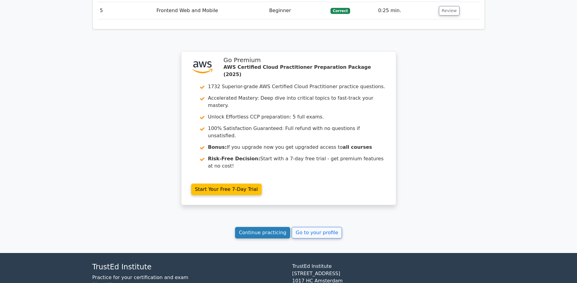
click at [273, 227] on link "Continue practicing" at bounding box center [262, 233] width 55 height 12
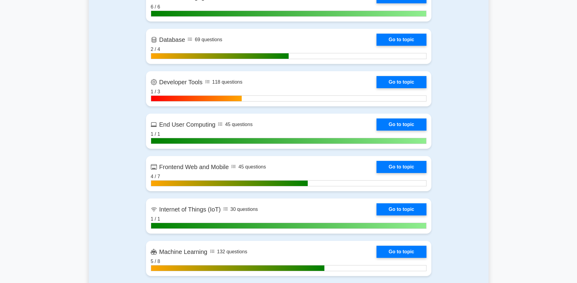
scroll to position [746, 0]
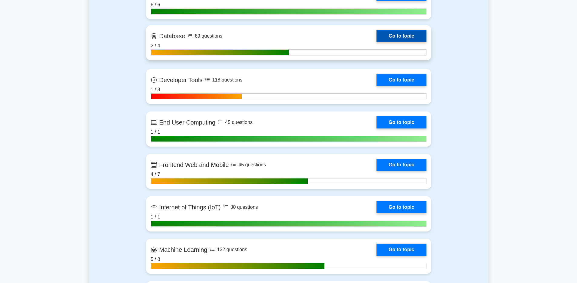
click at [410, 38] on link "Go to topic" at bounding box center [401, 36] width 50 height 12
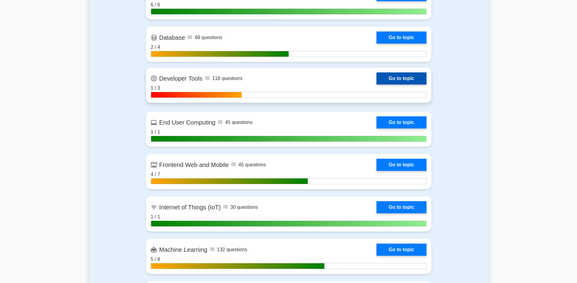
click at [398, 79] on link "Go to topic" at bounding box center [401, 78] width 50 height 12
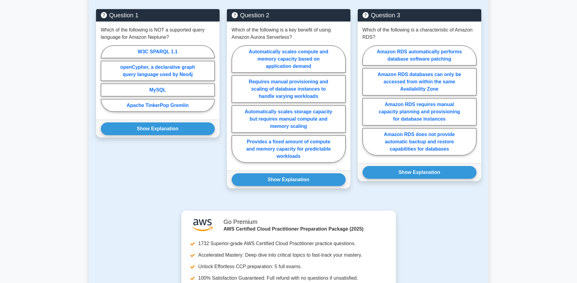
scroll to position [298, 0]
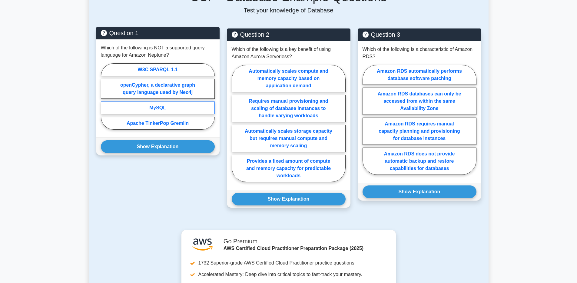
click at [175, 107] on label "MySQL" at bounding box center [158, 107] width 114 height 13
click at [105, 100] on input "MySQL" at bounding box center [103, 98] width 4 height 4
radio input "true"
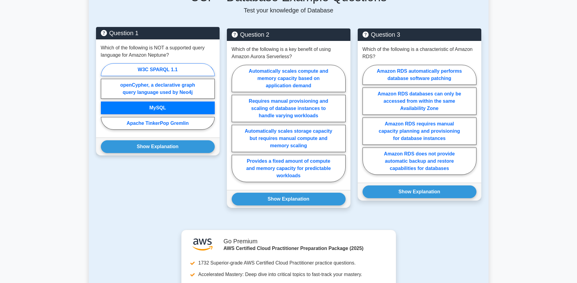
click at [173, 67] on label "W3C SPARQL 1.1" at bounding box center [158, 69] width 114 height 13
click at [105, 96] on input "W3C SPARQL 1.1" at bounding box center [103, 98] width 4 height 4
radio input "true"
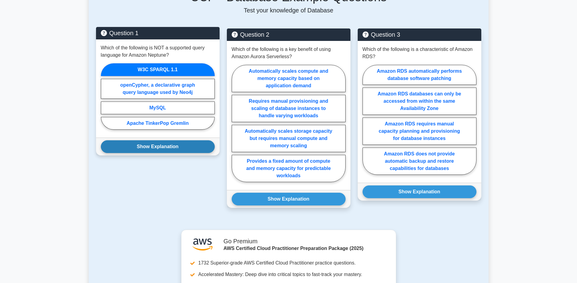
click at [174, 148] on button "Show Explanation" at bounding box center [158, 146] width 114 height 13
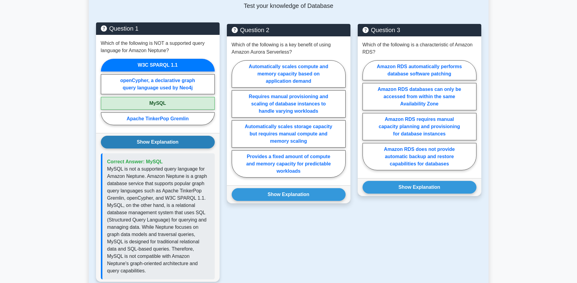
scroll to position [303, 0]
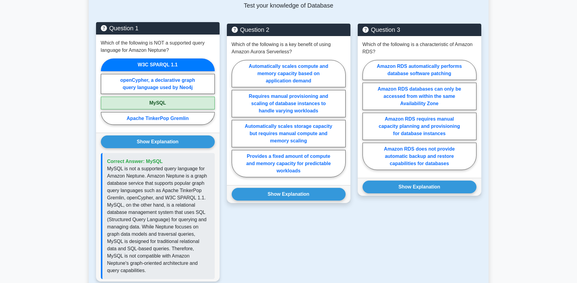
click at [170, 97] on label "MySQL" at bounding box center [158, 103] width 114 height 13
click at [105, 95] on input "MySQL" at bounding box center [103, 93] width 4 height 4
radio input "true"
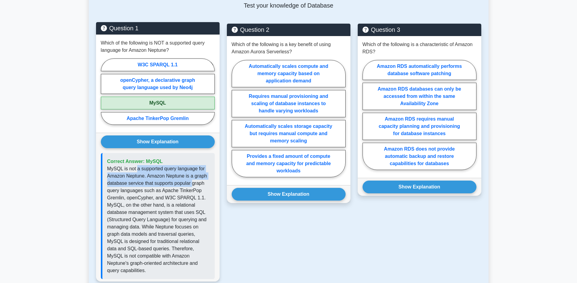
drag, startPoint x: 138, startPoint y: 170, endPoint x: 193, endPoint y: 183, distance: 56.0
click at [193, 183] on p "MySQL is not a supported query language for Amazon Neptune. Amazon Neptune is a…" at bounding box center [158, 219] width 103 height 109
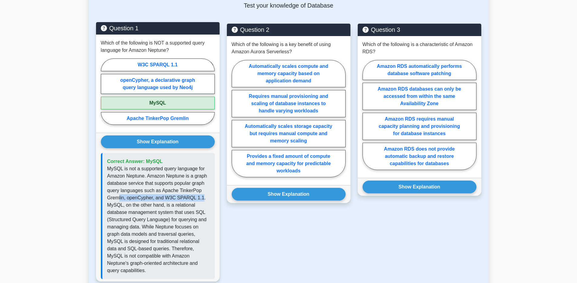
drag, startPoint x: 119, startPoint y: 198, endPoint x: 200, endPoint y: 200, distance: 81.2
click at [200, 200] on p "MySQL is not a supported query language for Amazon Neptune. Amazon Neptune is a…" at bounding box center [158, 219] width 103 height 109
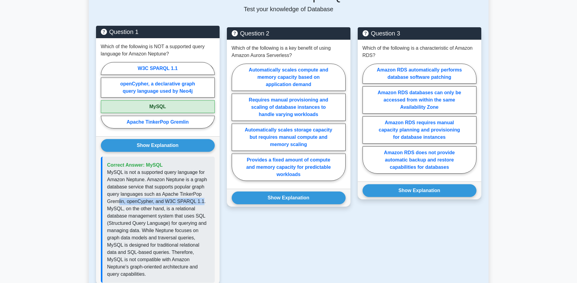
scroll to position [292, 0]
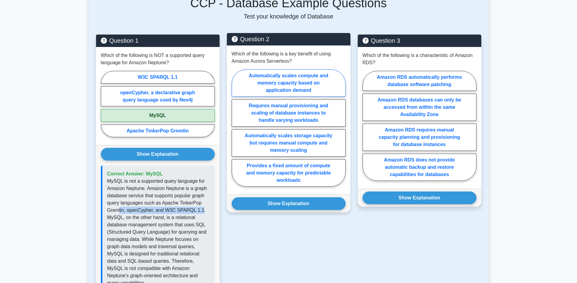
click at [329, 78] on label "Automatically scales compute and memory capacity based on application demand" at bounding box center [289, 82] width 114 height 27
click at [236, 128] on input "Automatically scales compute and memory capacity based on application demand" at bounding box center [234, 130] width 4 height 4
radio input "true"
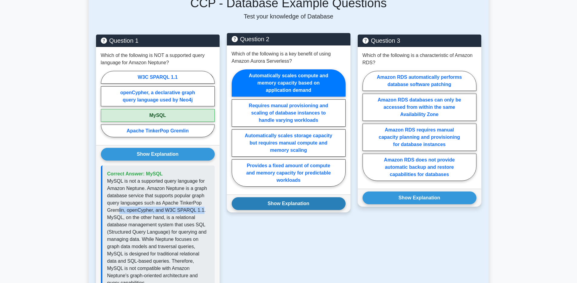
click at [307, 204] on button "Show Explanation" at bounding box center [289, 203] width 114 height 13
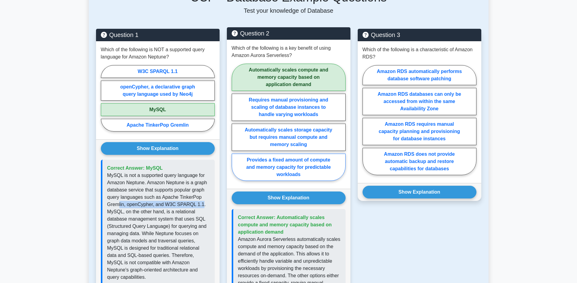
scroll to position [289, 0]
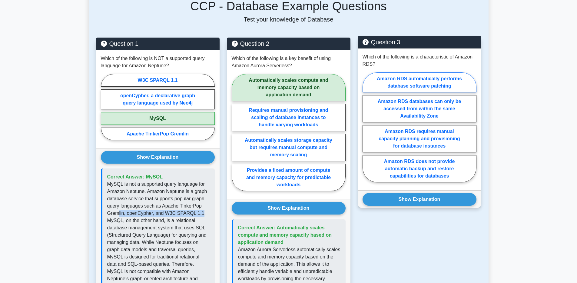
click at [458, 83] on label "Amazon RDS automatically performs database software patching" at bounding box center [419, 82] width 114 height 20
click at [366, 127] on input "Amazon RDS automatically performs database software patching" at bounding box center [364, 129] width 4 height 4
radio input "true"
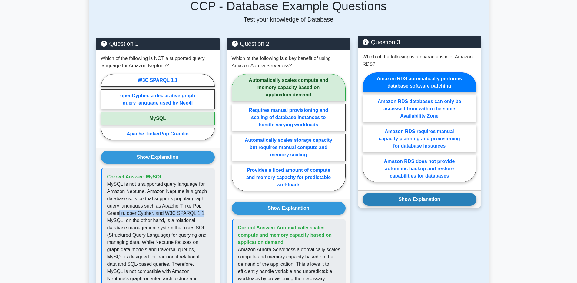
click at [453, 197] on button "Show Explanation" at bounding box center [419, 199] width 114 height 13
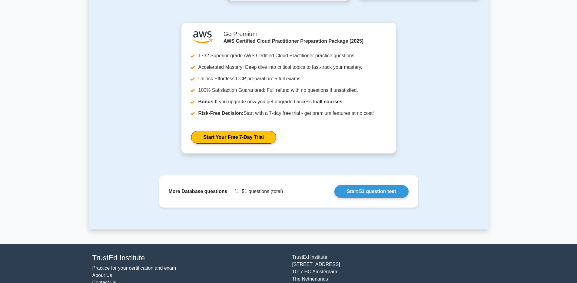
scroll to position [663, 0]
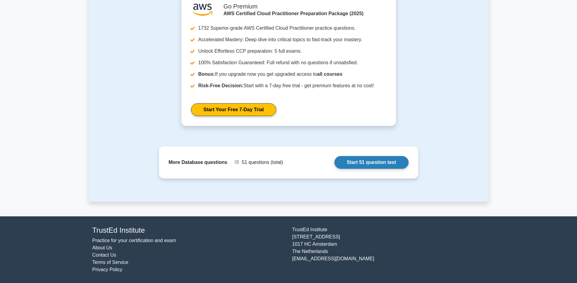
click at [374, 163] on link "Start 51 question test" at bounding box center [371, 162] width 74 height 13
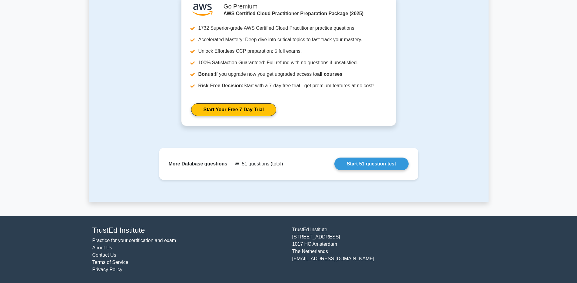
scroll to position [265, 0]
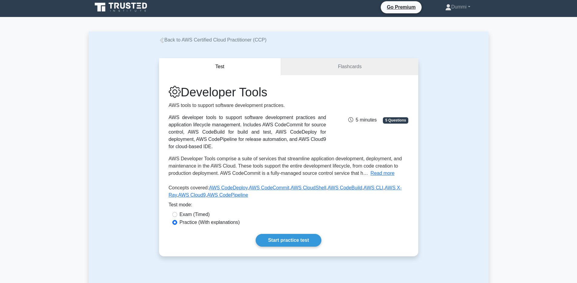
scroll to position [6, 0]
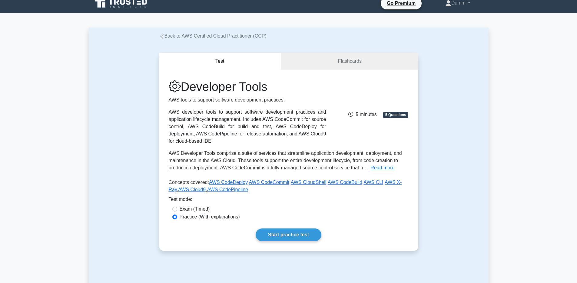
drag, startPoint x: 293, startPoint y: 235, endPoint x: 293, endPoint y: 226, distance: 8.5
click at [293, 234] on link "Start practice test" at bounding box center [288, 234] width 66 height 13
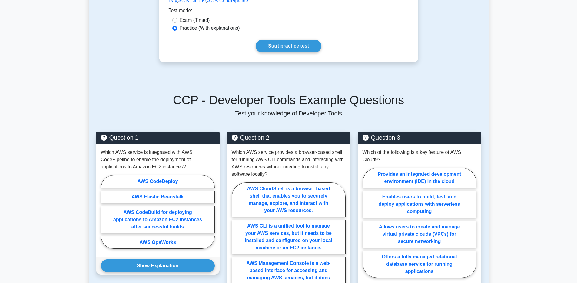
scroll to position [243, 0]
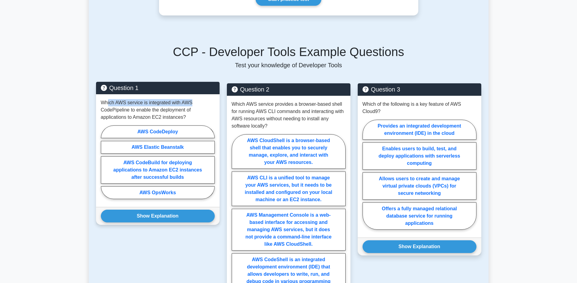
drag, startPoint x: 108, startPoint y: 102, endPoint x: 191, endPoint y: 102, distance: 83.2
click at [191, 102] on p "Which AWS service is integrated with AWS CodePipeline to enable the deployment …" at bounding box center [158, 110] width 114 height 22
drag, startPoint x: 110, startPoint y: 110, endPoint x: 181, endPoint y: 110, distance: 71.7
click at [181, 110] on p "Which AWS service is integrated with AWS CodePipeline to enable the deployment …" at bounding box center [158, 110] width 114 height 22
drag, startPoint x: 116, startPoint y: 118, endPoint x: 178, endPoint y: 115, distance: 61.5
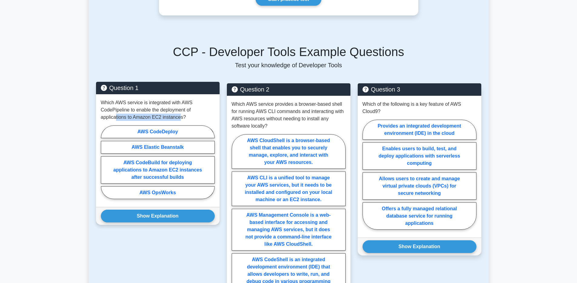
click at [178, 115] on p "Which AWS service is integrated with AWS CodePipeline to enable the deployment …" at bounding box center [158, 110] width 114 height 22
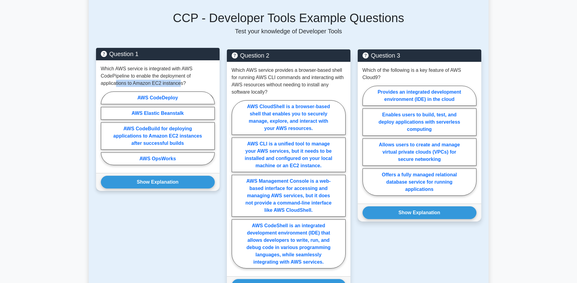
scroll to position [285, 0]
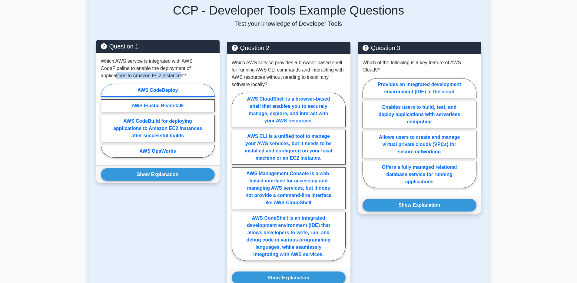
click at [171, 92] on label "AWS CodeDeploy" at bounding box center [158, 90] width 114 height 13
click at [105, 120] on input "AWS CodeDeploy" at bounding box center [103, 122] width 4 height 4
radio input "true"
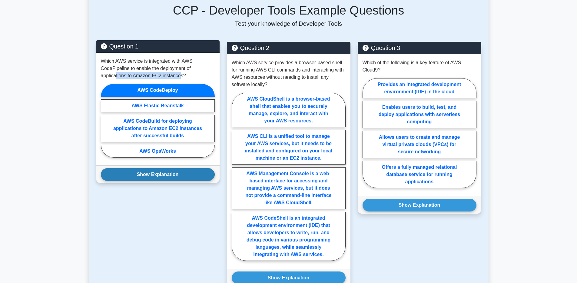
click at [170, 172] on button "Show Explanation" at bounding box center [158, 174] width 114 height 13
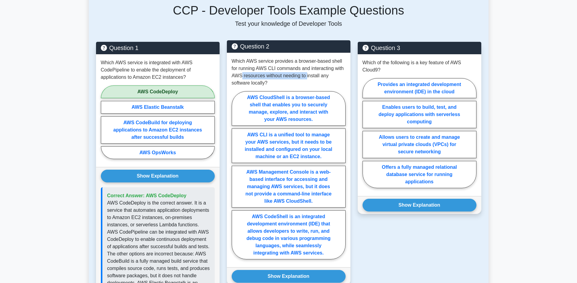
drag, startPoint x: 240, startPoint y: 77, endPoint x: 306, endPoint y: 76, distance: 66.3
click at [306, 76] on p "Which AWS service provides a browser-based shell for running AWS CLI commands a…" at bounding box center [289, 72] width 114 height 29
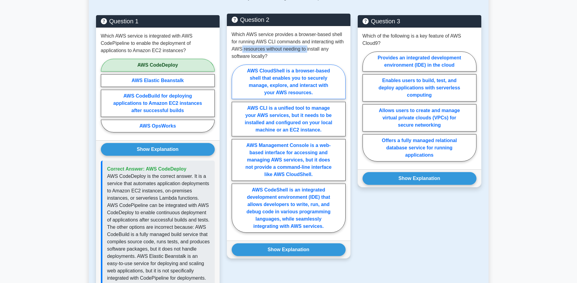
scroll to position [311, 0]
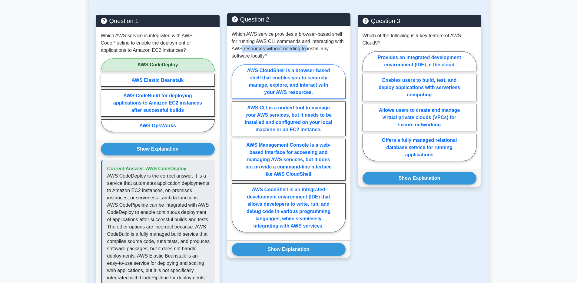
click at [313, 86] on label "AWS CloudShell is a browser-based shell that enables you to securely manage, ex…" at bounding box center [289, 81] width 114 height 35
click at [236, 148] on input "AWS CloudShell is a browser-based shell that enables you to securely manage, ex…" at bounding box center [234, 150] width 4 height 4
radio input "true"
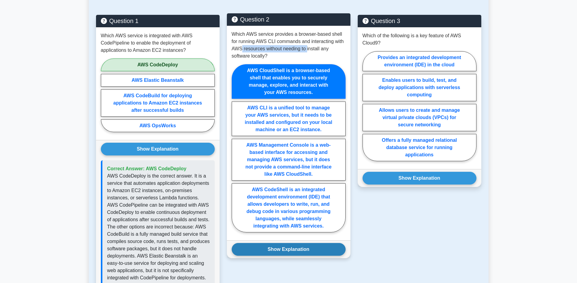
click at [302, 247] on button "Show Explanation" at bounding box center [289, 249] width 114 height 13
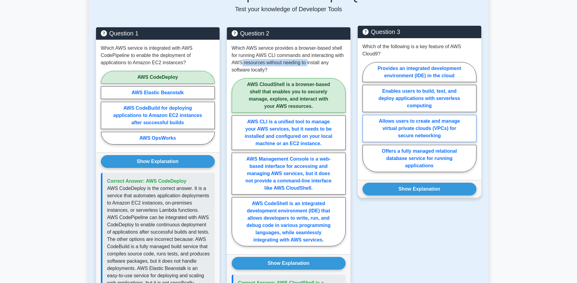
scroll to position [315, 0]
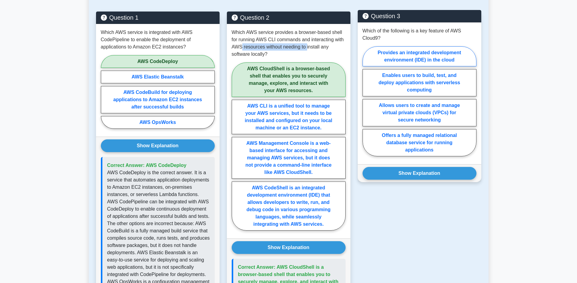
click at [432, 58] on label "Provides an integrated development environment (IDE) in the cloud" at bounding box center [419, 56] width 114 height 20
click at [366, 101] on input "Provides an integrated development environment (IDE) in the cloud" at bounding box center [364, 103] width 4 height 4
radio input "true"
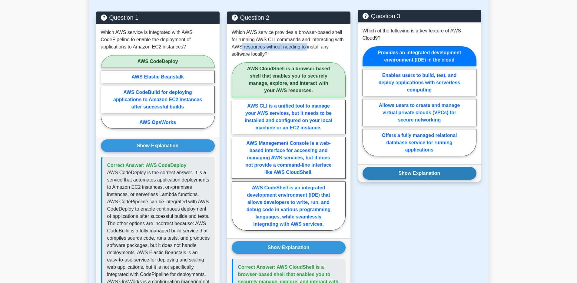
click at [442, 170] on button "Show Explanation" at bounding box center [419, 173] width 114 height 13
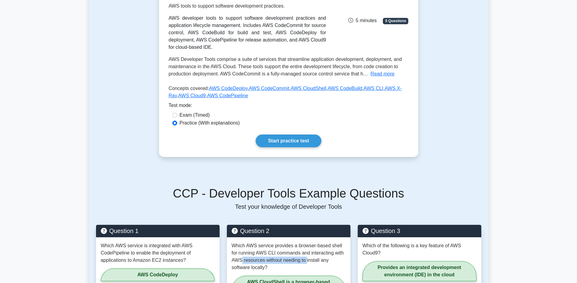
scroll to position [61, 0]
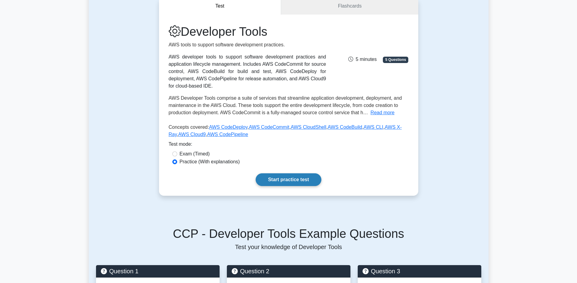
click at [297, 176] on link "Start practice test" at bounding box center [288, 179] width 66 height 13
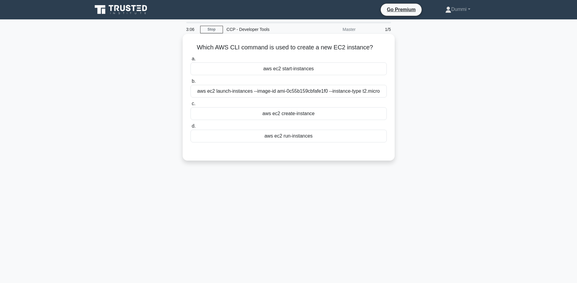
click at [352, 91] on div "aws ec2 launch-instances --image-id ami-0c55b159cbfafe1f0 --instance-type t2.mi…" at bounding box center [288, 91] width 196 height 13
click at [190, 83] on input "b. aws ec2 launch-instances --image-id ami-0c55b159cbfafe1f0 --instance-type t2…" at bounding box center [190, 81] width 0 height 4
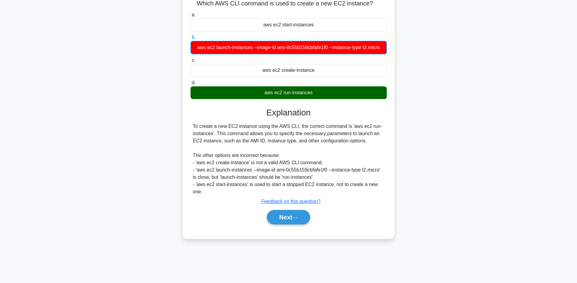
scroll to position [44, 0]
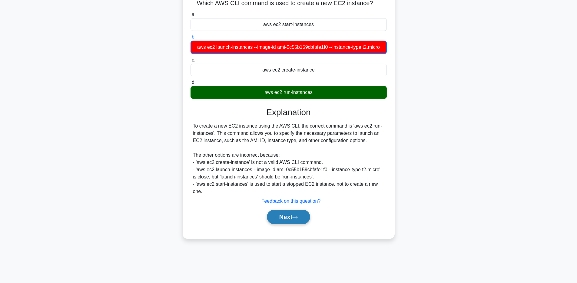
click at [288, 210] on button "Next" at bounding box center [288, 216] width 43 height 15
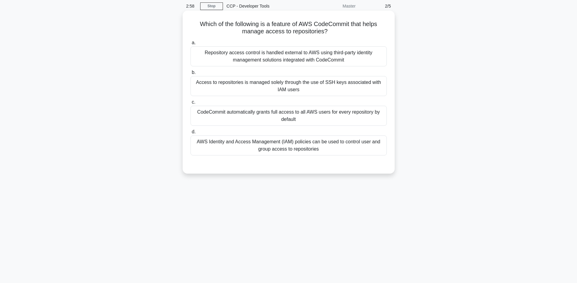
scroll to position [0, 0]
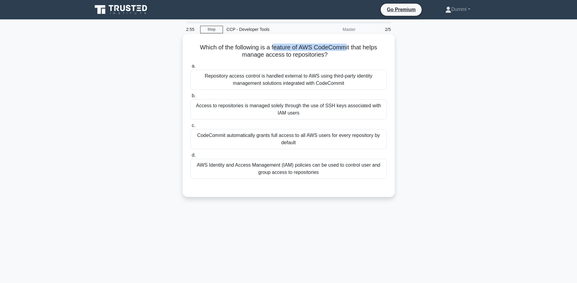
drag, startPoint x: 275, startPoint y: 47, endPoint x: 345, endPoint y: 44, distance: 69.4
click at [345, 44] on h5 "Which of the following is a feature of AWS CodeCommit that helps manage access …" at bounding box center [288, 51] width 197 height 15
drag, startPoint x: 261, startPoint y: 57, endPoint x: 304, endPoint y: 54, distance: 43.1
click at [304, 54] on h5 "Which of the following is a feature of AWS CodeCommit that helps manage access …" at bounding box center [288, 51] width 197 height 15
click at [335, 138] on div "CodeCommit automatically grants full access to all AWS users for every reposito…" at bounding box center [288, 139] width 196 height 20
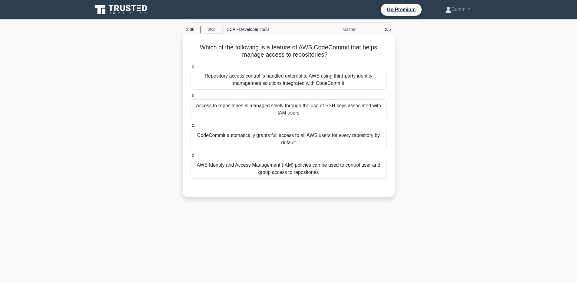
click at [190, 127] on input "c. CodeCommit automatically grants full access to all AWS users for every repos…" at bounding box center [190, 126] width 0 height 4
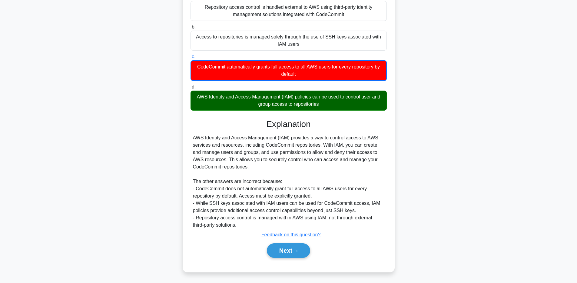
scroll to position [70, 0]
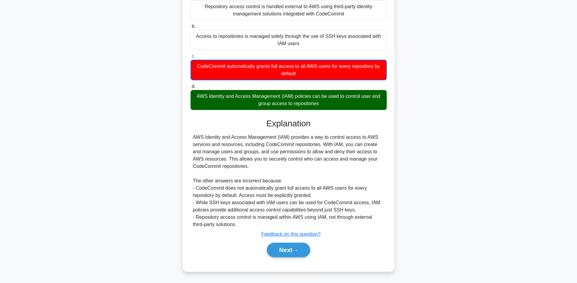
drag, startPoint x: 293, startPoint y: 247, endPoint x: 292, endPoint y: 239, distance: 7.3
click at [293, 247] on button "Next" at bounding box center [288, 249] width 43 height 15
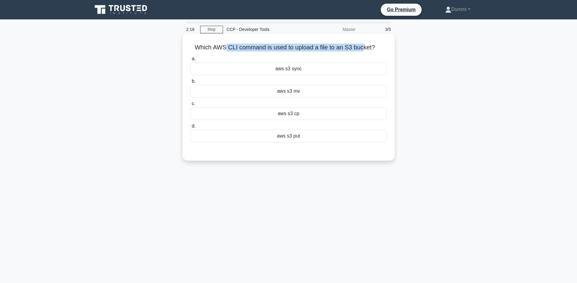
drag, startPoint x: 225, startPoint y: 48, endPoint x: 363, endPoint y: 48, distance: 138.0
click at [363, 48] on h5 "Which AWS CLI command is used to upload a file to an S3 bucket? .spinner_0XTQ{t…" at bounding box center [288, 48] width 197 height 8
click at [296, 137] on div "aws s3 put" at bounding box center [288, 136] width 196 height 13
click at [190, 128] on input "d. aws s3 put" at bounding box center [190, 126] width 0 height 4
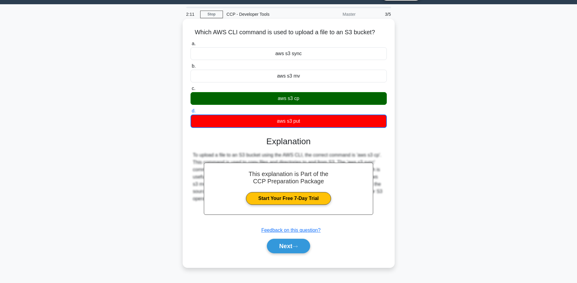
scroll to position [44, 0]
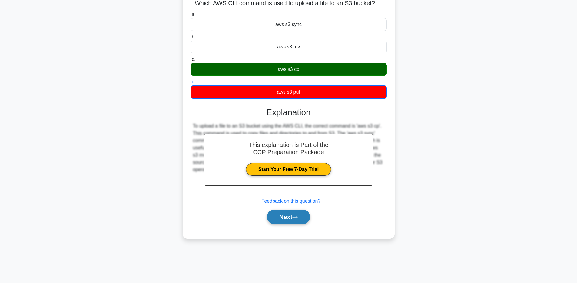
click at [298, 214] on button "Next" at bounding box center [288, 216] width 43 height 15
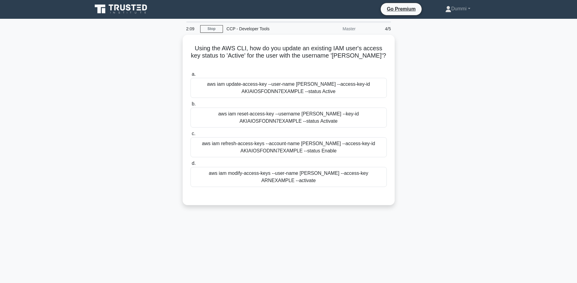
scroll to position [0, 0]
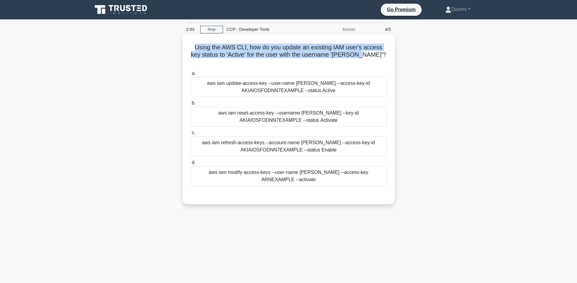
drag, startPoint x: 190, startPoint y: 48, endPoint x: 375, endPoint y: 57, distance: 185.4
click at [375, 57] on h5 "Using the AWS CLI, how do you update an existing IAM user's access key status t…" at bounding box center [288, 55] width 197 height 22
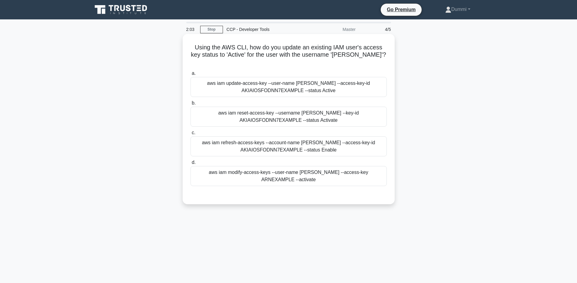
click at [375, 57] on h5 "Using the AWS CLI, how do you update an existing IAM user's access key status t…" at bounding box center [288, 55] width 197 height 22
click at [354, 166] on div "aws iam modify-access-keys --user-name Alice --access-key ARNEXAMPLE --activate" at bounding box center [288, 176] width 196 height 20
click at [190, 164] on input "d. aws iam modify-access-keys --user-name Alice --access-key ARNEXAMPLE --activ…" at bounding box center [190, 162] width 0 height 4
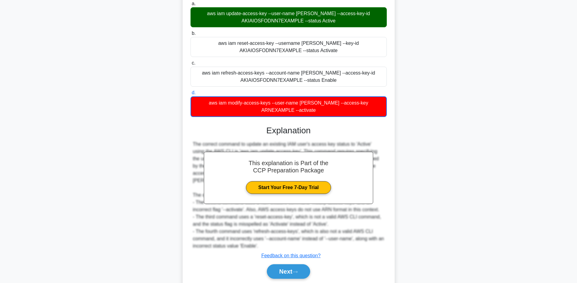
scroll to position [77, 0]
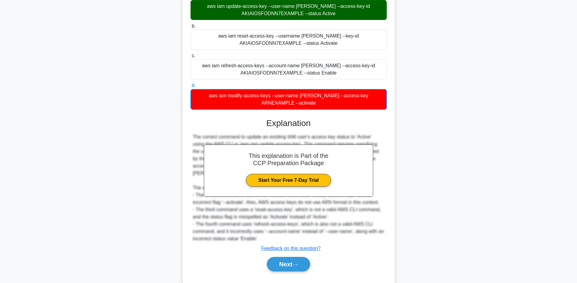
drag, startPoint x: 300, startPoint y: 255, endPoint x: 300, endPoint y: 238, distance: 17.0
click at [300, 257] on button "Next" at bounding box center [288, 264] width 43 height 15
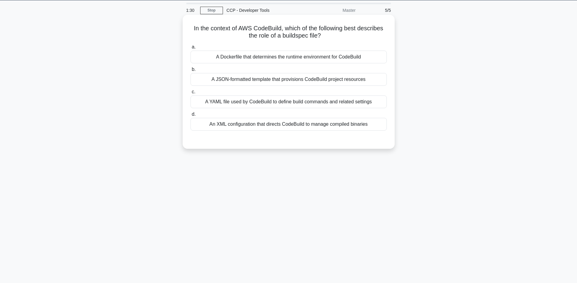
scroll to position [0, 0]
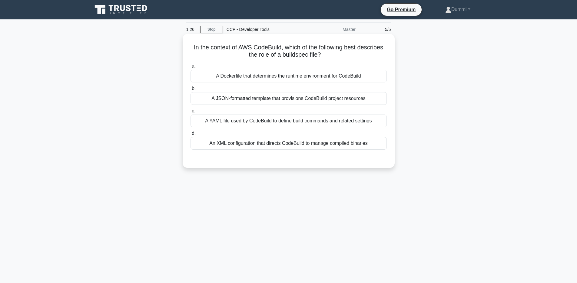
drag, startPoint x: 257, startPoint y: 45, endPoint x: 357, endPoint y: 52, distance: 100.4
click at [357, 52] on h5 "In the context of AWS CodeBuild, which of the following best describes the role…" at bounding box center [288, 51] width 197 height 15
click at [326, 123] on div "A YAML file used by CodeBuild to define build commands and related settings" at bounding box center [288, 120] width 196 height 13
click at [190, 113] on input "c. A YAML file used by CodeBuild to define build commands and related settings" at bounding box center [190, 111] width 0 height 4
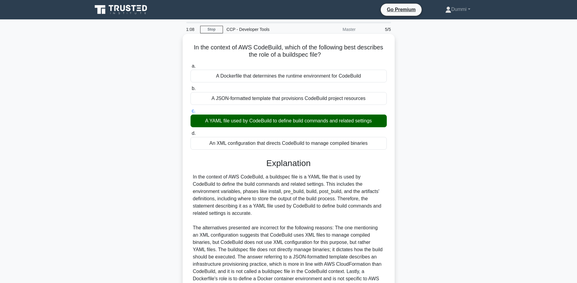
scroll to position [69, 0]
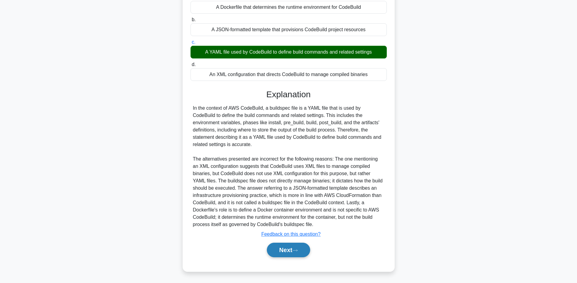
click at [295, 250] on icon at bounding box center [294, 250] width 5 height 3
click at [298, 251] on icon at bounding box center [294, 250] width 5 height 3
click at [291, 252] on button "Next" at bounding box center [288, 249] width 43 height 15
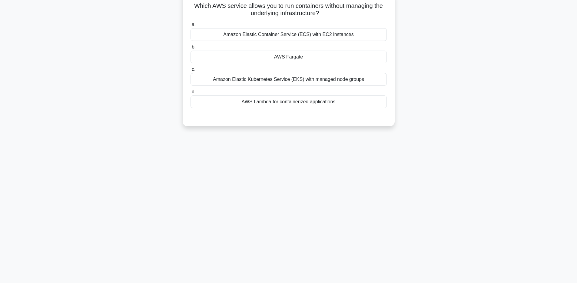
scroll to position [29, 0]
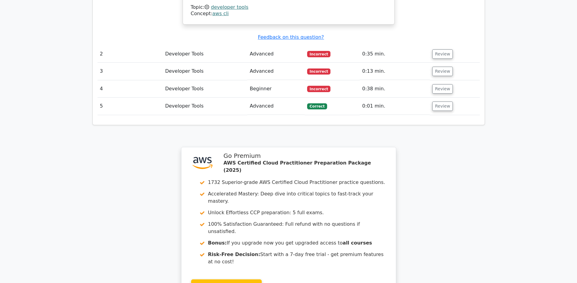
scroll to position [797, 0]
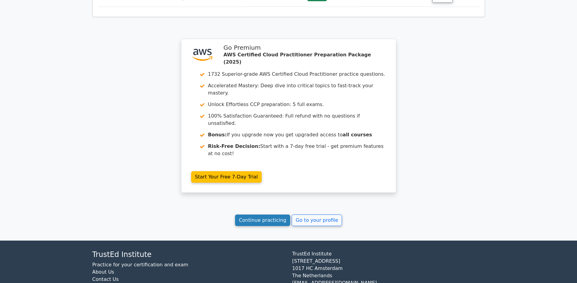
click at [263, 214] on link "Continue practicing" at bounding box center [262, 220] width 55 height 12
